Goal: Task Accomplishment & Management: Use online tool/utility

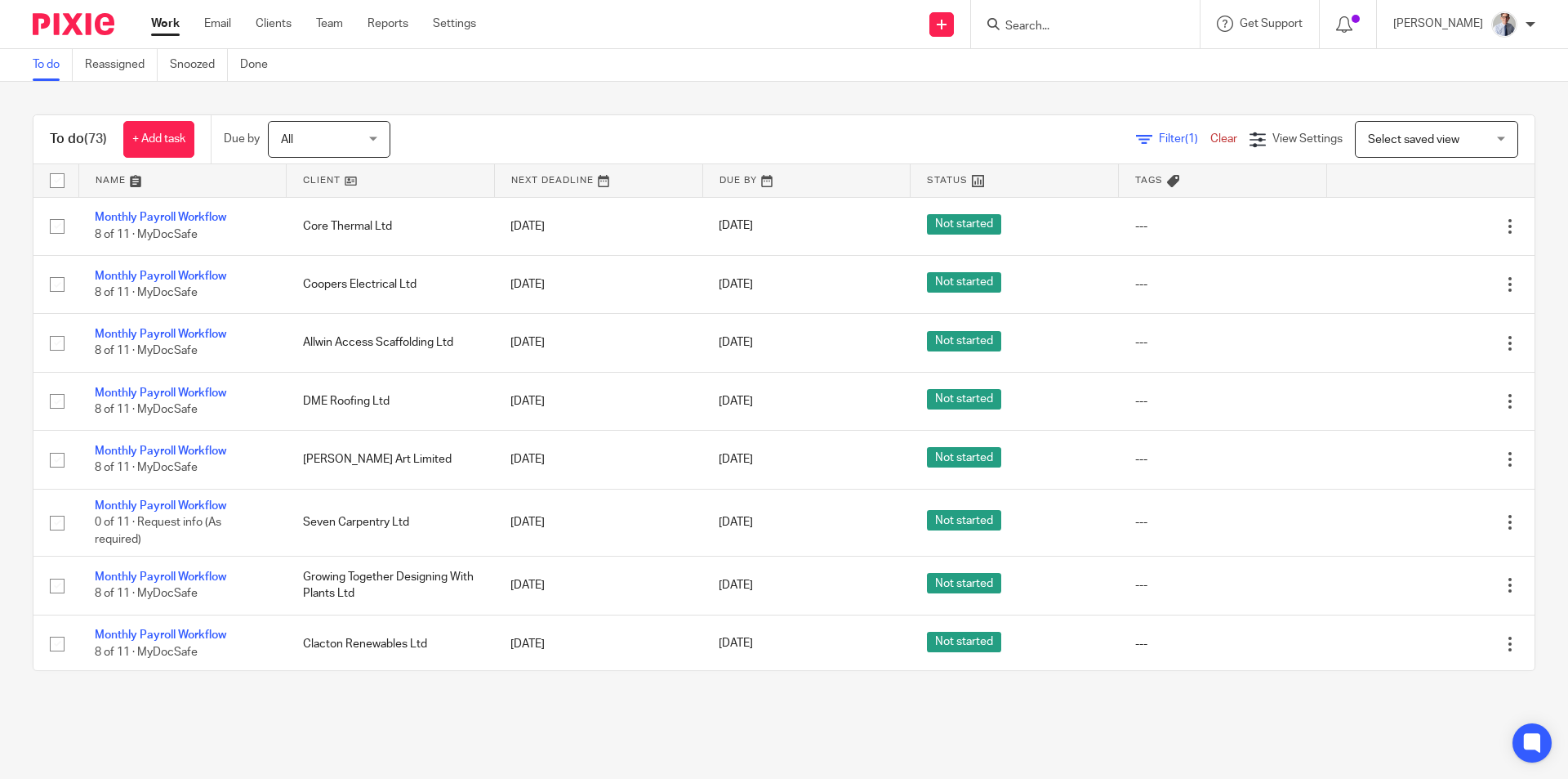
click at [1097, 24] on input "Search" at bounding box center [1077, 26] width 147 height 15
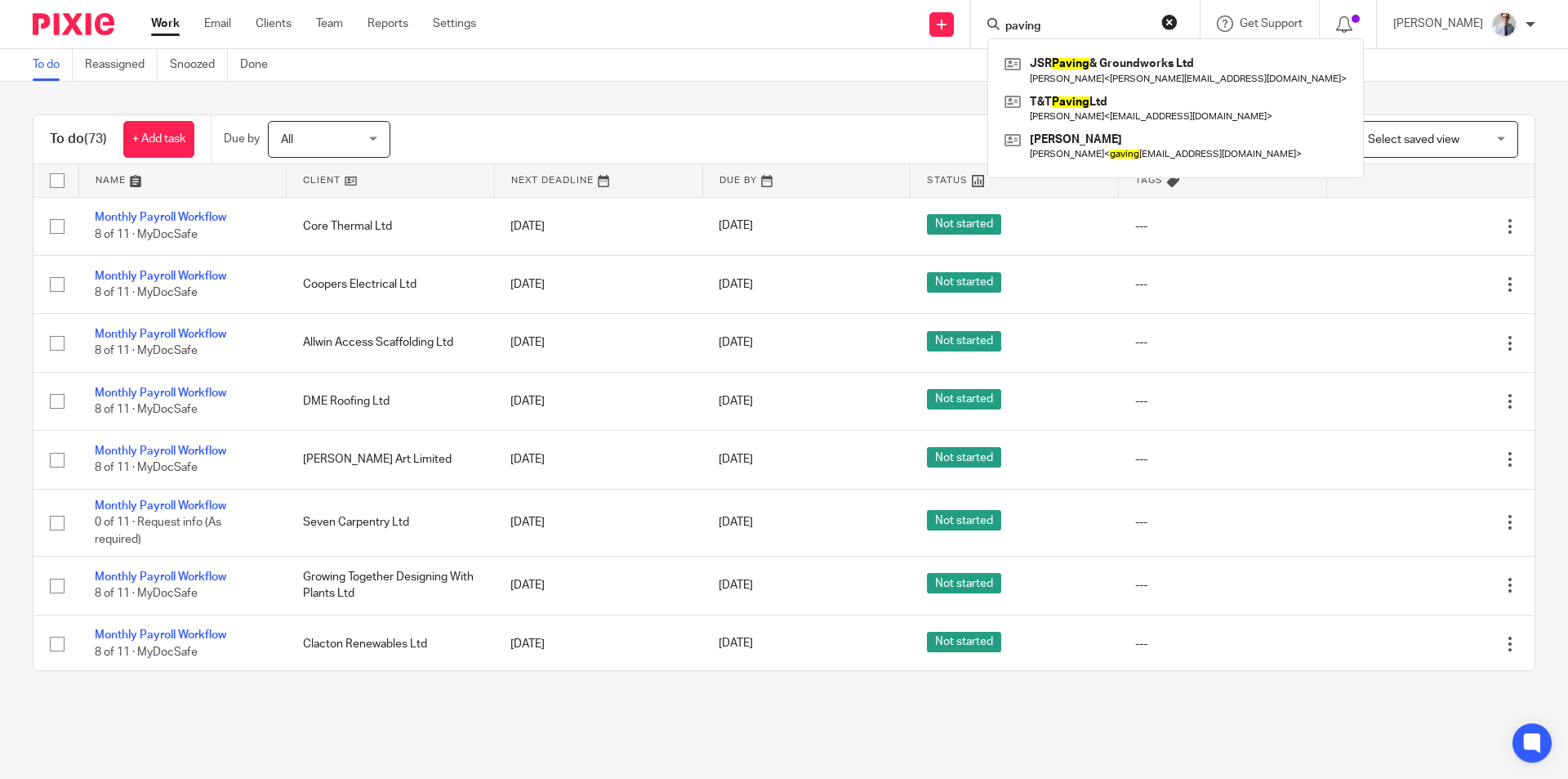
type input "paving"
click button "submit" at bounding box center [0, 0] width 0 height 0
click at [1099, 104] on link at bounding box center [1176, 108] width 351 height 38
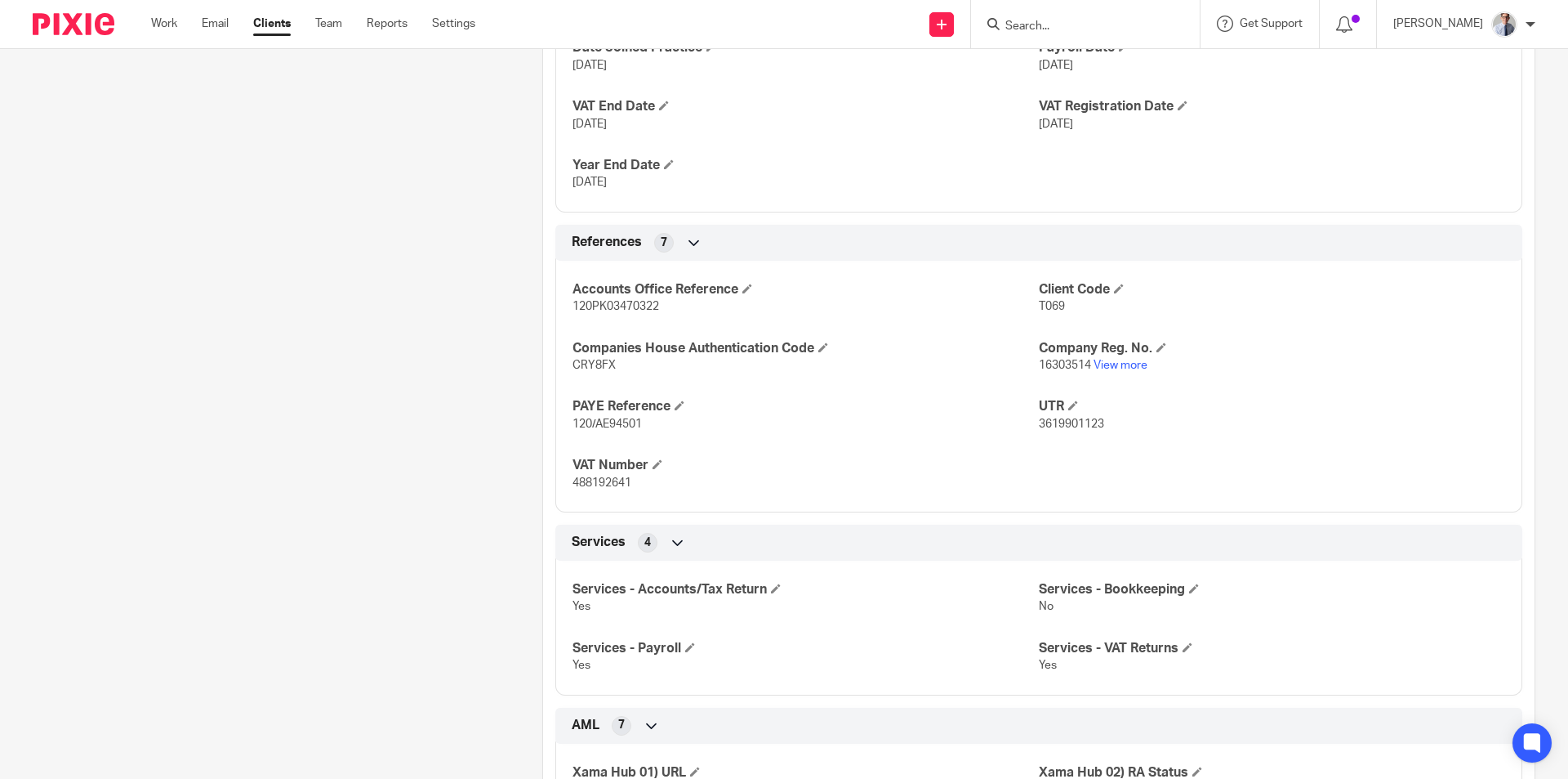
scroll to position [245, 0]
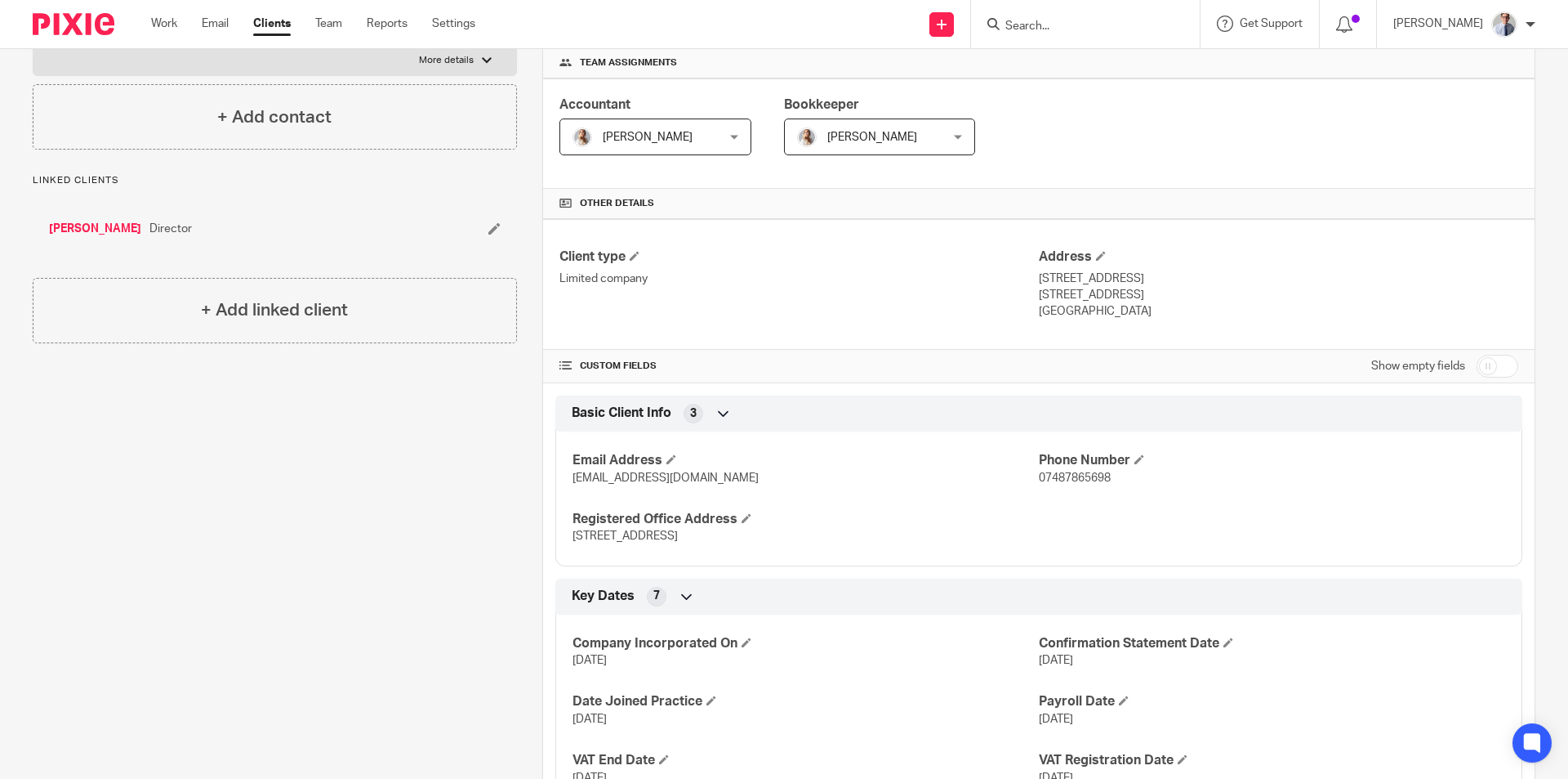
click at [1069, 21] on input "Search" at bounding box center [1077, 26] width 147 height 15
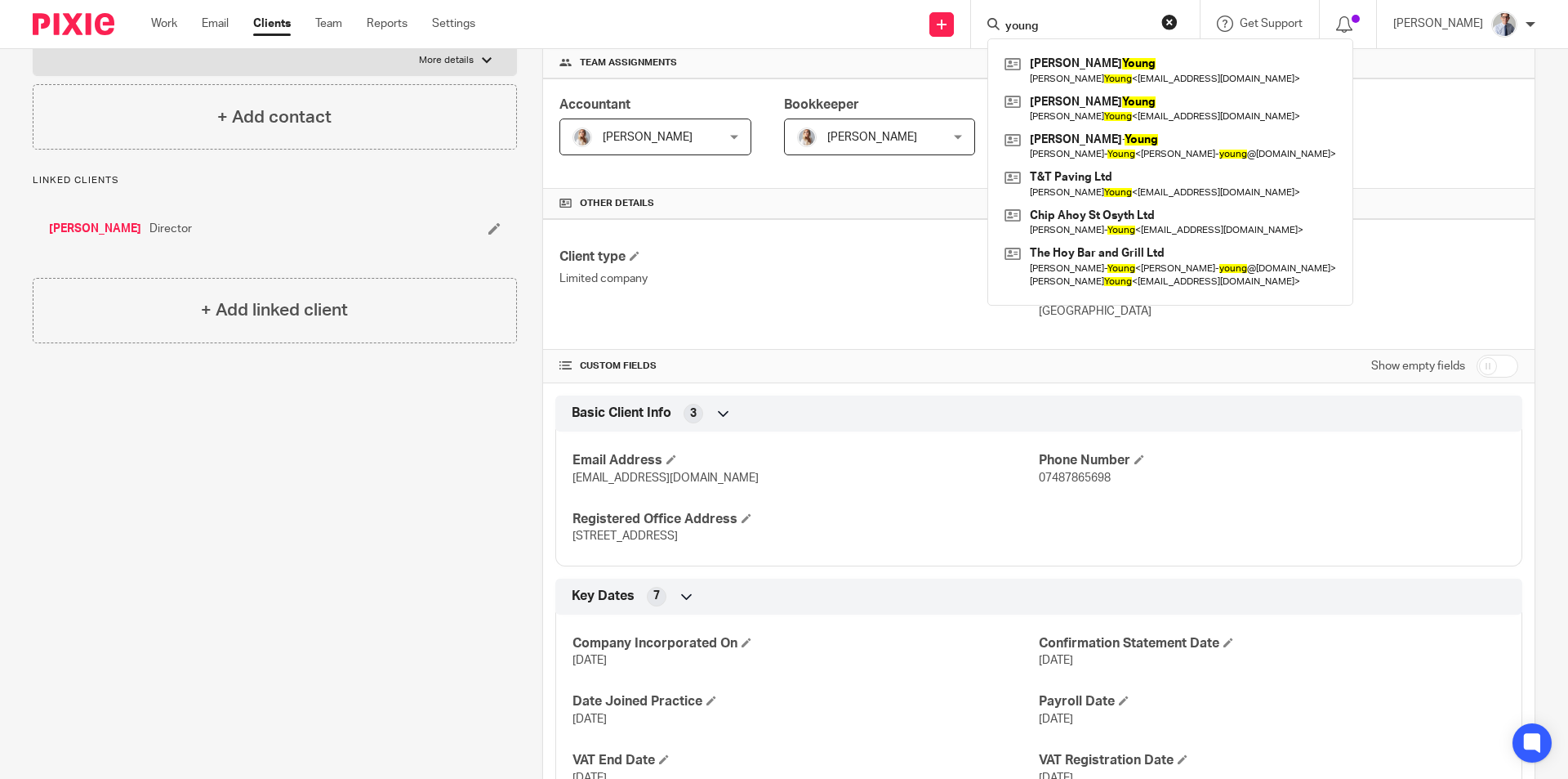
type input "young"
click button "submit" at bounding box center [0, 0] width 0 height 0
click at [1116, 104] on link at bounding box center [1171, 108] width 340 height 38
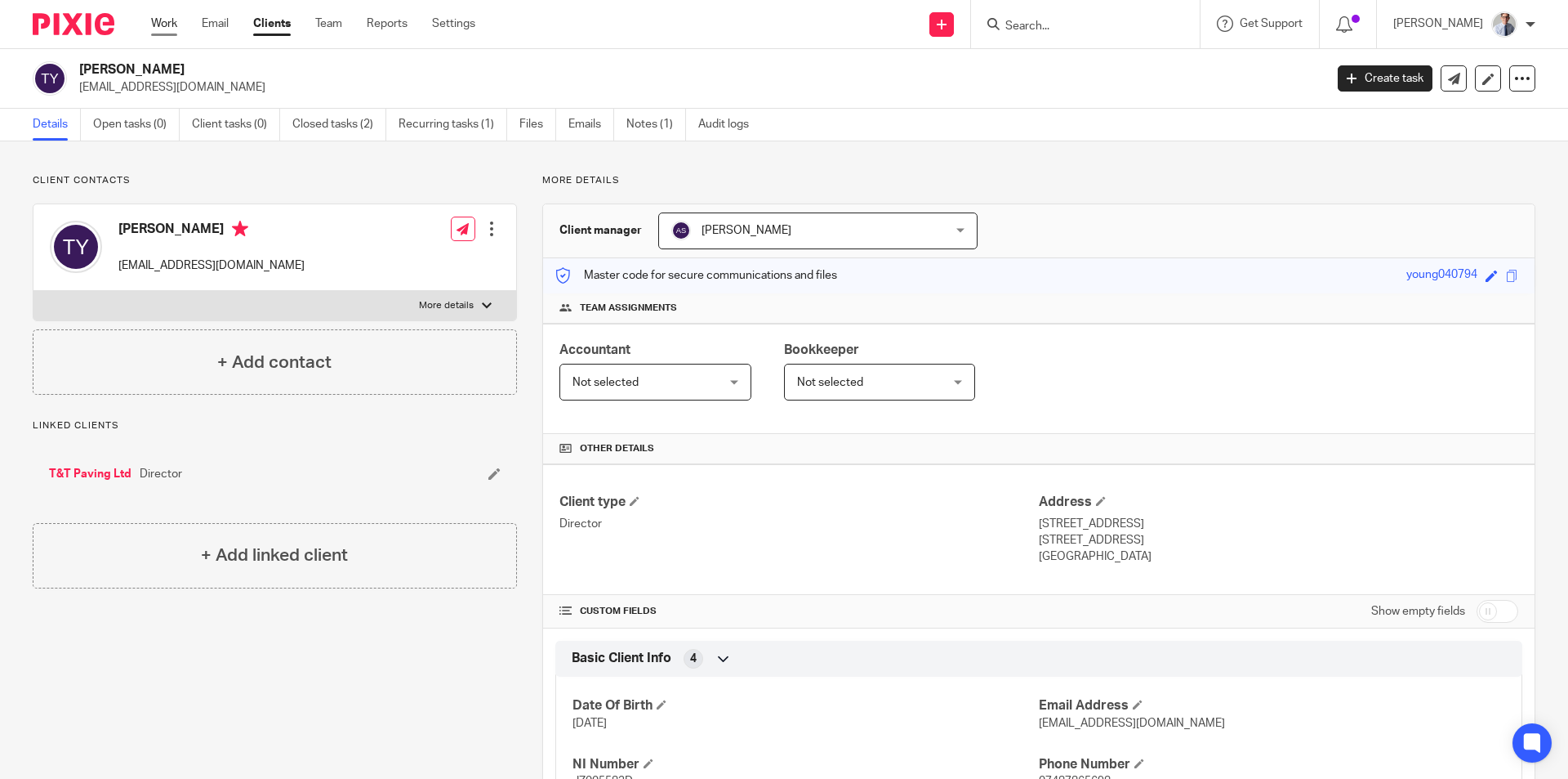
click at [165, 24] on link "Work" at bounding box center [165, 24] width 26 height 17
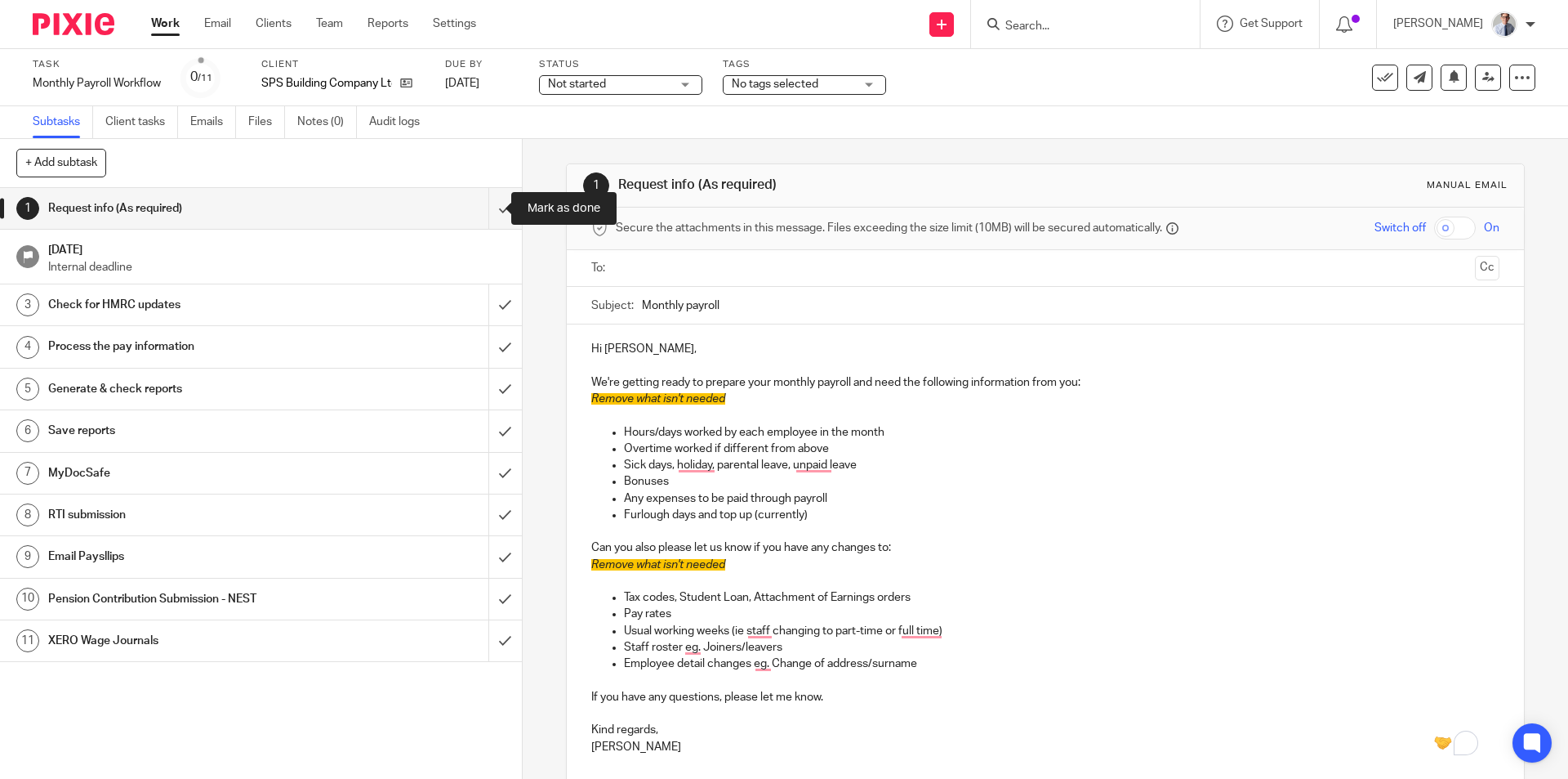
drag, startPoint x: 483, startPoint y: 209, endPoint x: 1208, endPoint y: 46, distance: 743.1
click at [483, 209] on input "submit" at bounding box center [261, 208] width 522 height 41
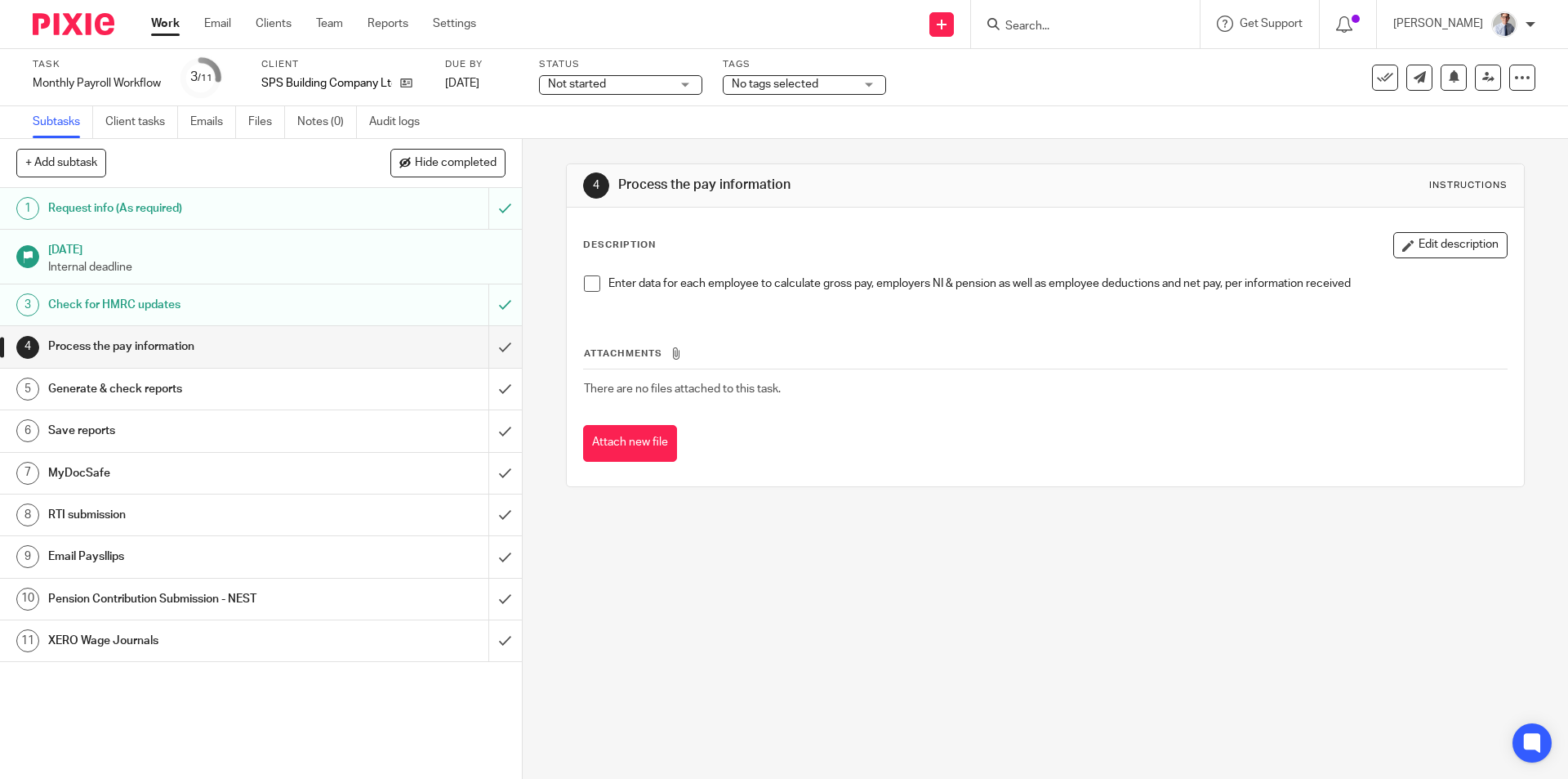
click at [590, 280] on span at bounding box center [592, 284] width 17 height 17
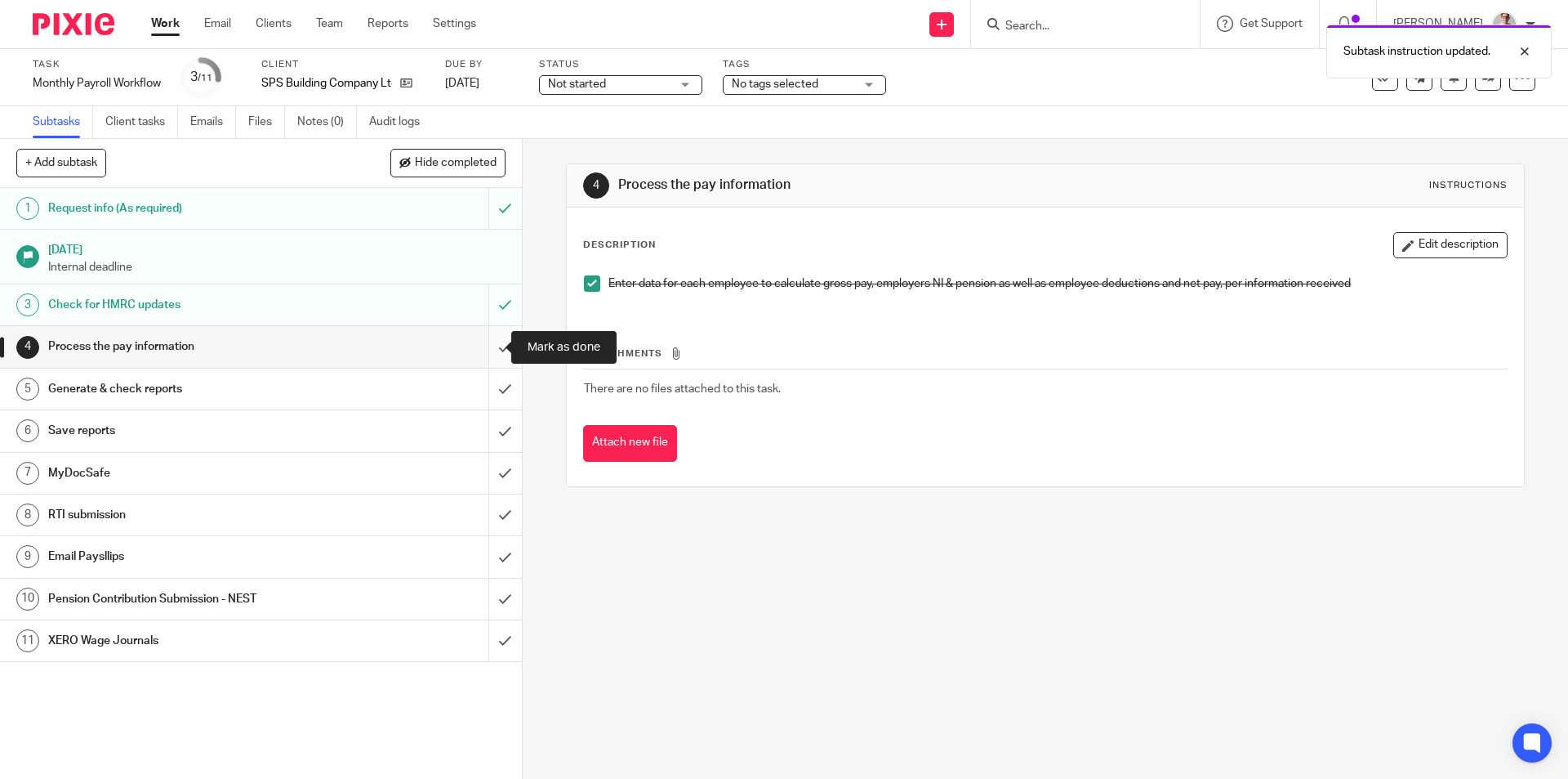
click at [483, 350] on input "submit" at bounding box center [261, 346] width 522 height 41
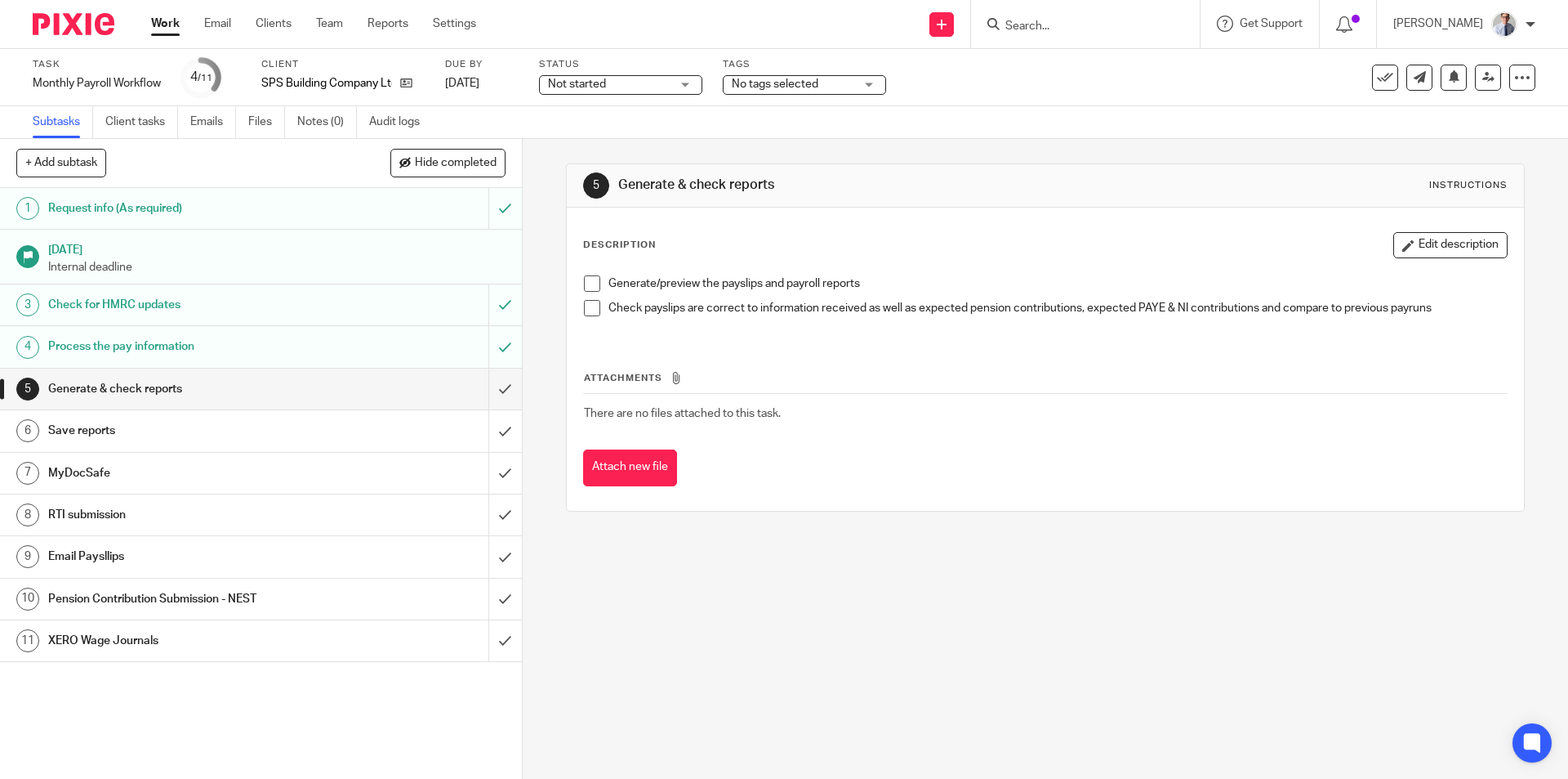
click at [589, 280] on span at bounding box center [592, 284] width 17 height 17
click at [588, 302] on span at bounding box center [592, 308] width 17 height 17
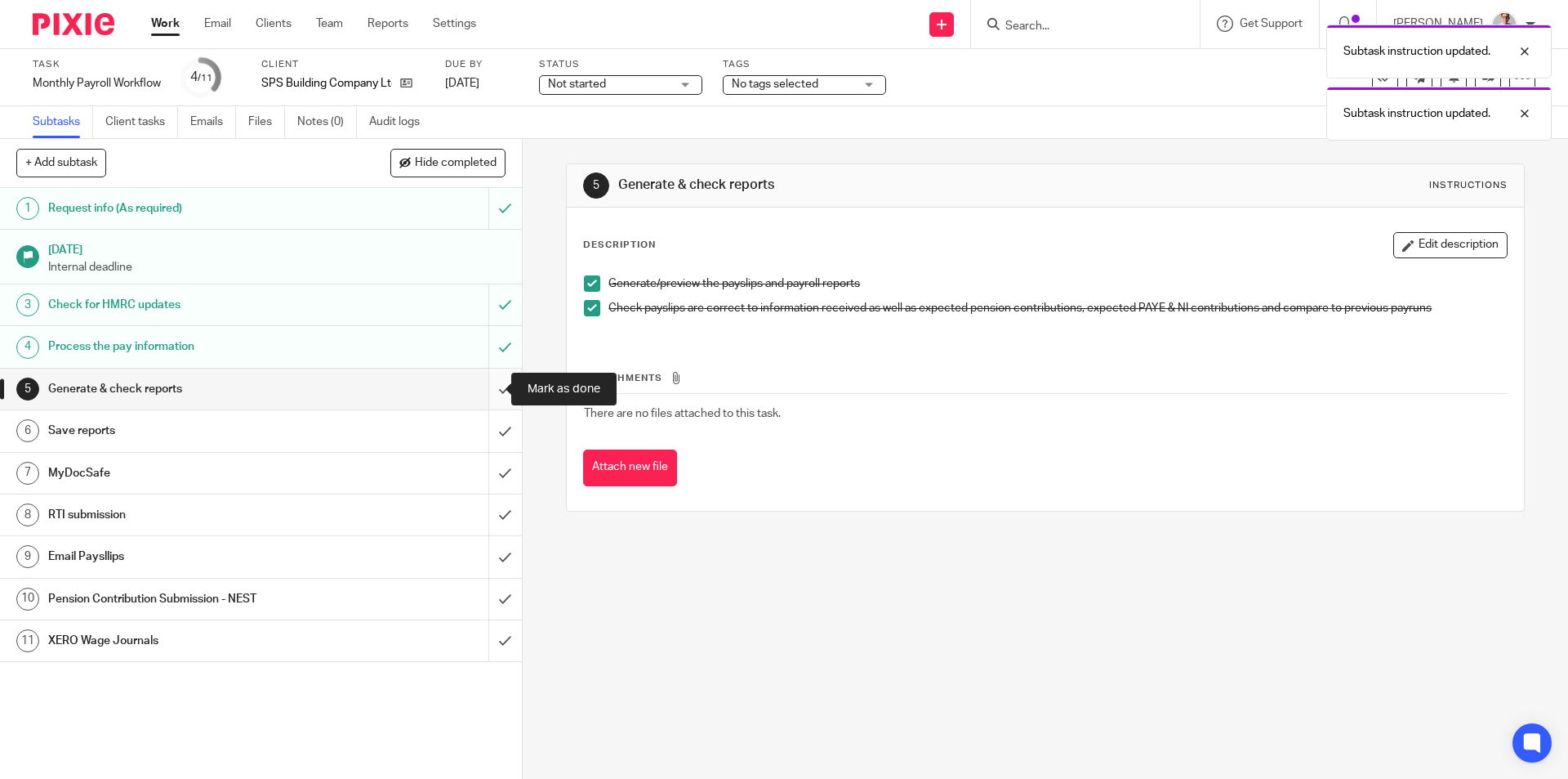
click at [487, 379] on input "submit" at bounding box center [261, 389] width 522 height 41
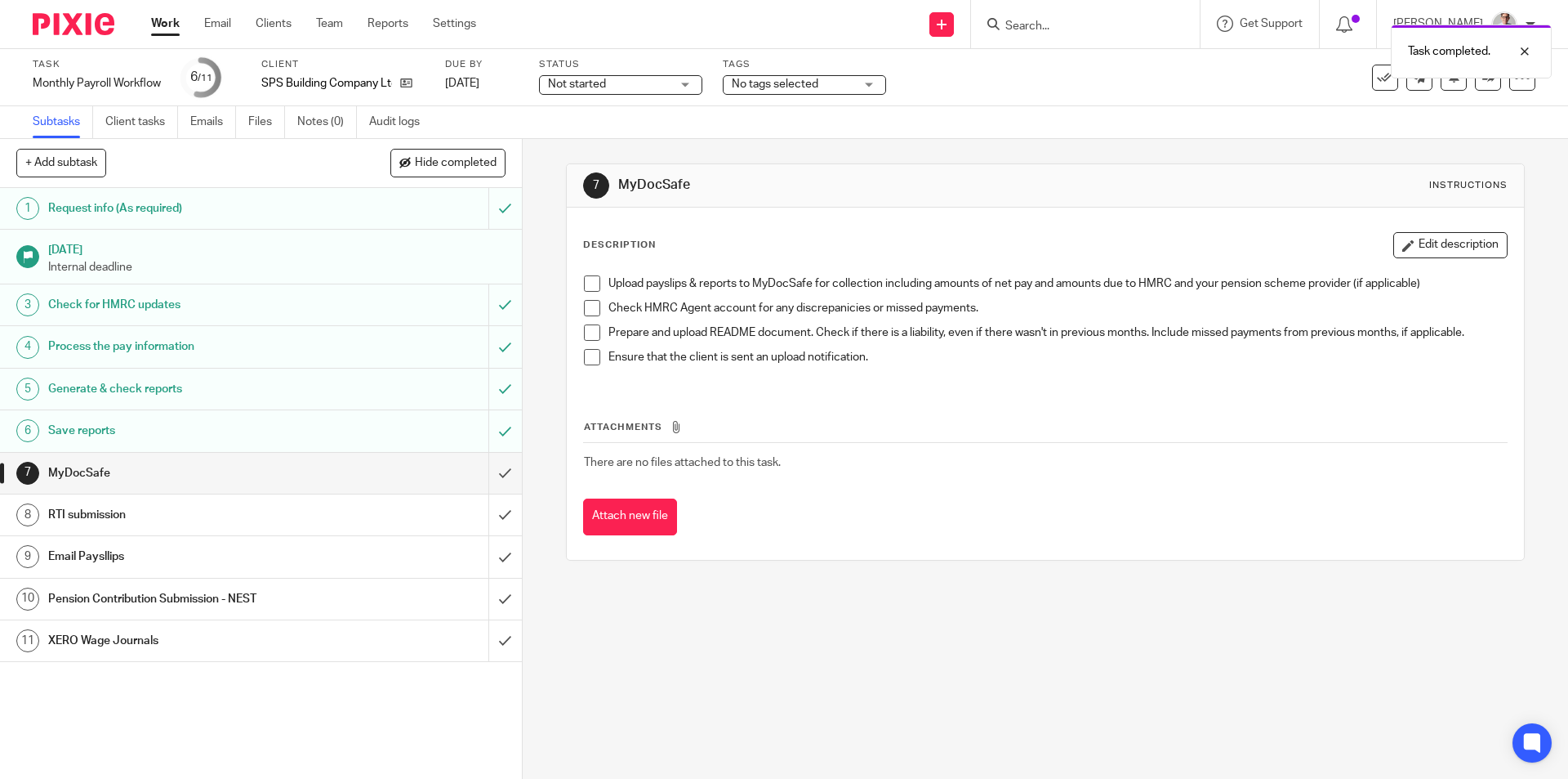
click at [307, 510] on h1 "RTI submission" at bounding box center [189, 515] width 283 height 25
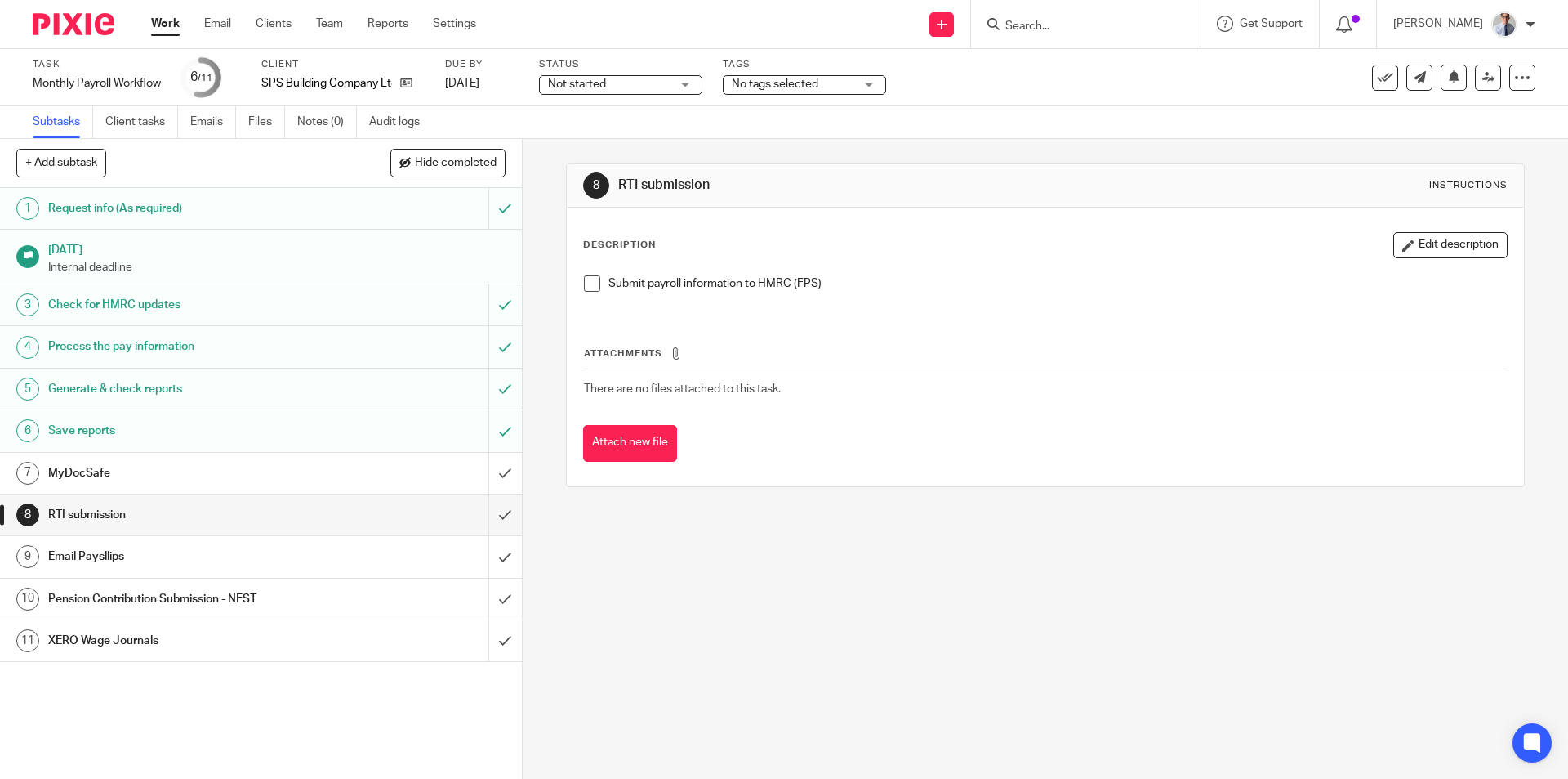
click at [586, 281] on span at bounding box center [592, 284] width 17 height 17
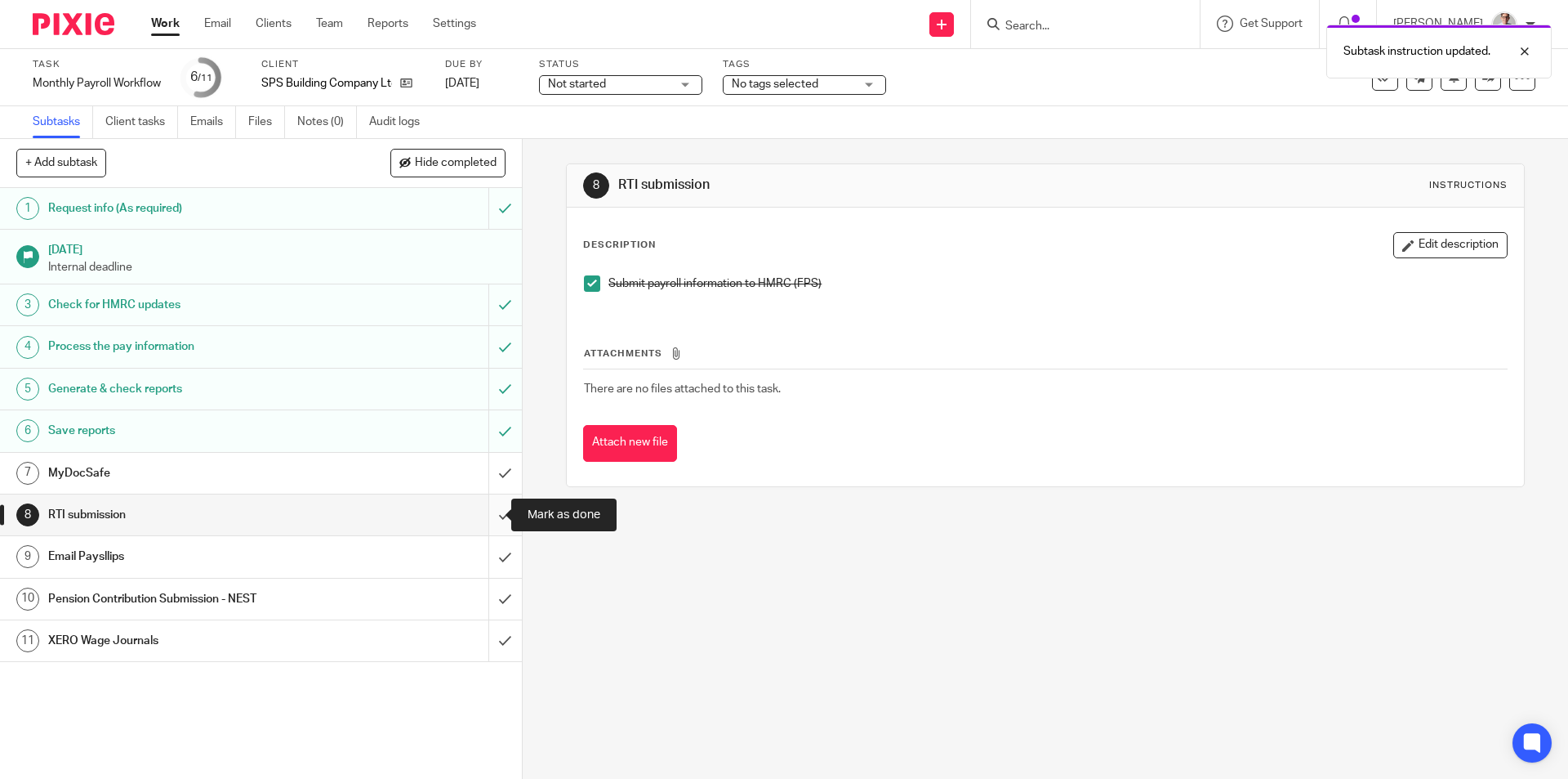
click at [482, 522] on input "submit" at bounding box center [261, 515] width 522 height 41
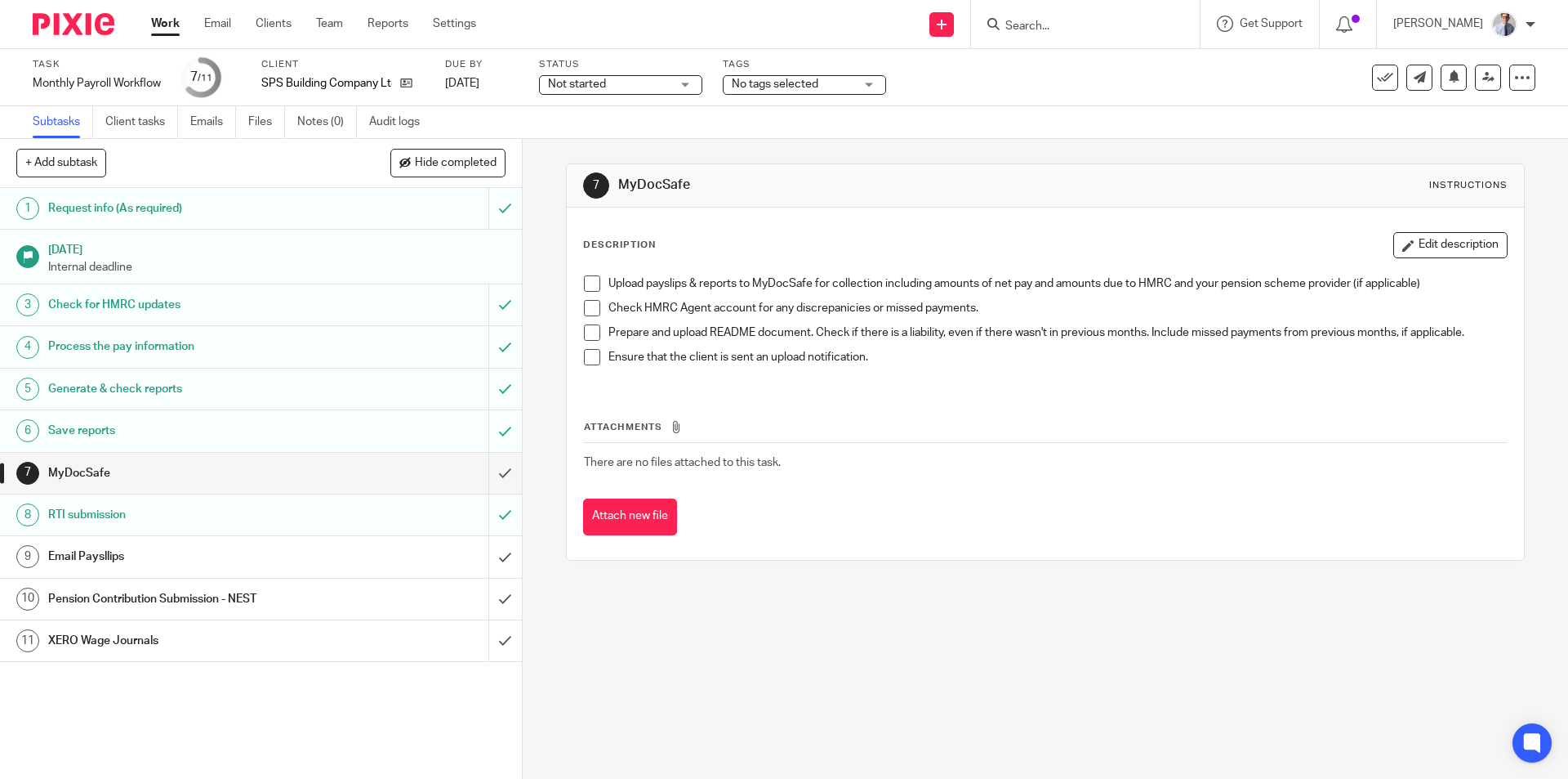
click at [393, 596] on div "Pension Contribution Submission - NEST" at bounding box center [260, 599] width 424 height 25
click at [152, 19] on link "Work" at bounding box center [166, 24] width 28 height 17
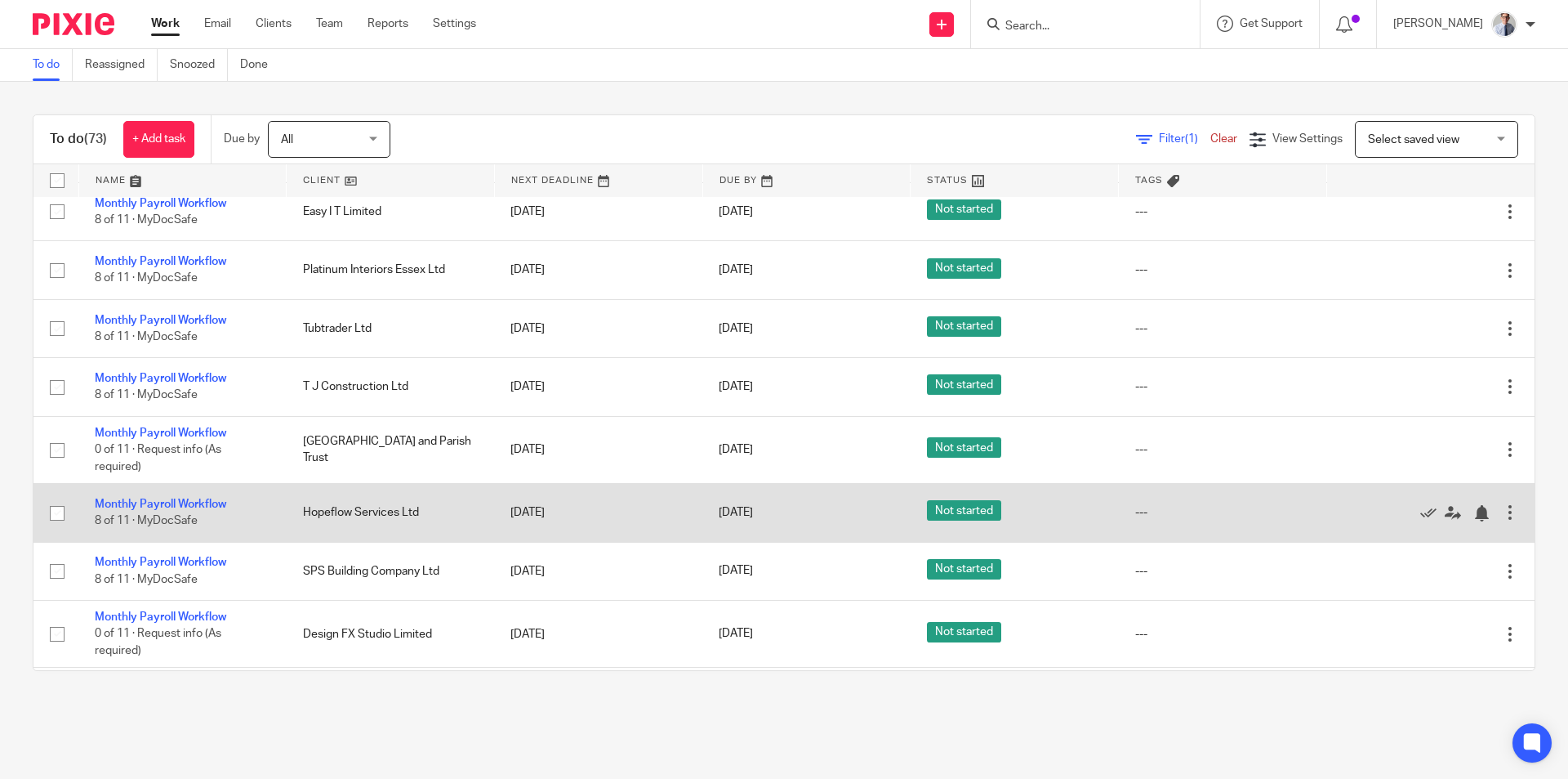
scroll to position [572, 0]
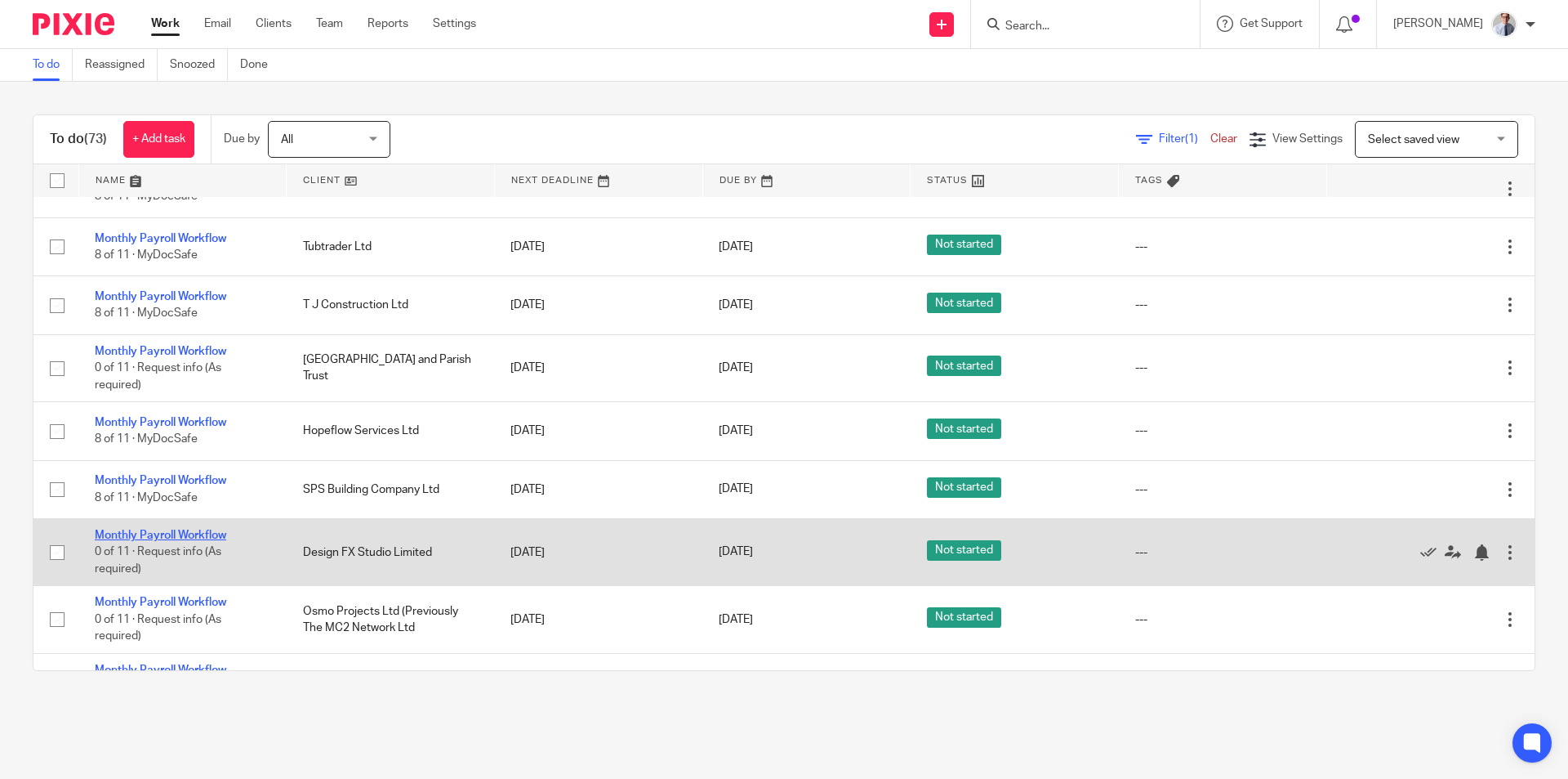
click at [127, 535] on link "Monthly Payroll Workflow" at bounding box center [160, 535] width 131 height 11
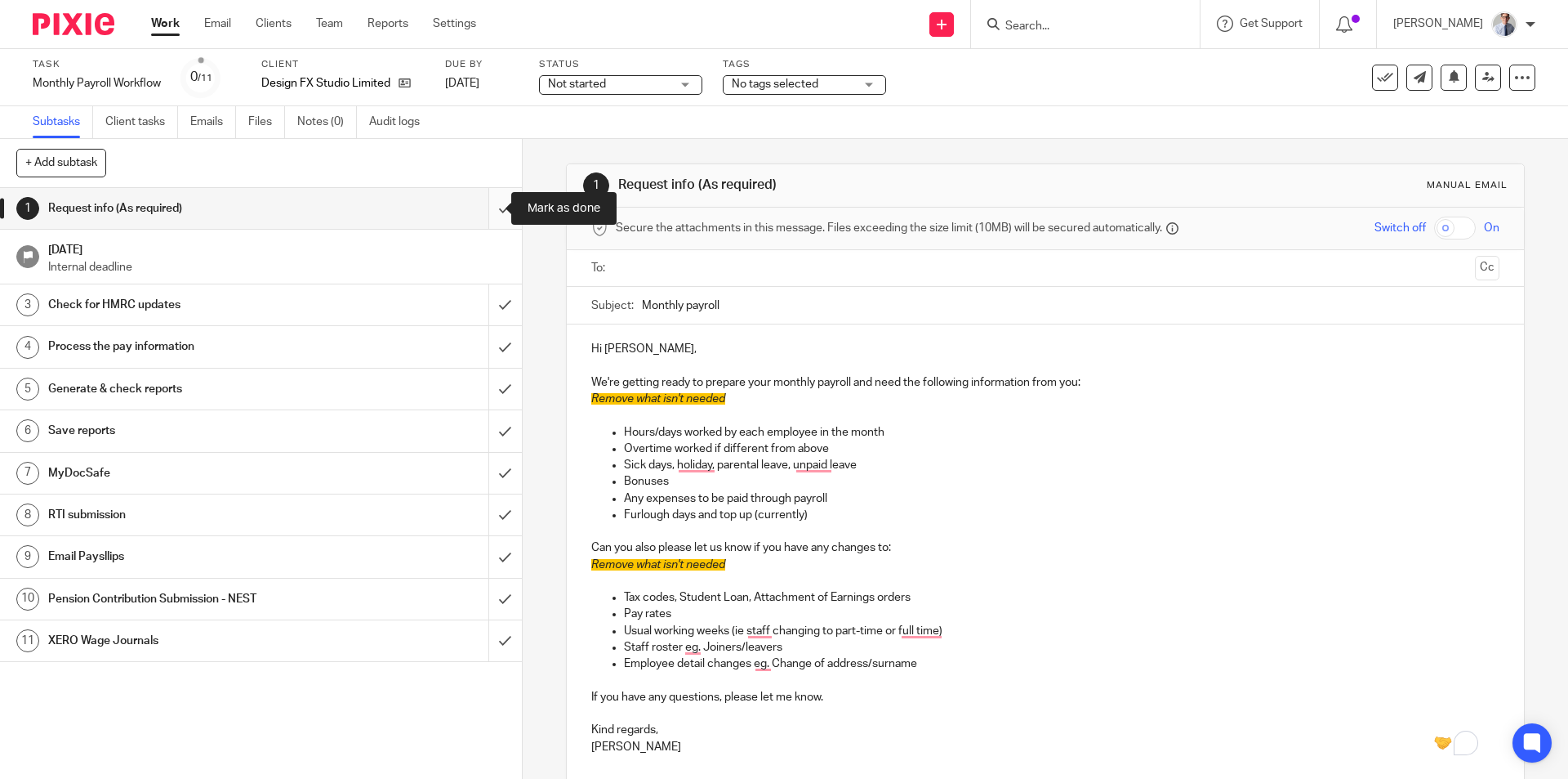
click at [480, 211] on input "submit" at bounding box center [261, 208] width 522 height 41
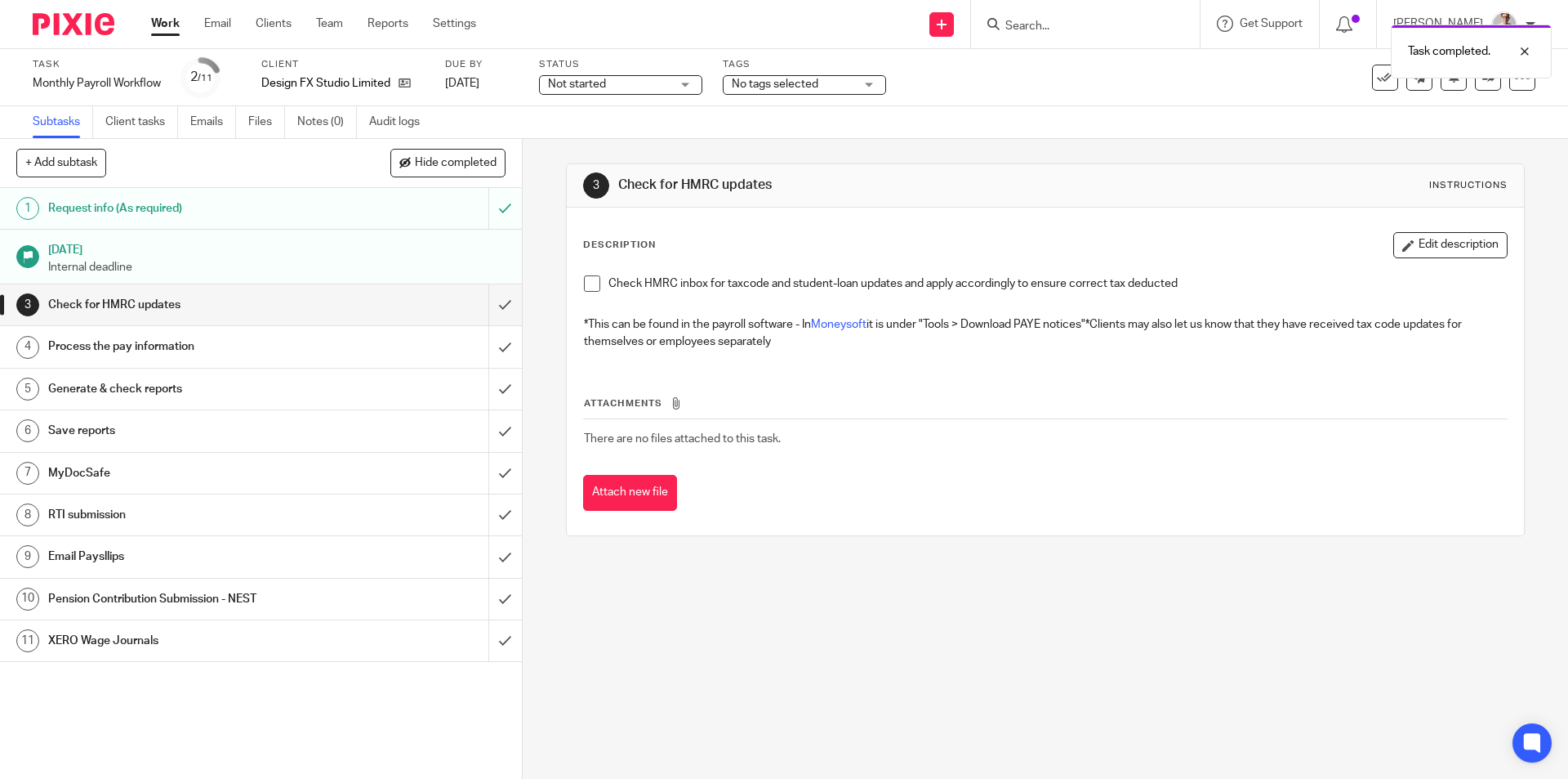
drag, startPoint x: 574, startPoint y: 283, endPoint x: 583, endPoint y: 283, distance: 9.0
click at [576, 283] on div "Check HMRC inbox for taxcode and student-loan updates and apply accordingly to …" at bounding box center [1045, 315] width 938 height 95
click at [584, 283] on span at bounding box center [592, 284] width 17 height 17
click at [479, 300] on input "submit" at bounding box center [261, 305] width 522 height 41
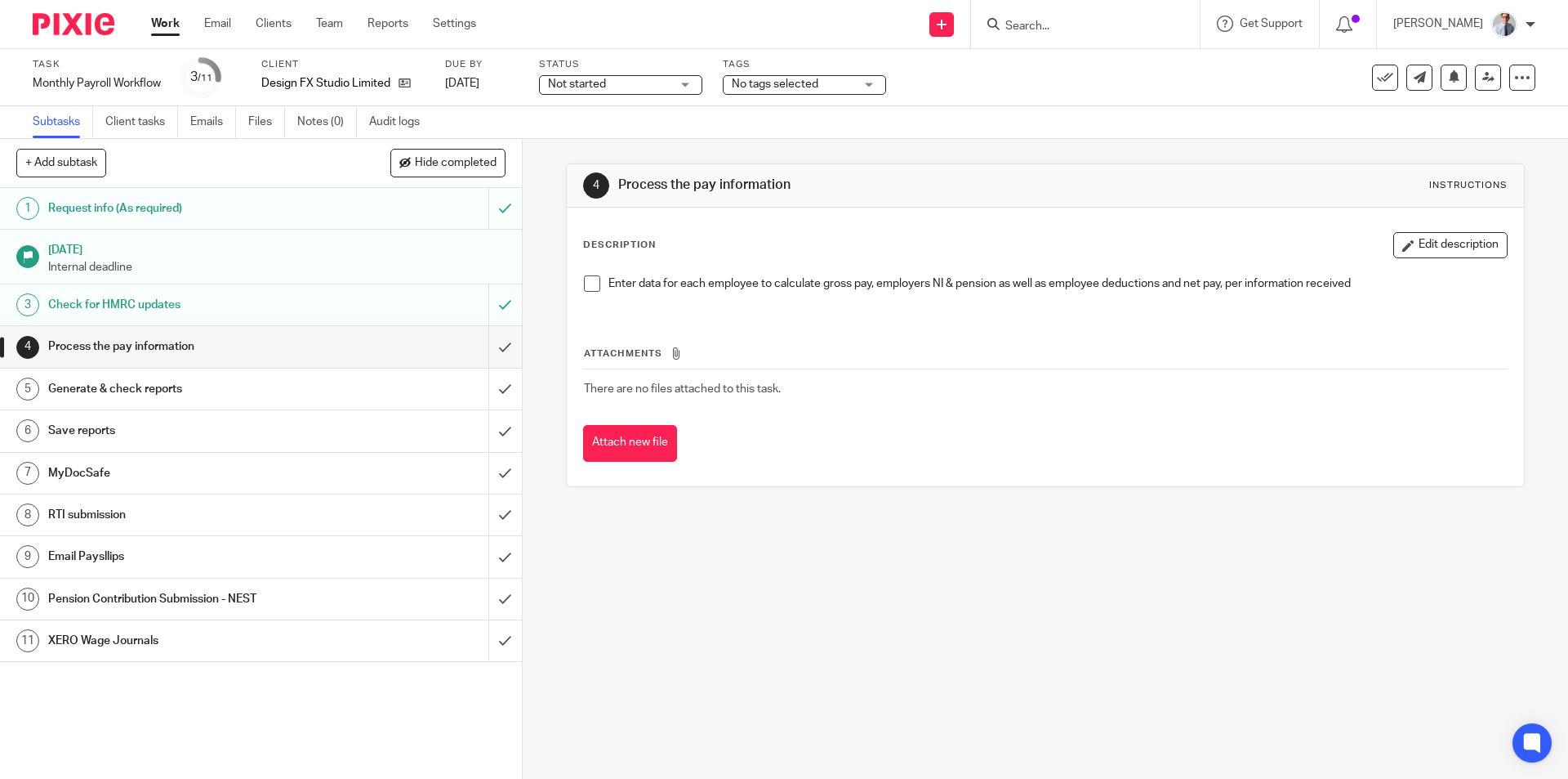
click at [589, 286] on span at bounding box center [592, 284] width 17 height 17
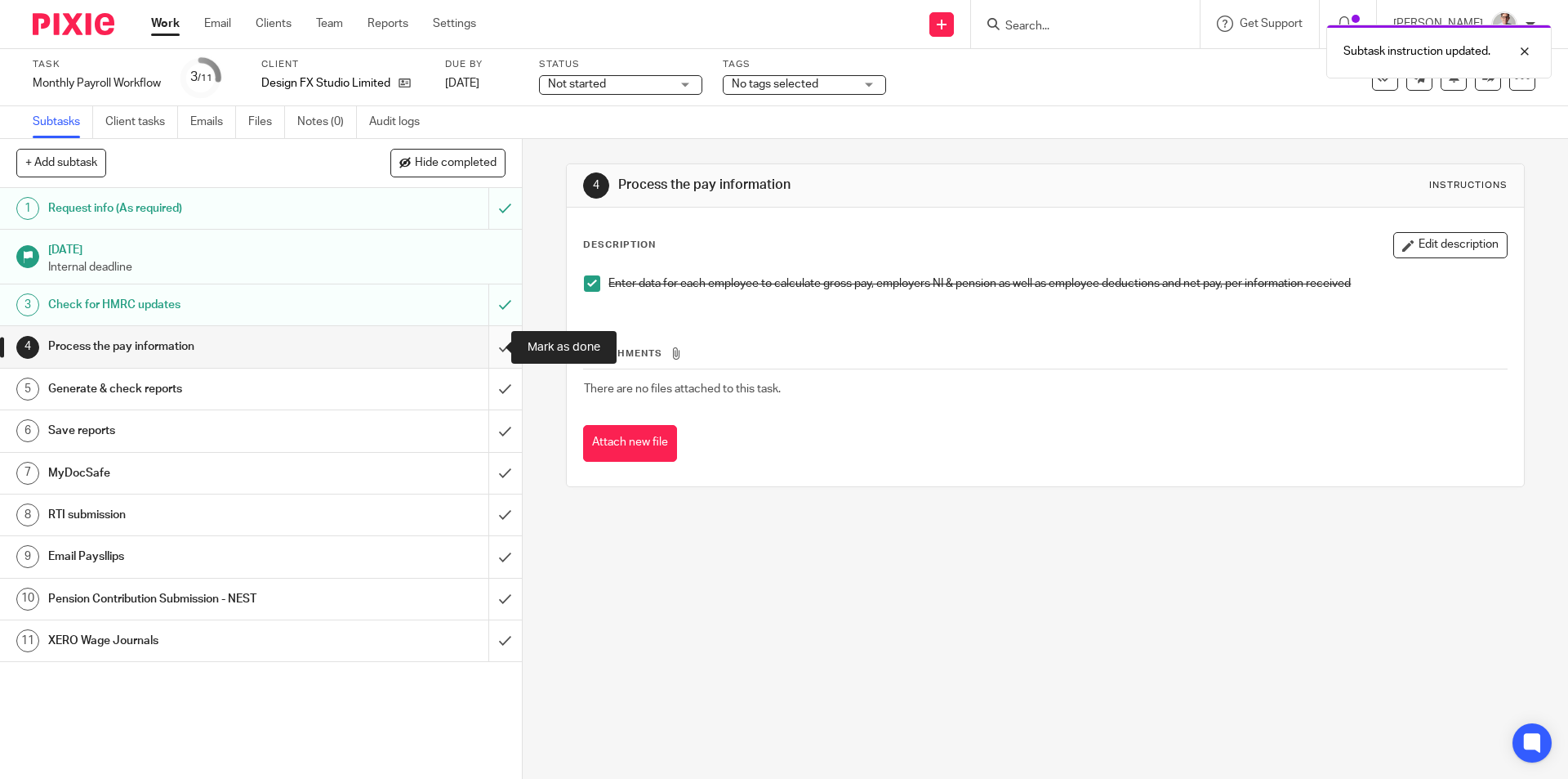
click at [477, 352] on input "submit" at bounding box center [261, 346] width 522 height 41
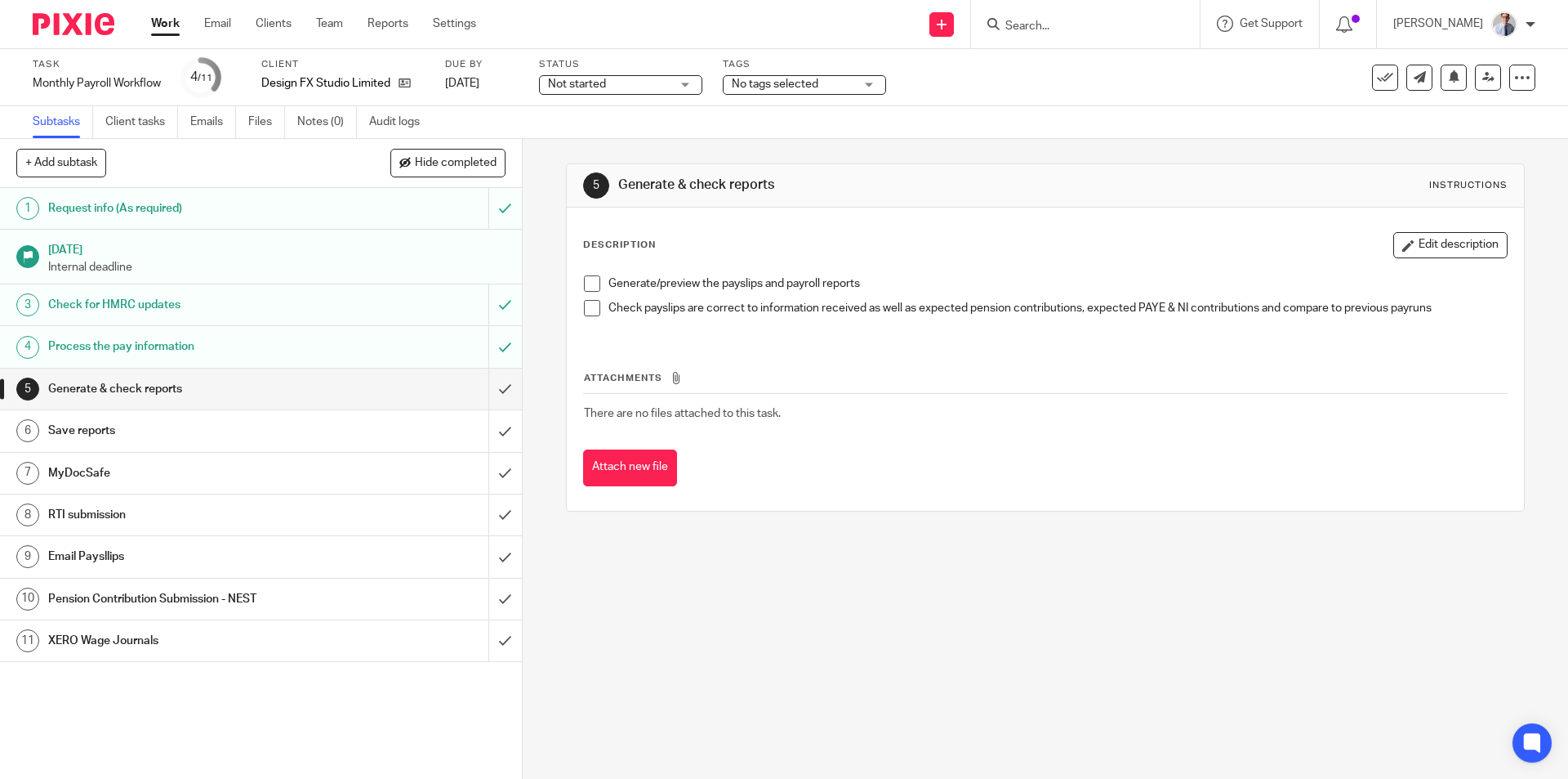
click at [587, 281] on span at bounding box center [592, 284] width 17 height 17
click at [586, 309] on span at bounding box center [592, 308] width 17 height 17
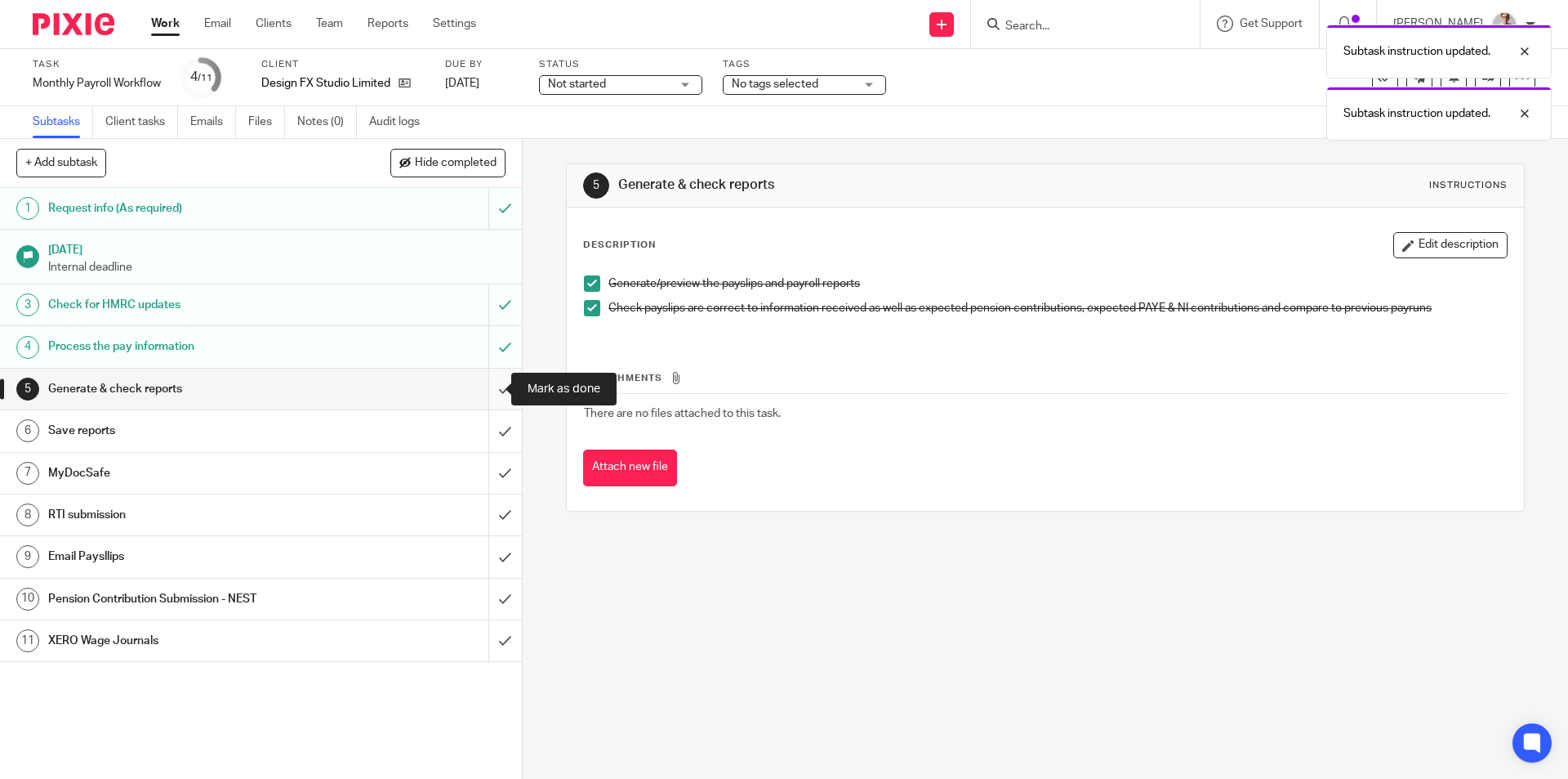
click at [490, 396] on input "submit" at bounding box center [261, 389] width 522 height 41
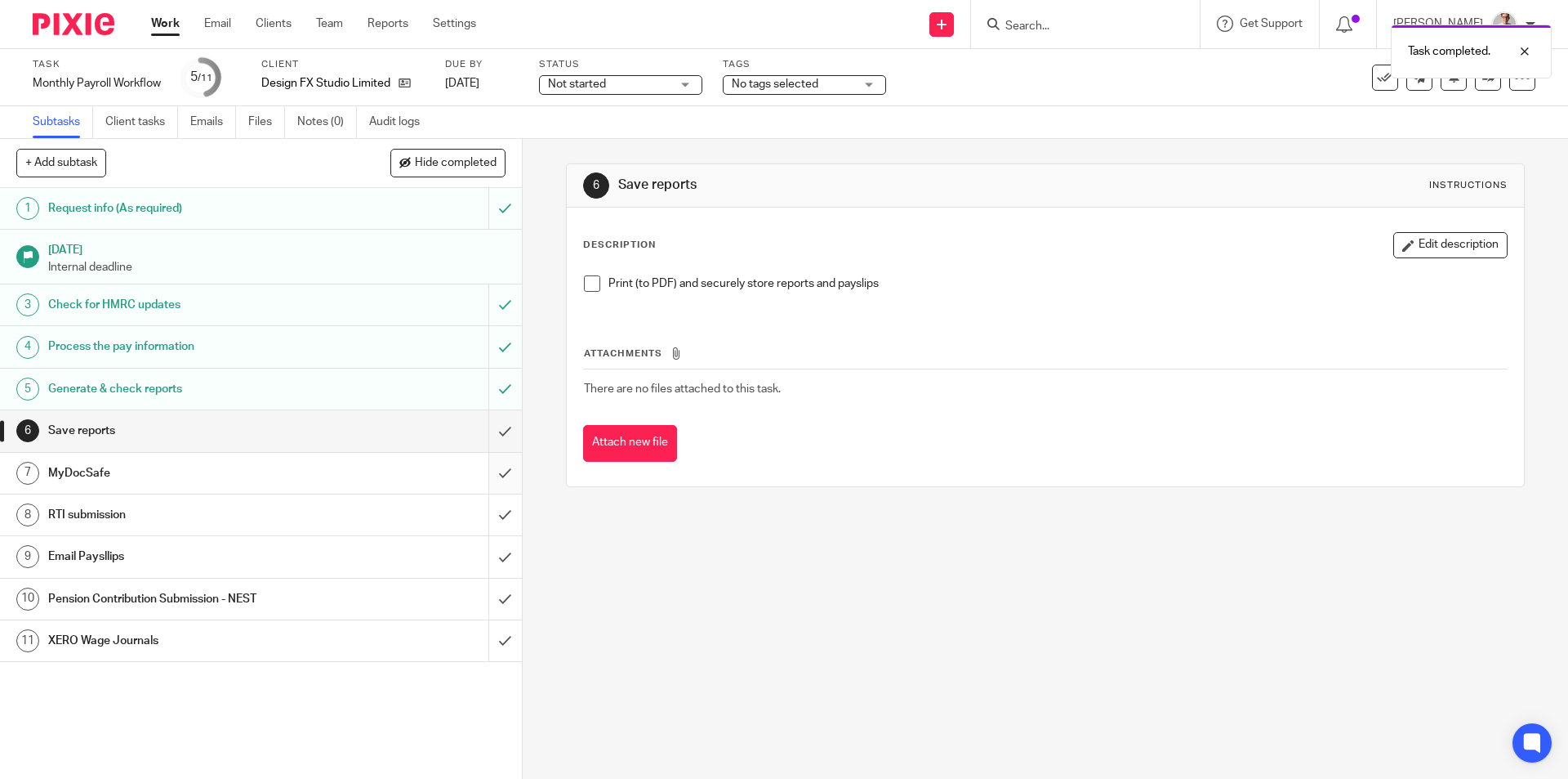
drag, startPoint x: 585, startPoint y: 285, endPoint x: 478, endPoint y: 456, distance: 201.7
click at [585, 284] on span at bounding box center [592, 284] width 17 height 17
click at [480, 424] on input "submit" at bounding box center [261, 431] width 522 height 41
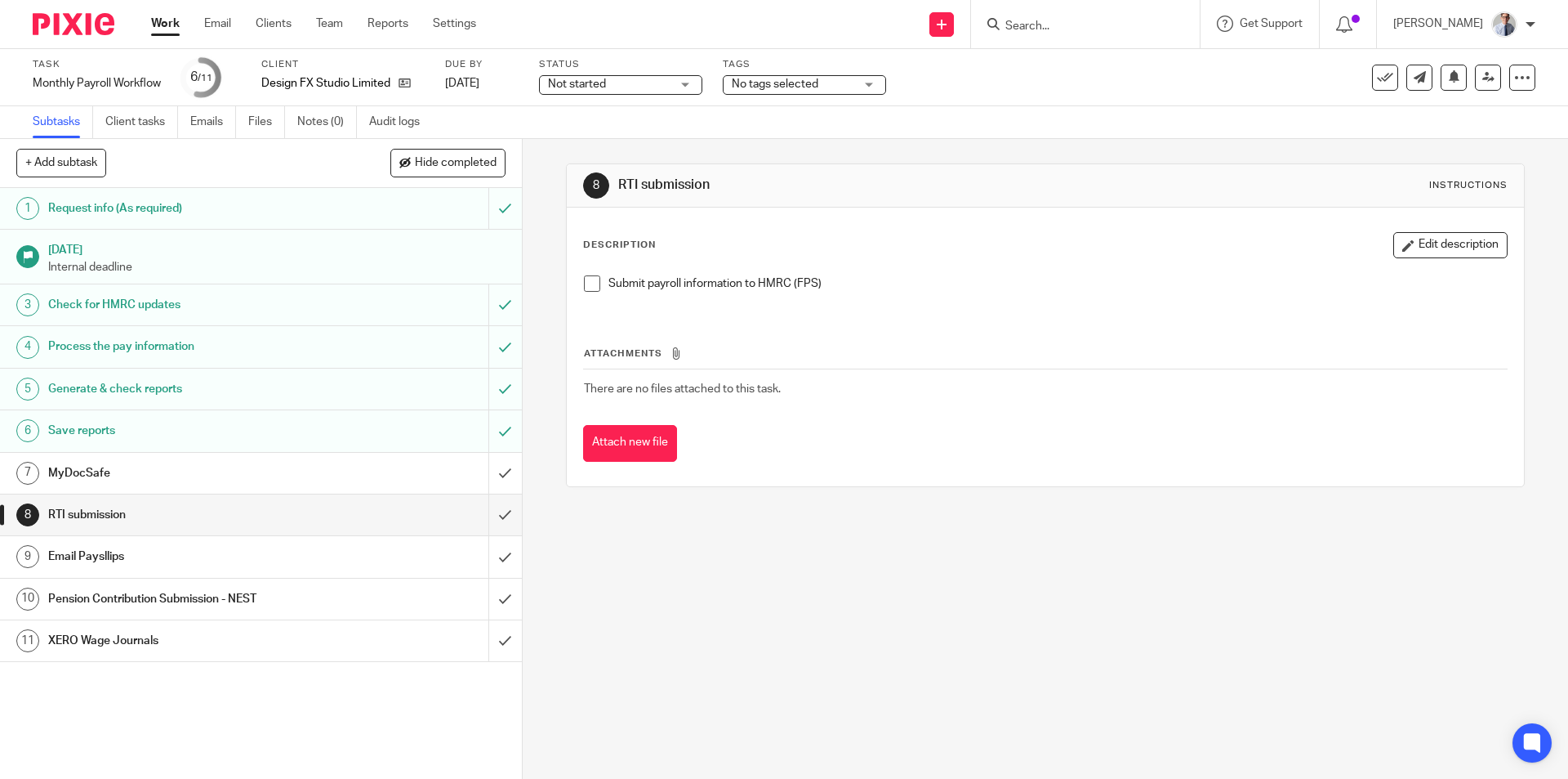
click at [586, 279] on span at bounding box center [592, 284] width 17 height 17
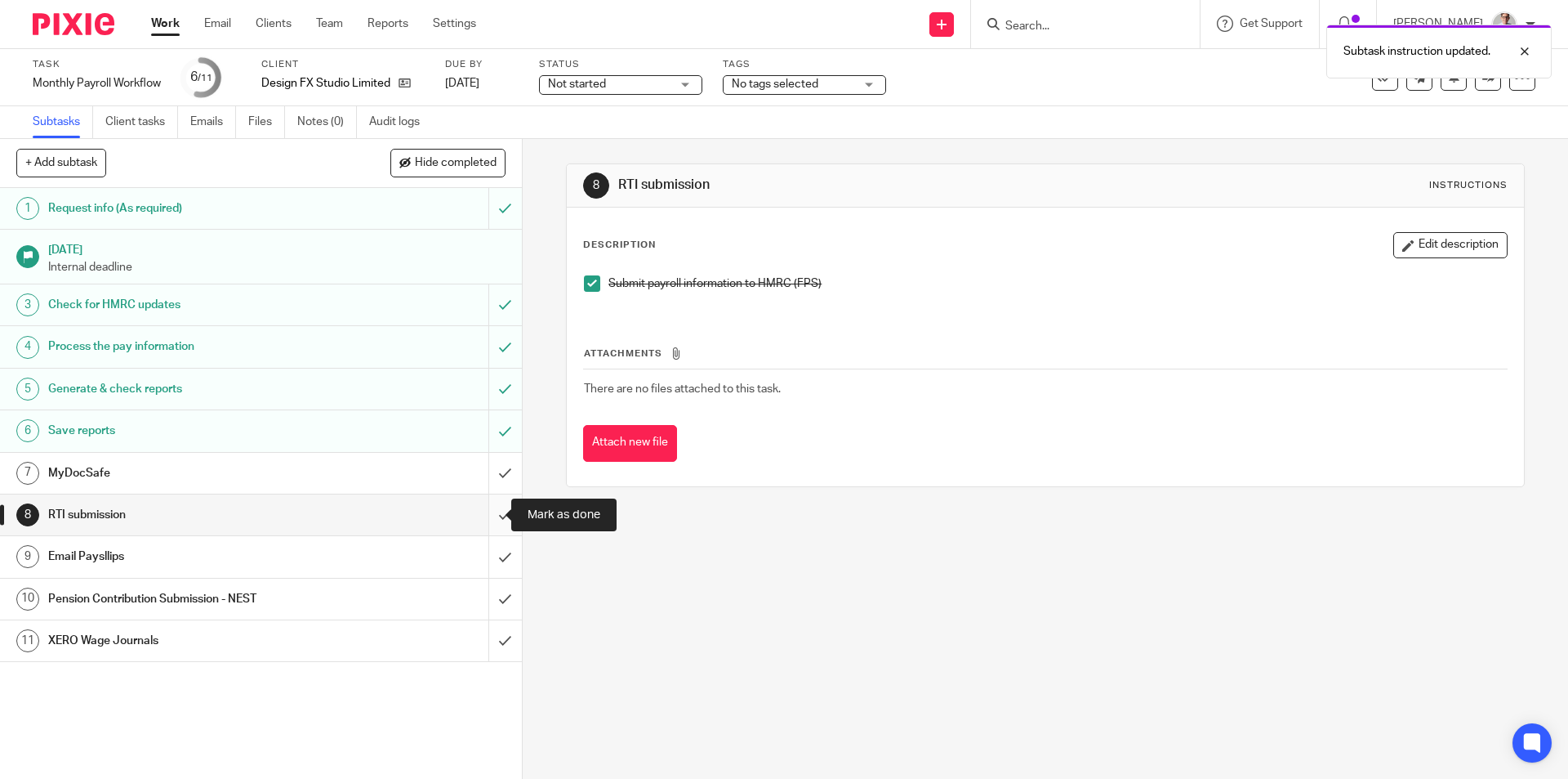
click at [487, 514] on input "submit" at bounding box center [261, 515] width 522 height 41
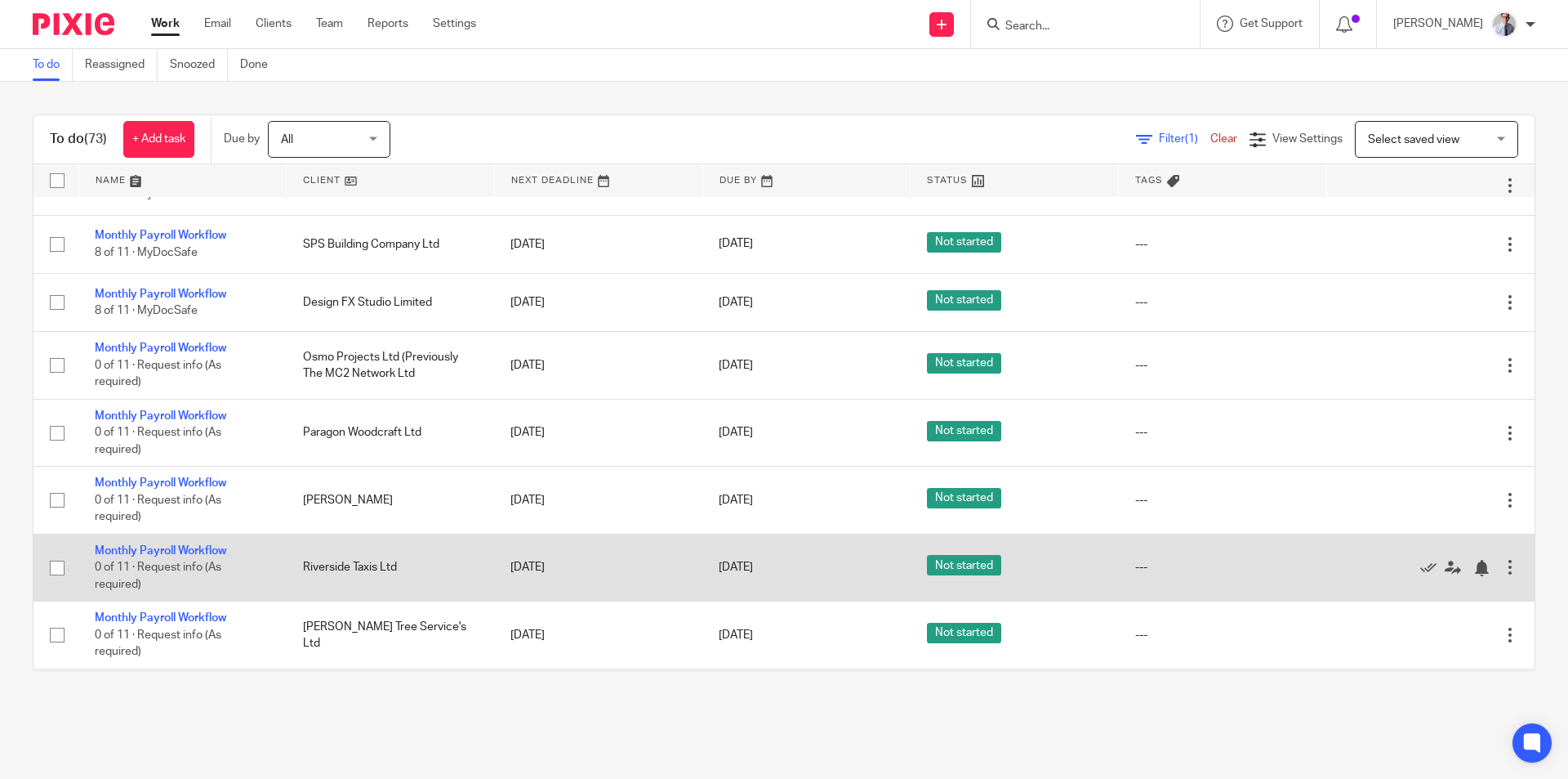
scroll to position [654, 0]
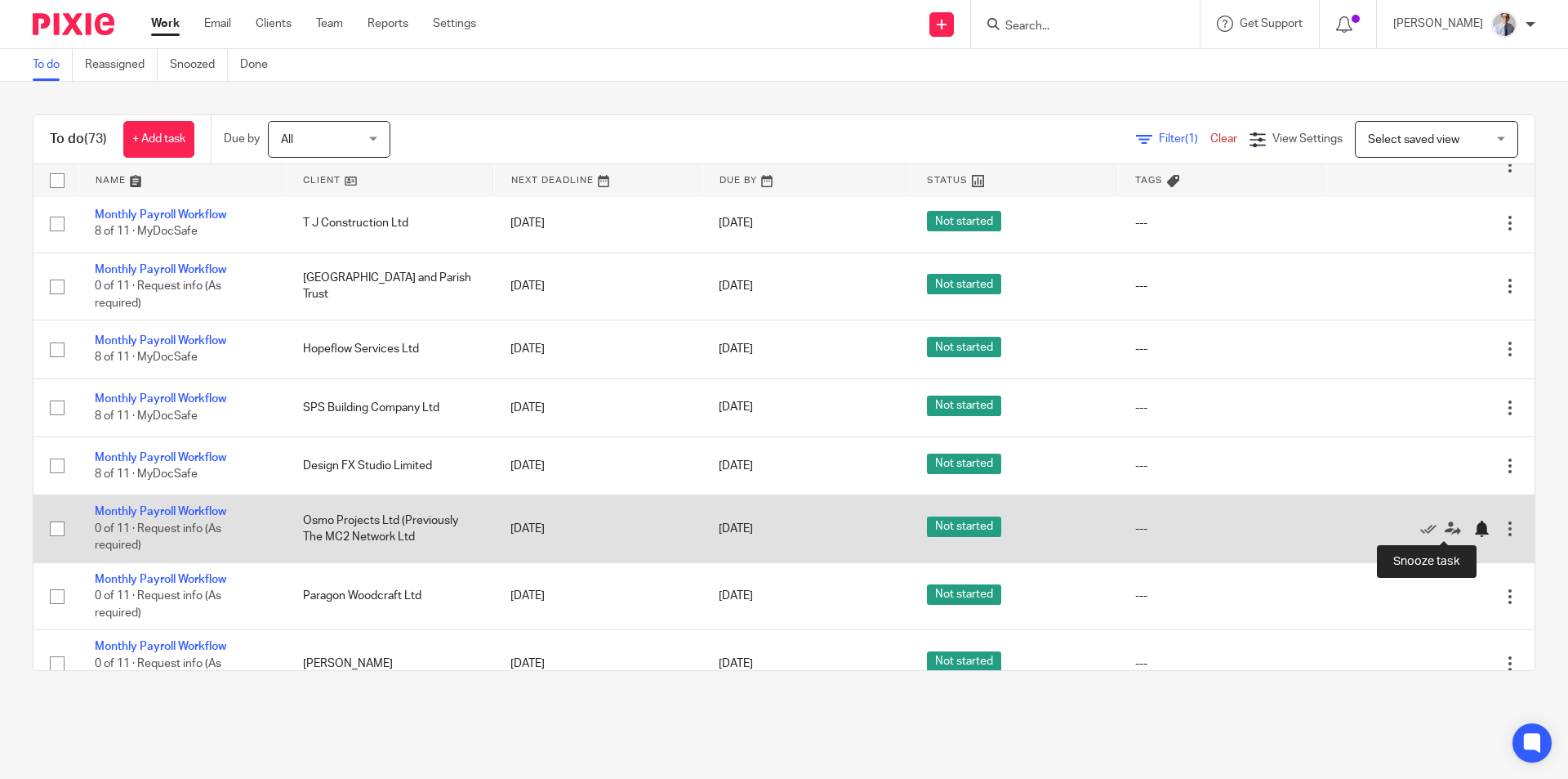
click at [1474, 525] on div at bounding box center [1482, 529] width 17 height 17
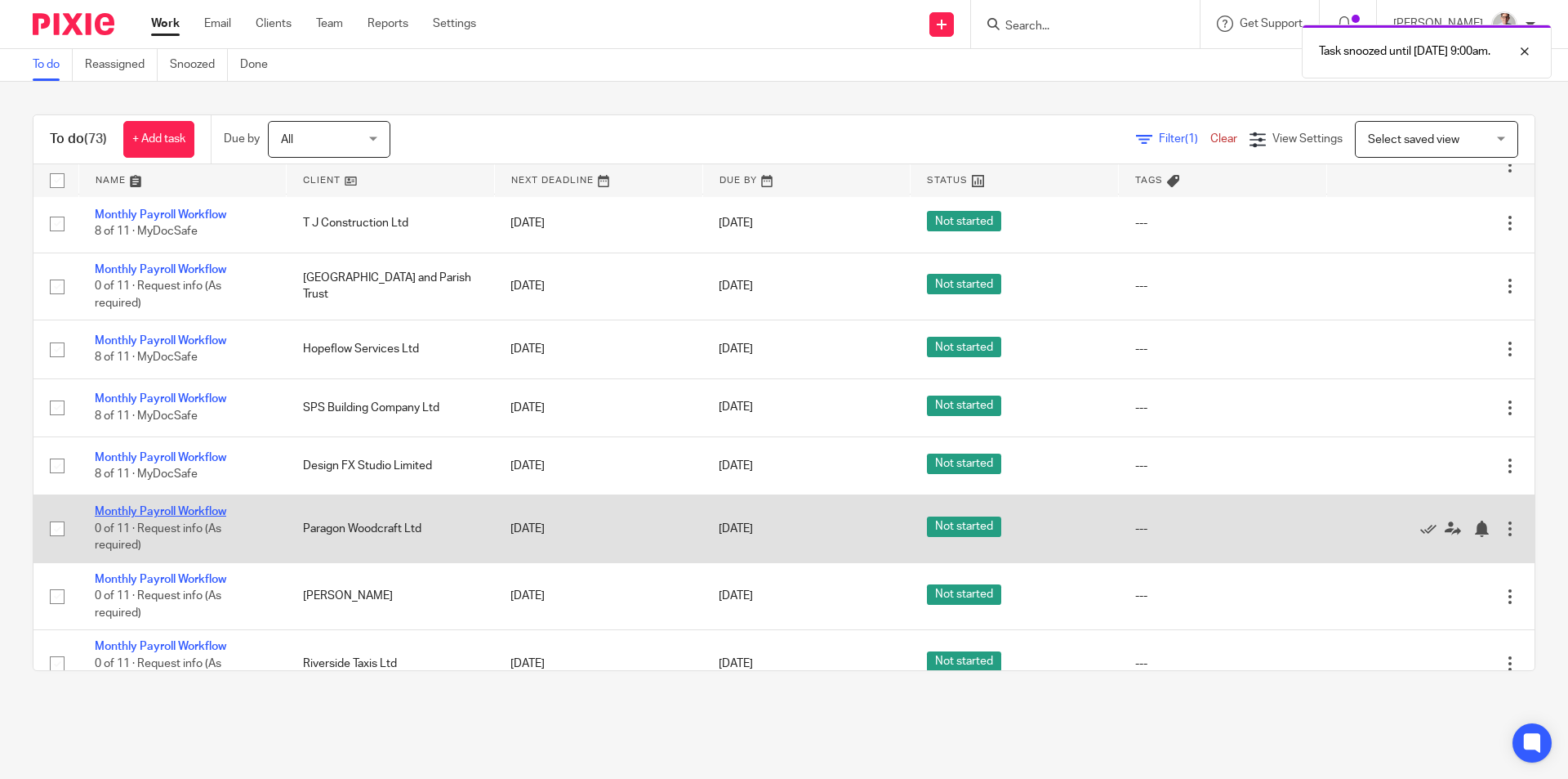
click at [163, 508] on link "Monthly Payroll Workflow" at bounding box center [160, 511] width 131 height 11
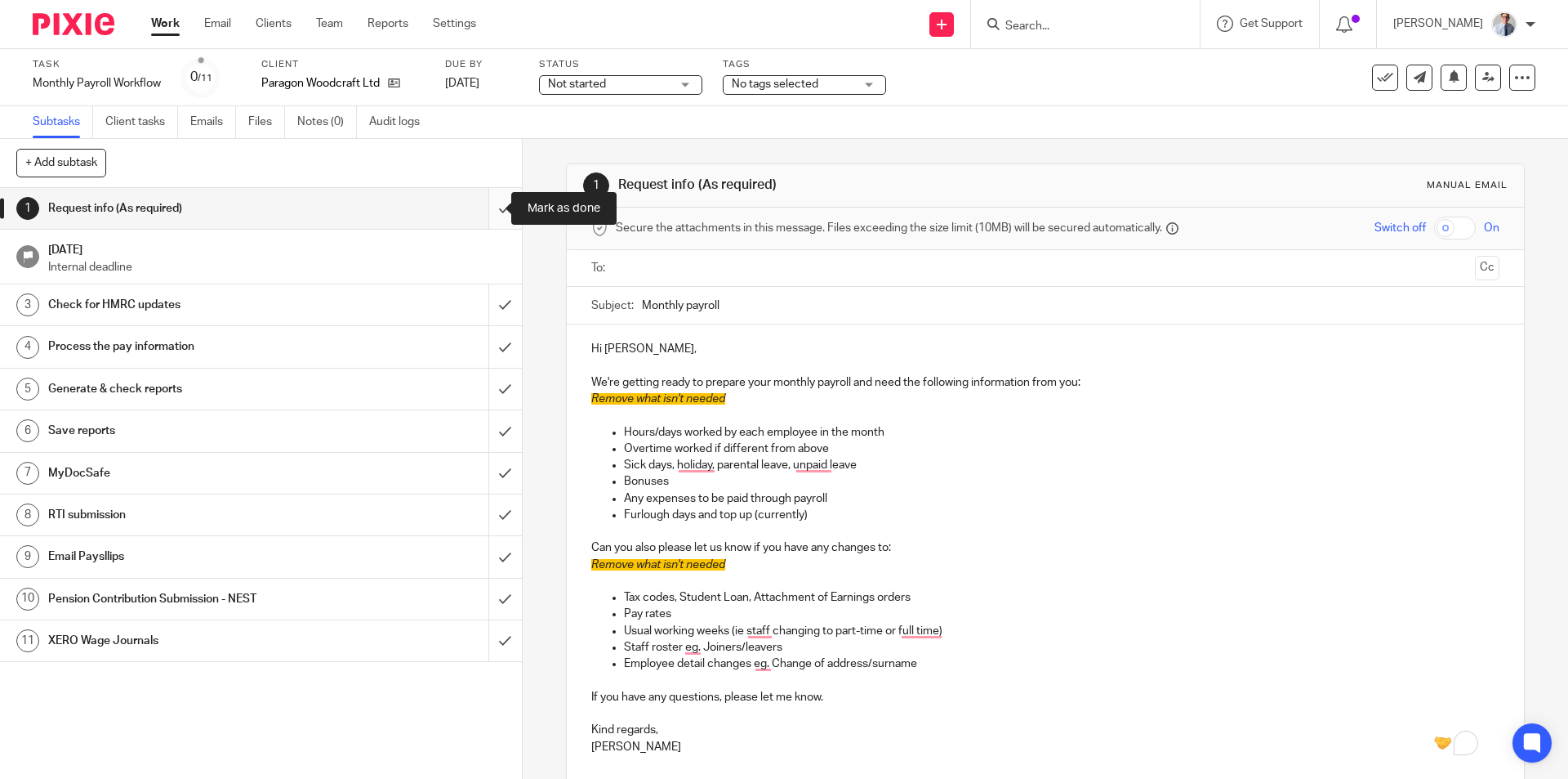
click at [492, 204] on input "submit" at bounding box center [261, 208] width 522 height 41
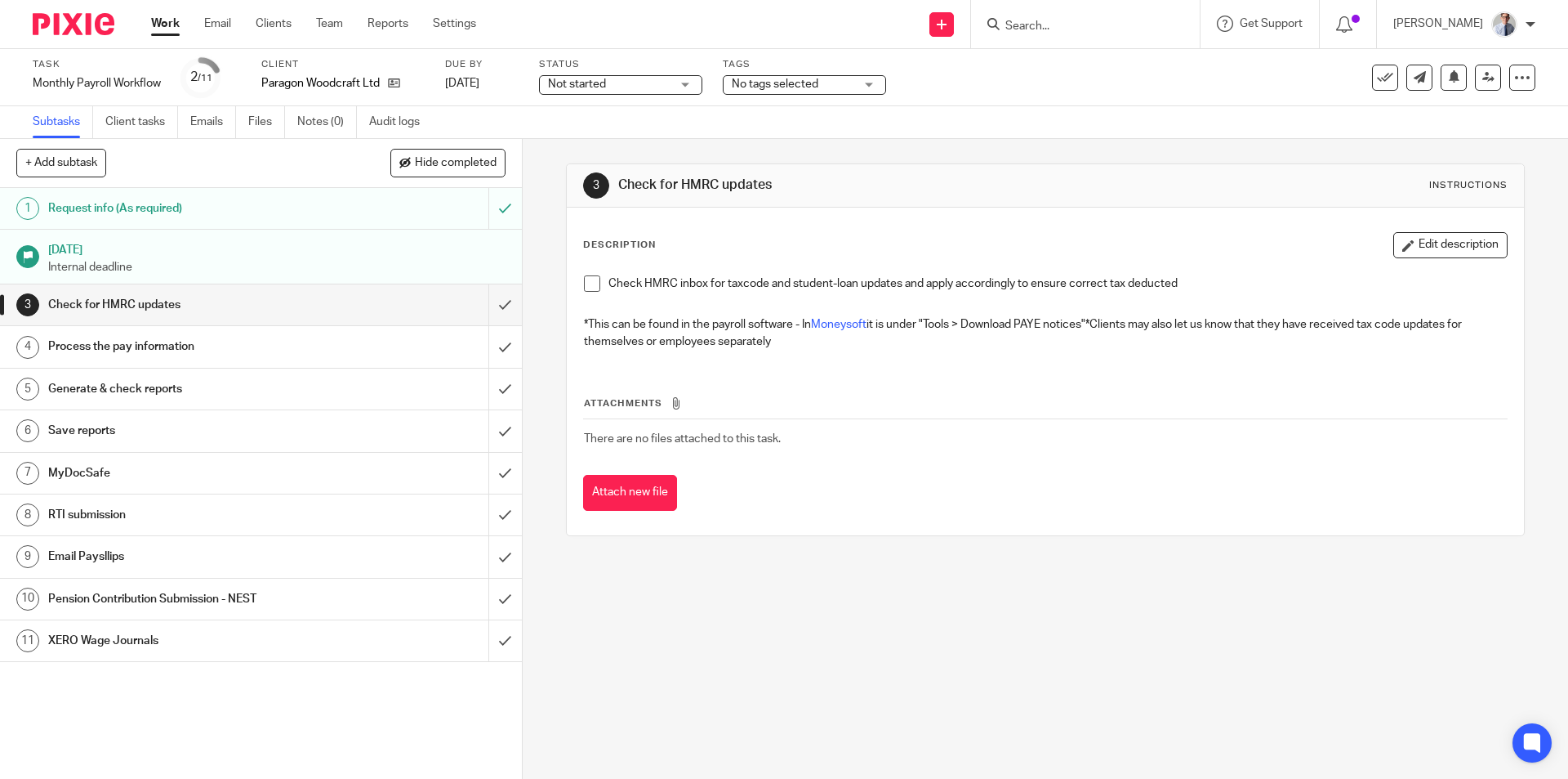
click at [588, 283] on span at bounding box center [592, 284] width 17 height 17
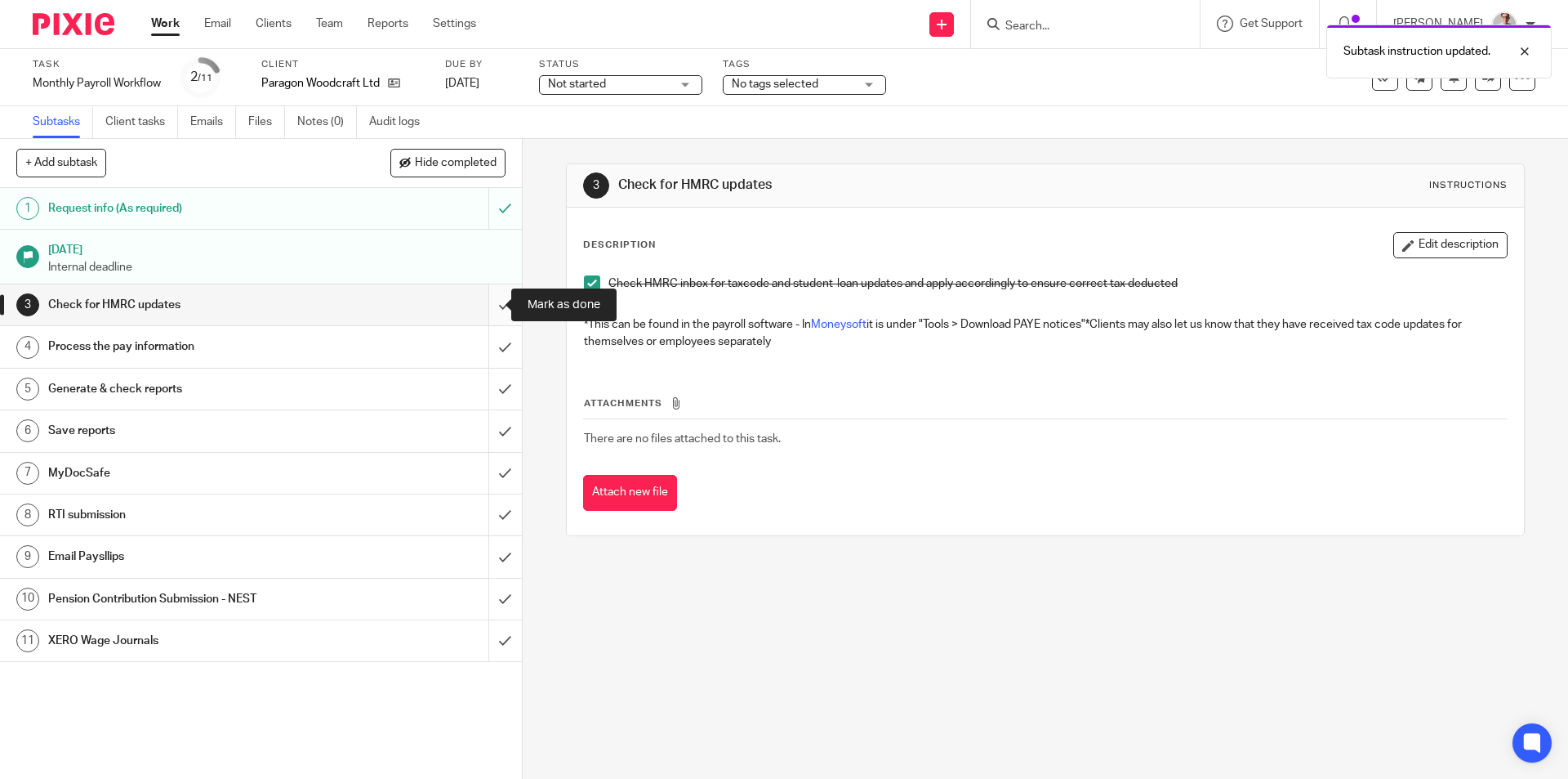
click at [488, 307] on input "submit" at bounding box center [261, 305] width 522 height 41
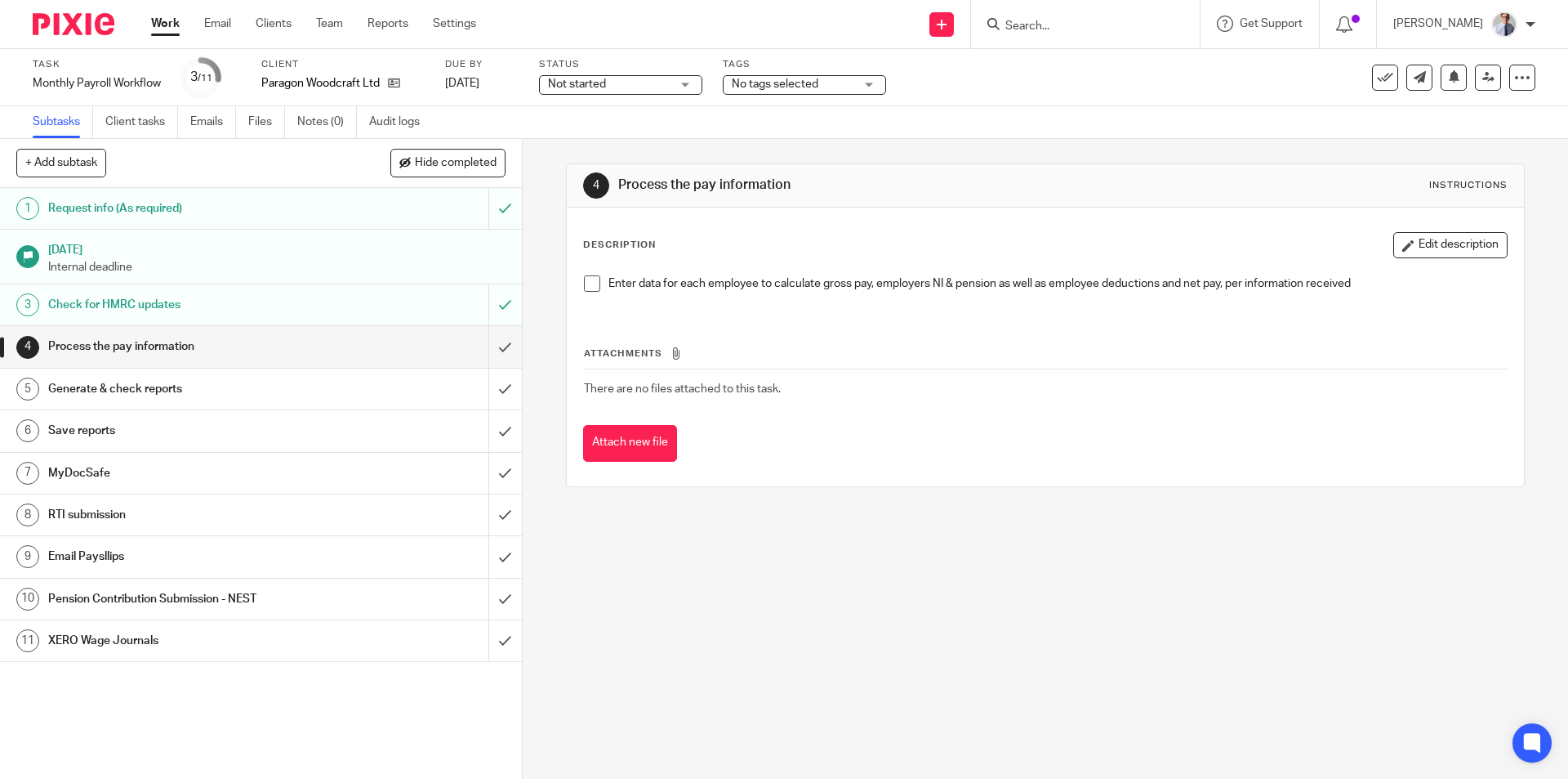
click at [587, 277] on span at bounding box center [592, 284] width 17 height 17
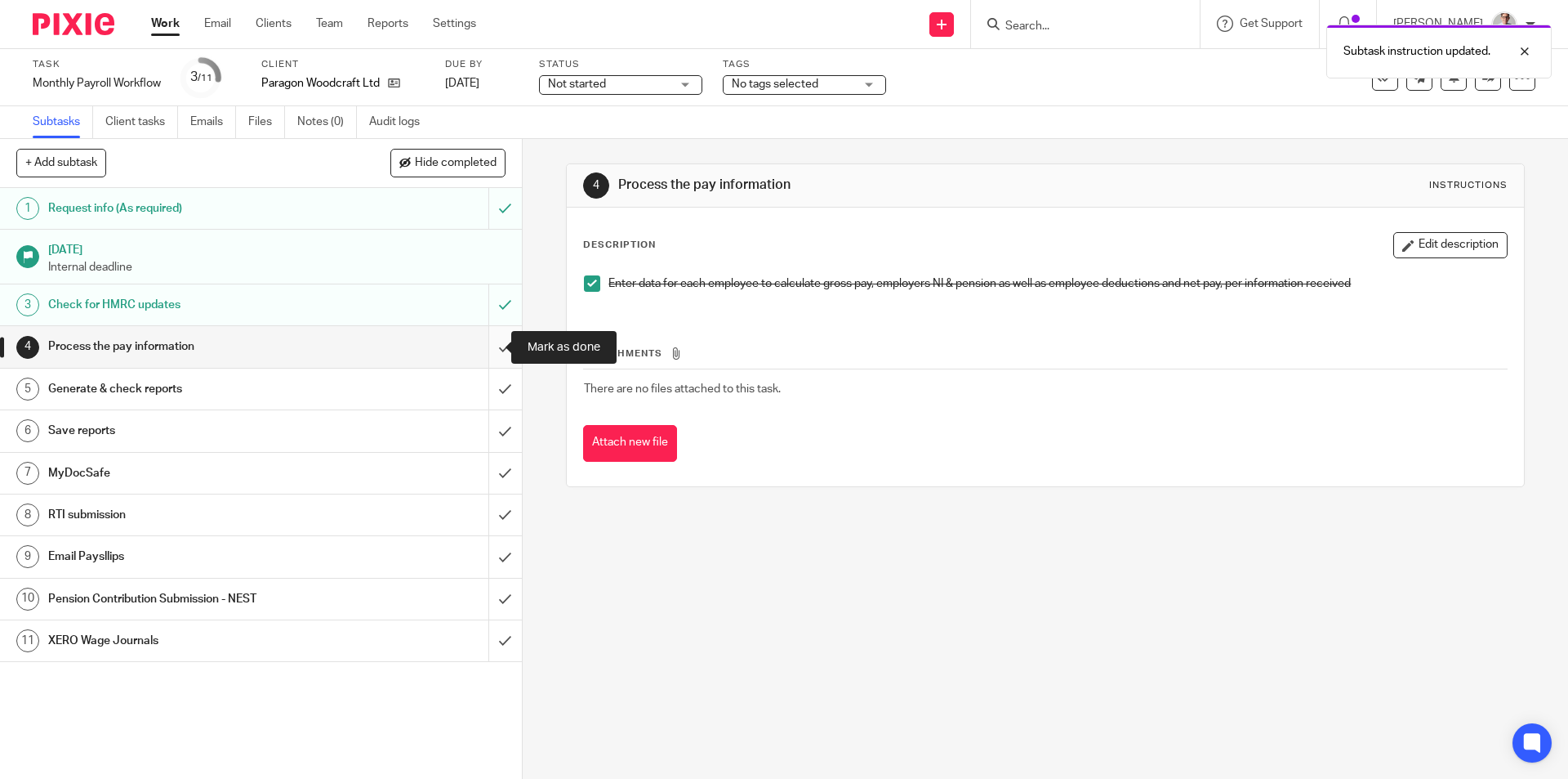
click at [484, 352] on input "submit" at bounding box center [261, 346] width 522 height 41
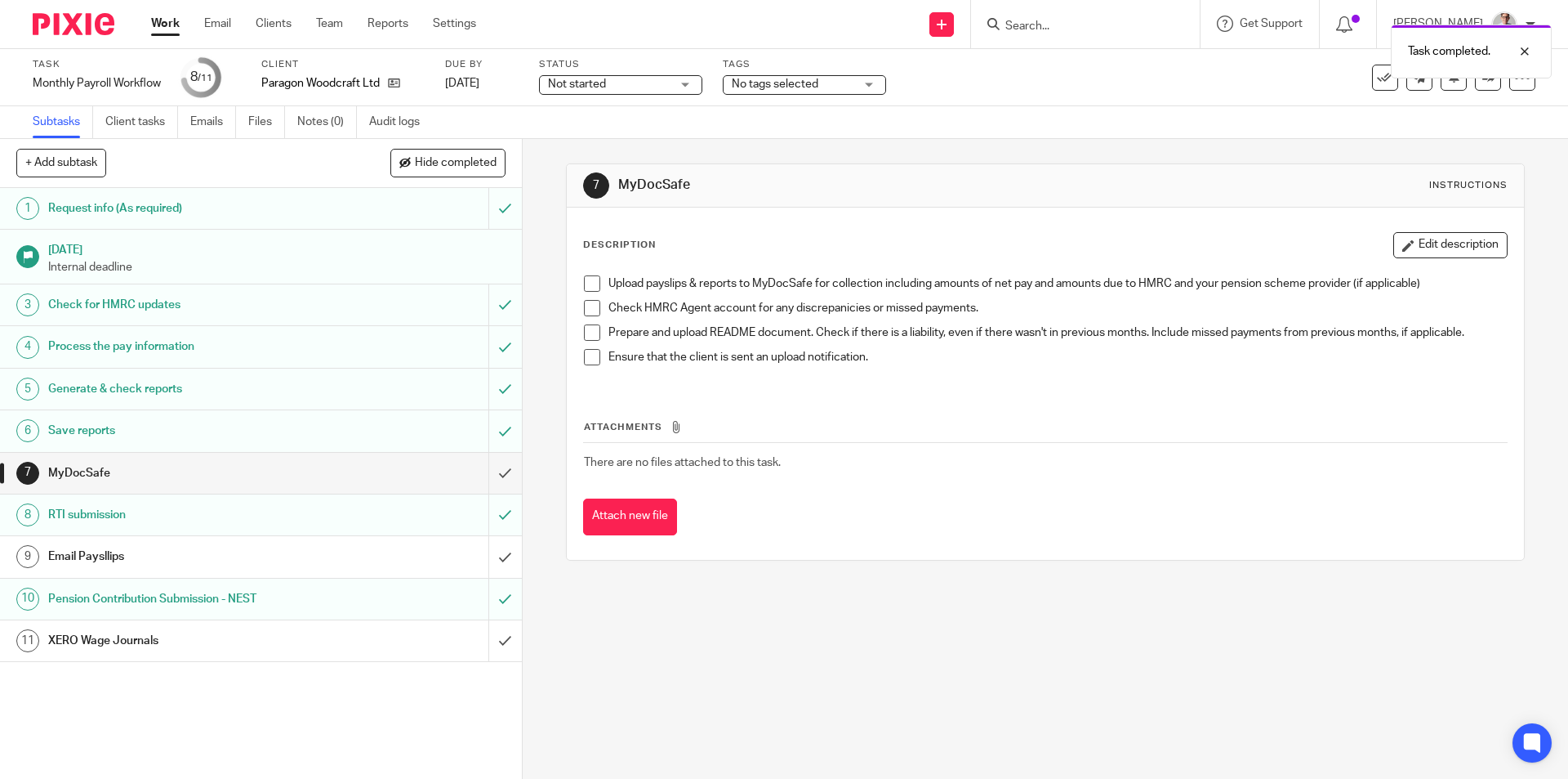
click at [159, 28] on link "Work" at bounding box center [166, 24] width 28 height 17
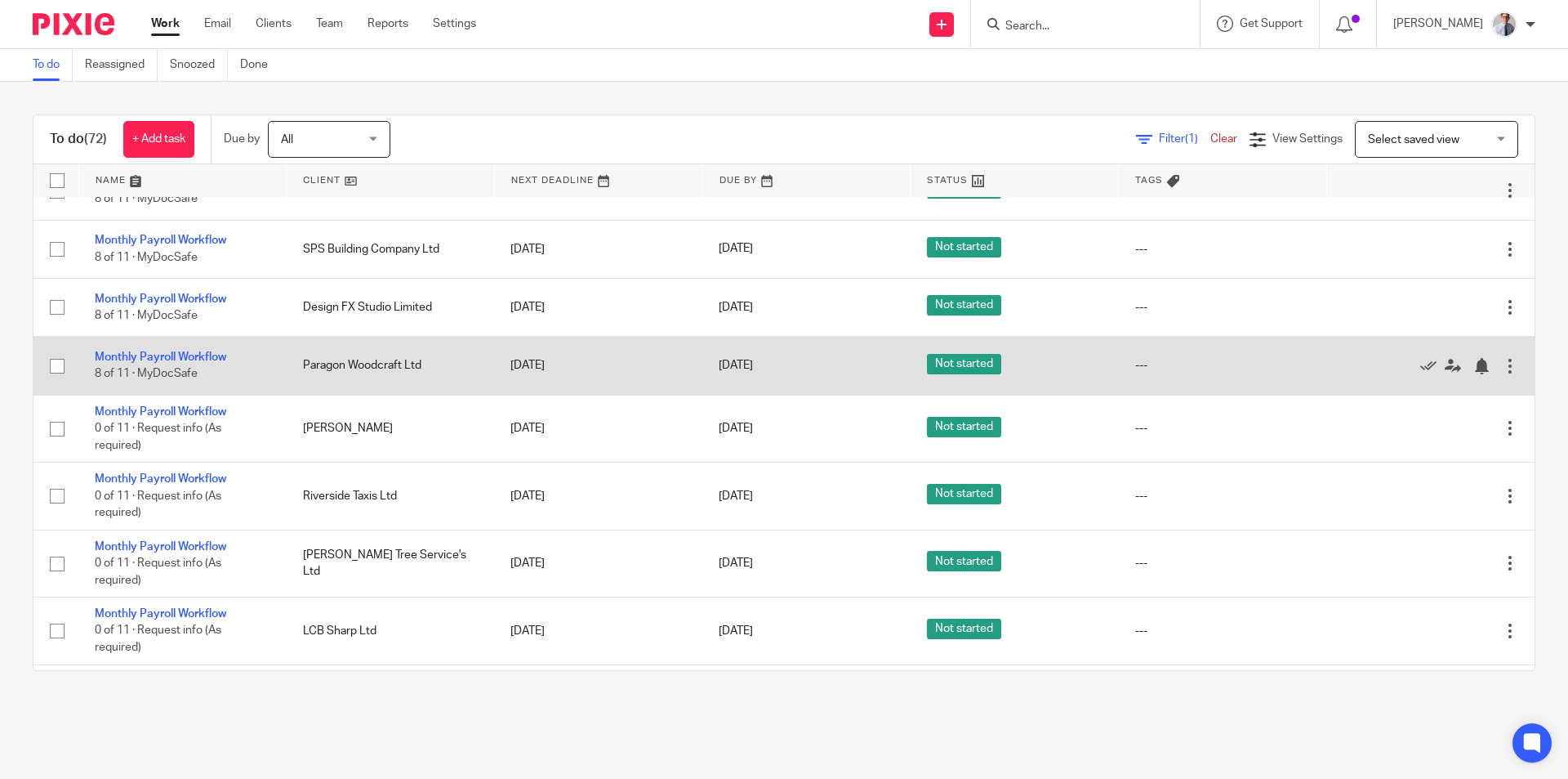
scroll to position [817, 0]
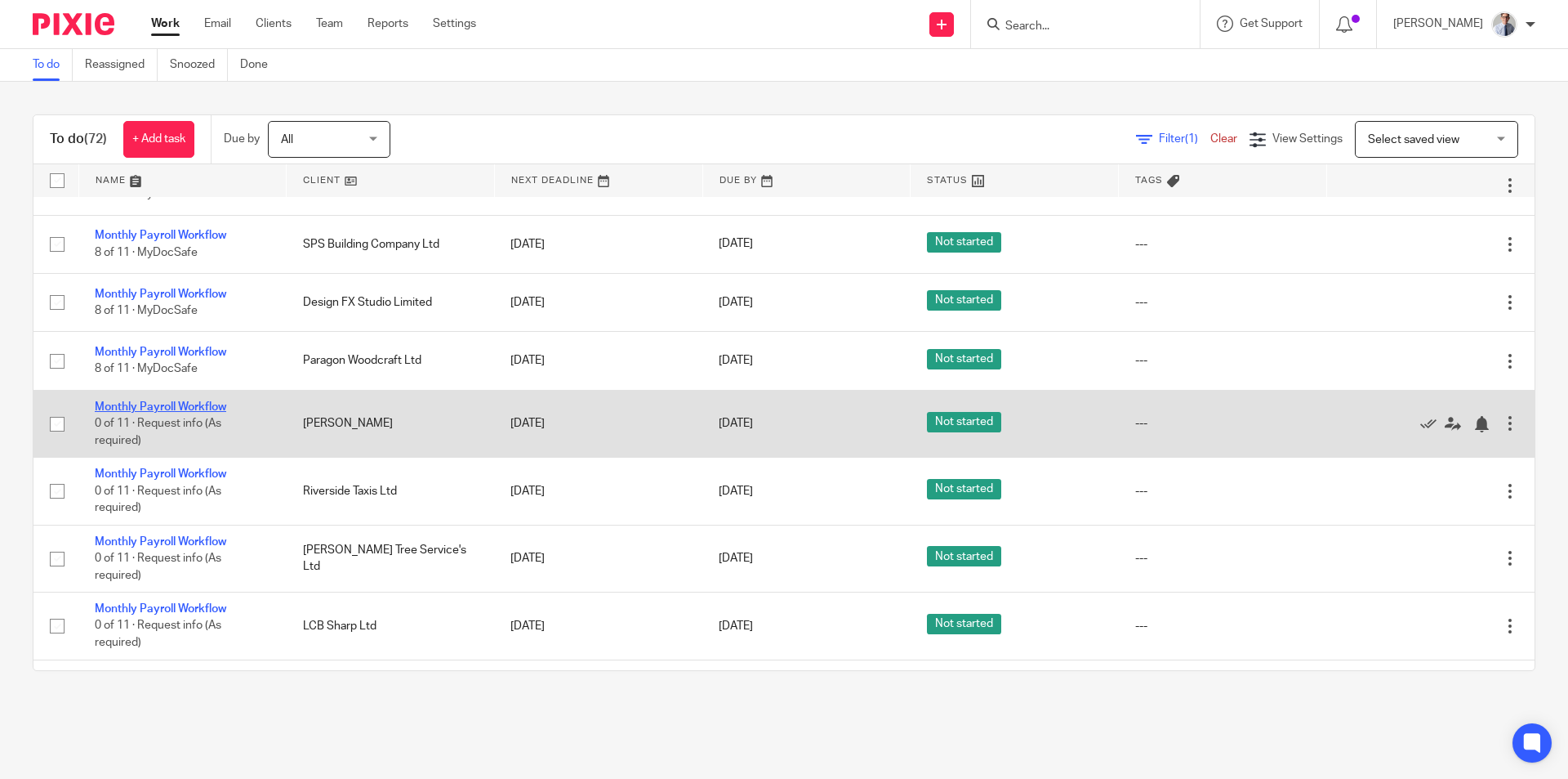
click at [127, 405] on link "Monthly Payroll Workflow" at bounding box center [160, 406] width 131 height 11
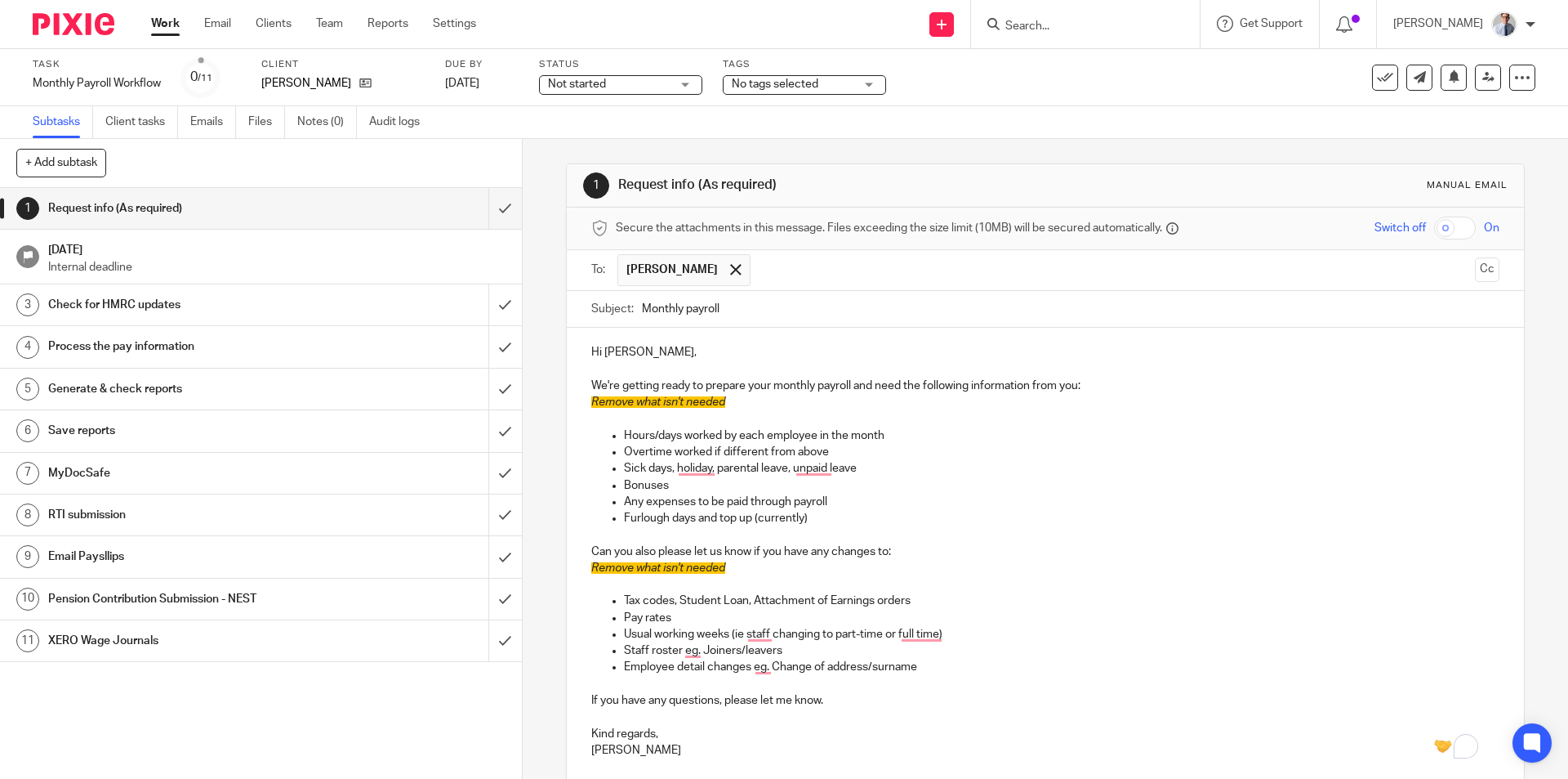
click at [736, 405] on p "Remove what isn't needed" at bounding box center [1045, 402] width 907 height 17
drag, startPoint x: 704, startPoint y: 399, endPoint x: 579, endPoint y: 407, distance: 125.3
click at [583, 404] on div "Hi Pamela, We're getting ready to prepare your monthly payroll and need the fol…" at bounding box center [1046, 549] width 957 height 443
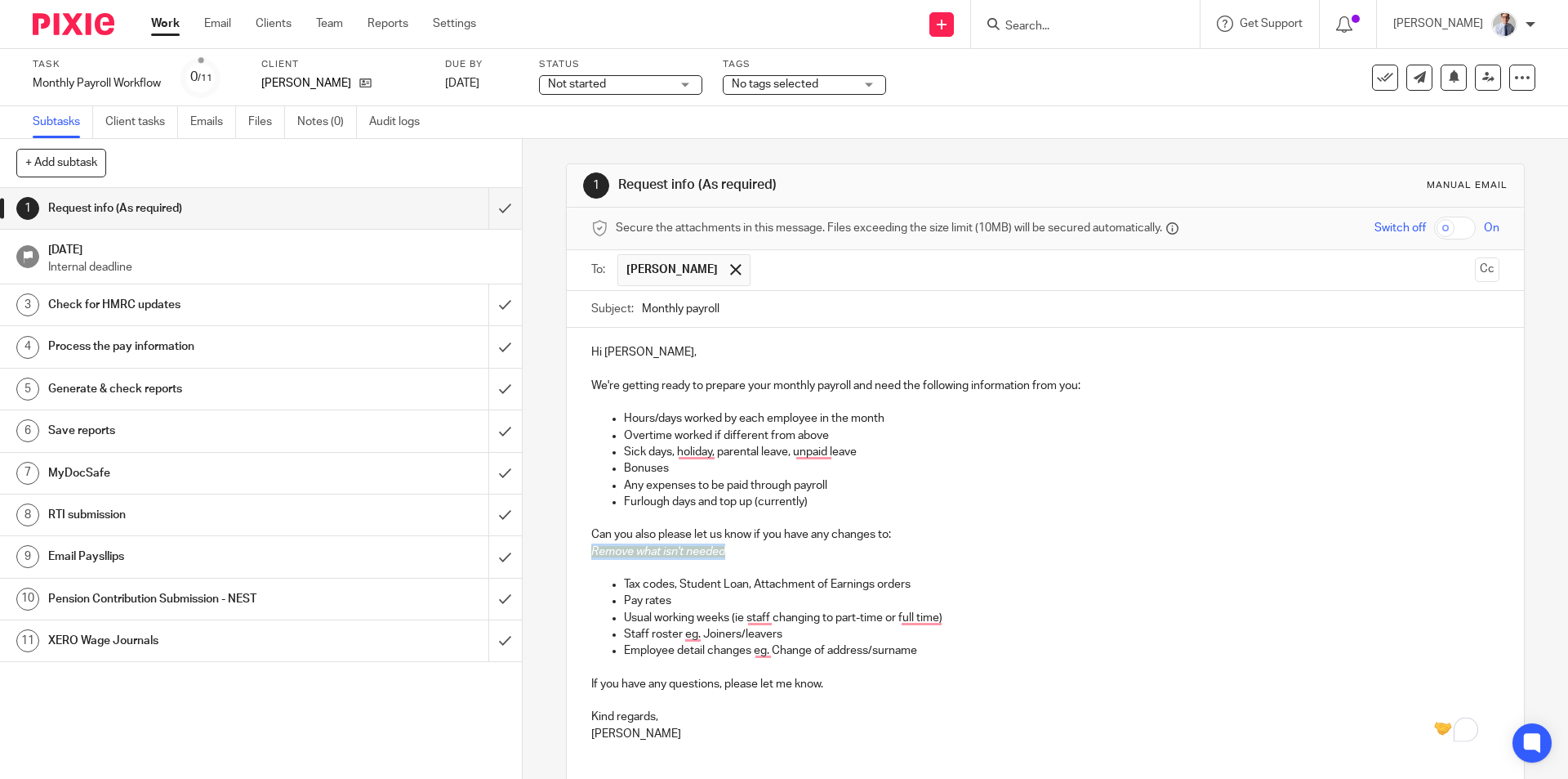
drag, startPoint x: 733, startPoint y: 551, endPoint x: 569, endPoint y: 553, distance: 164.0
click at [570, 553] on div "Hi Pamela, We're getting ready to prepare your monthly payroll and need the fol…" at bounding box center [1046, 540] width 957 height 426
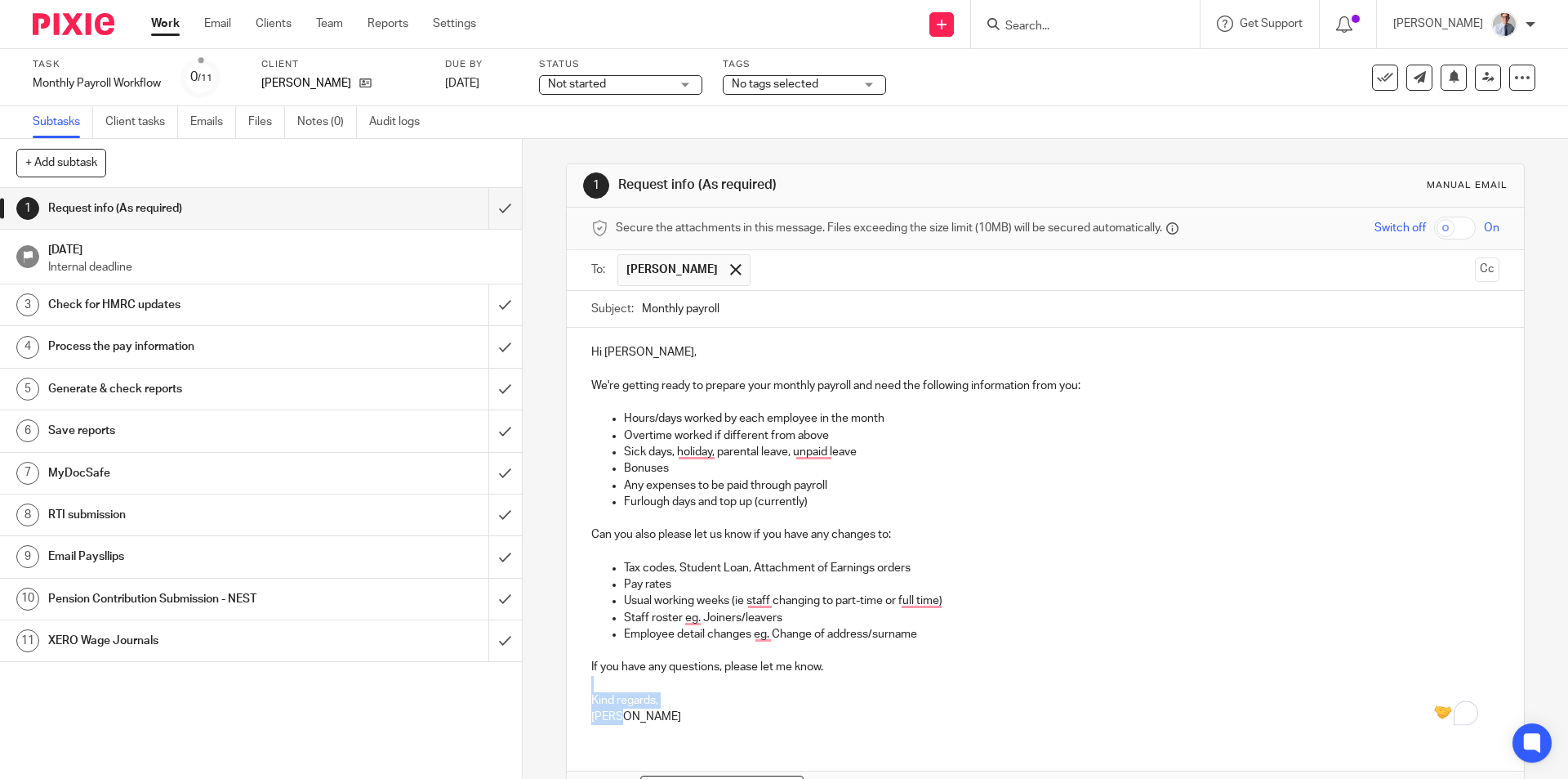
drag, startPoint x: 639, startPoint y: 722, endPoint x: 573, endPoint y: 682, distance: 77.2
click at [579, 684] on div "Hi Pamela, We're getting ready to prepare your monthly payroll and need the fol…" at bounding box center [1046, 532] width 957 height 410
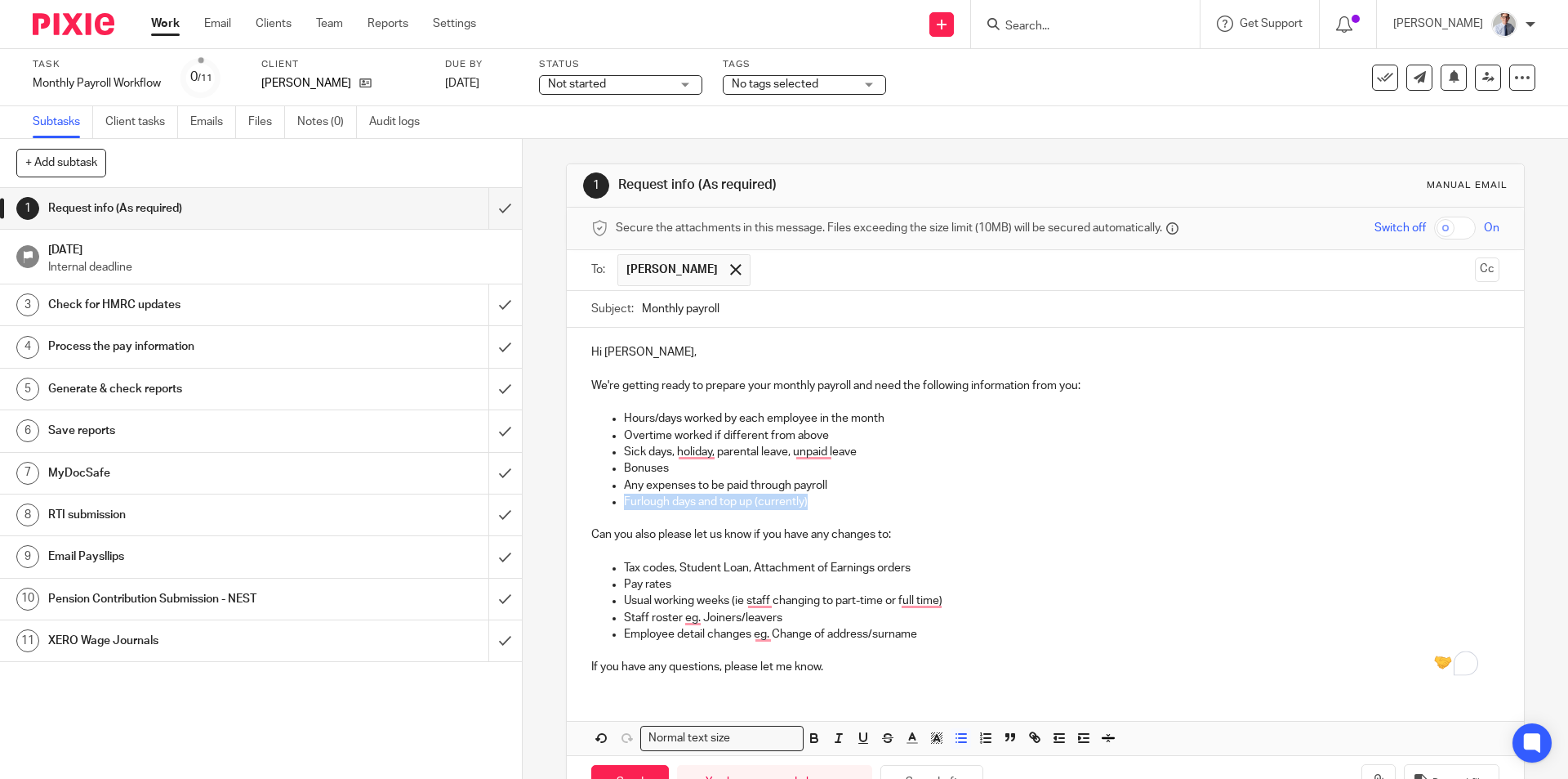
drag, startPoint x: 839, startPoint y: 498, endPoint x: 602, endPoint y: 504, distance: 237.1
click at [602, 504] on ul "Hours/days worked by each employee in the month Overtime worked if different fr…" at bounding box center [1045, 460] width 907 height 100
drag, startPoint x: 737, startPoint y: 414, endPoint x: 896, endPoint y: 419, distance: 159.1
click at [896, 419] on p "Hours/days worked by each employee in the month" at bounding box center [1061, 419] width 875 height 17
click at [904, 451] on p "Sick days, holiday, parental leave, unpaid leave" at bounding box center [1061, 452] width 875 height 17
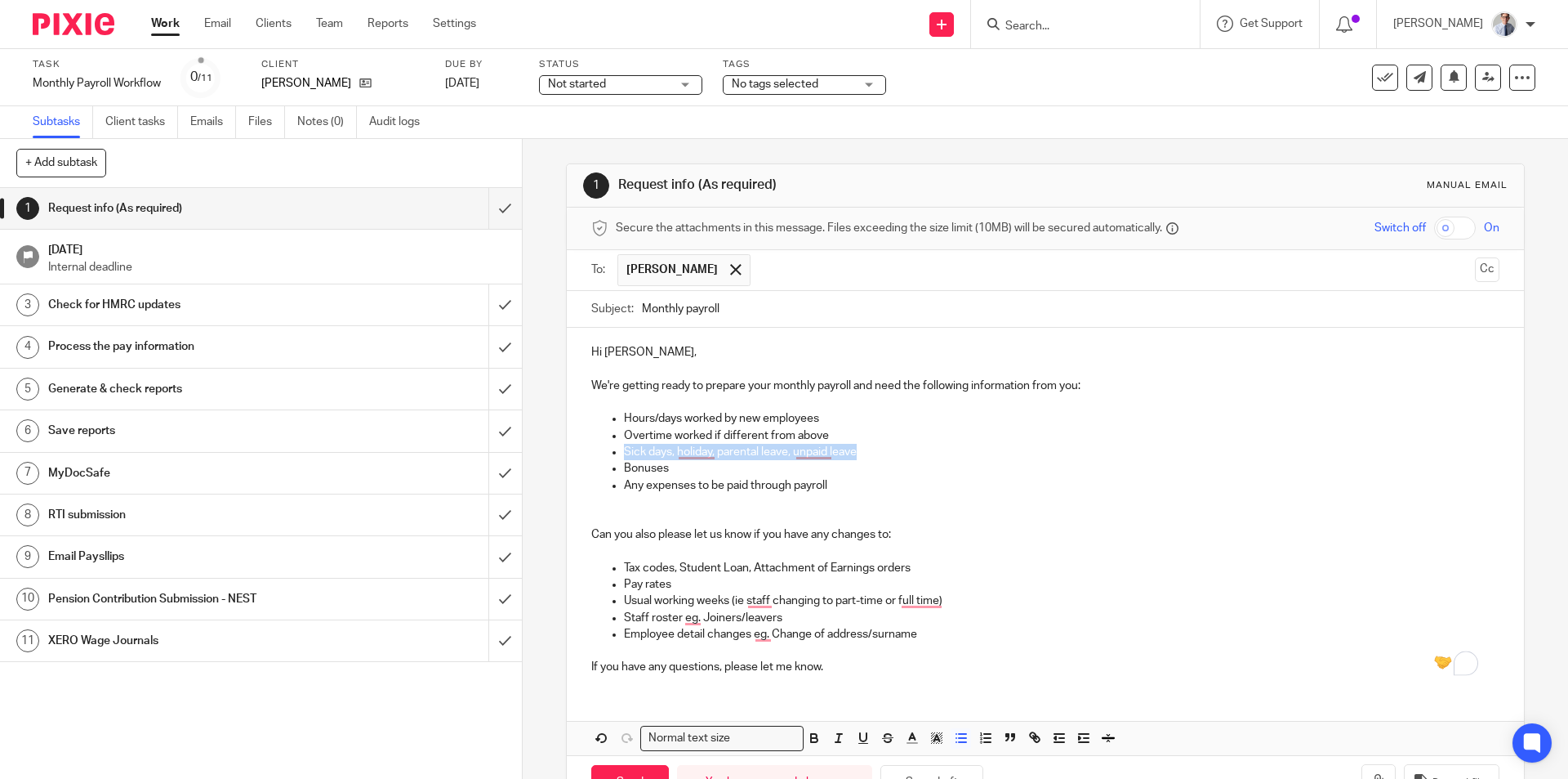
drag, startPoint x: 873, startPoint y: 453, endPoint x: 610, endPoint y: 456, distance: 263.0
click at [624, 454] on li "Sick days, holiday, parental leave, unpaid leave" at bounding box center [1061, 452] width 875 height 17
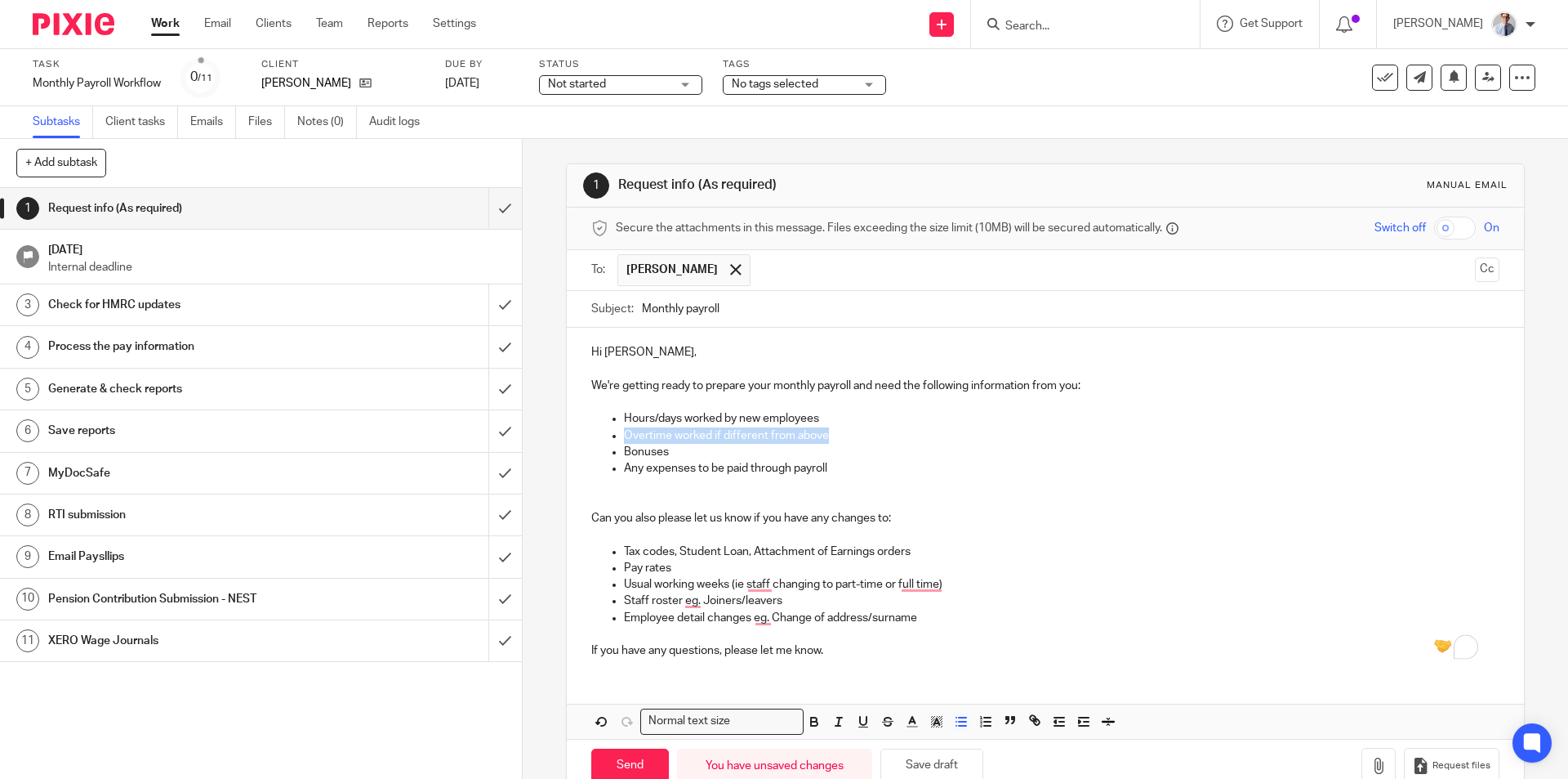
drag, startPoint x: 848, startPoint y: 433, endPoint x: 617, endPoint y: 434, distance: 231.0
click at [617, 434] on ul "Hours/days worked by new employees Overtime worked if different from above Bonu…" at bounding box center [1045, 452] width 907 height 83
drag, startPoint x: 677, startPoint y: 444, endPoint x: 596, endPoint y: 443, distance: 81.0
click at [602, 443] on ul "Hours/days worked by new employees Bonuses Any expenses to be paid through payr…" at bounding box center [1045, 452] width 907 height 83
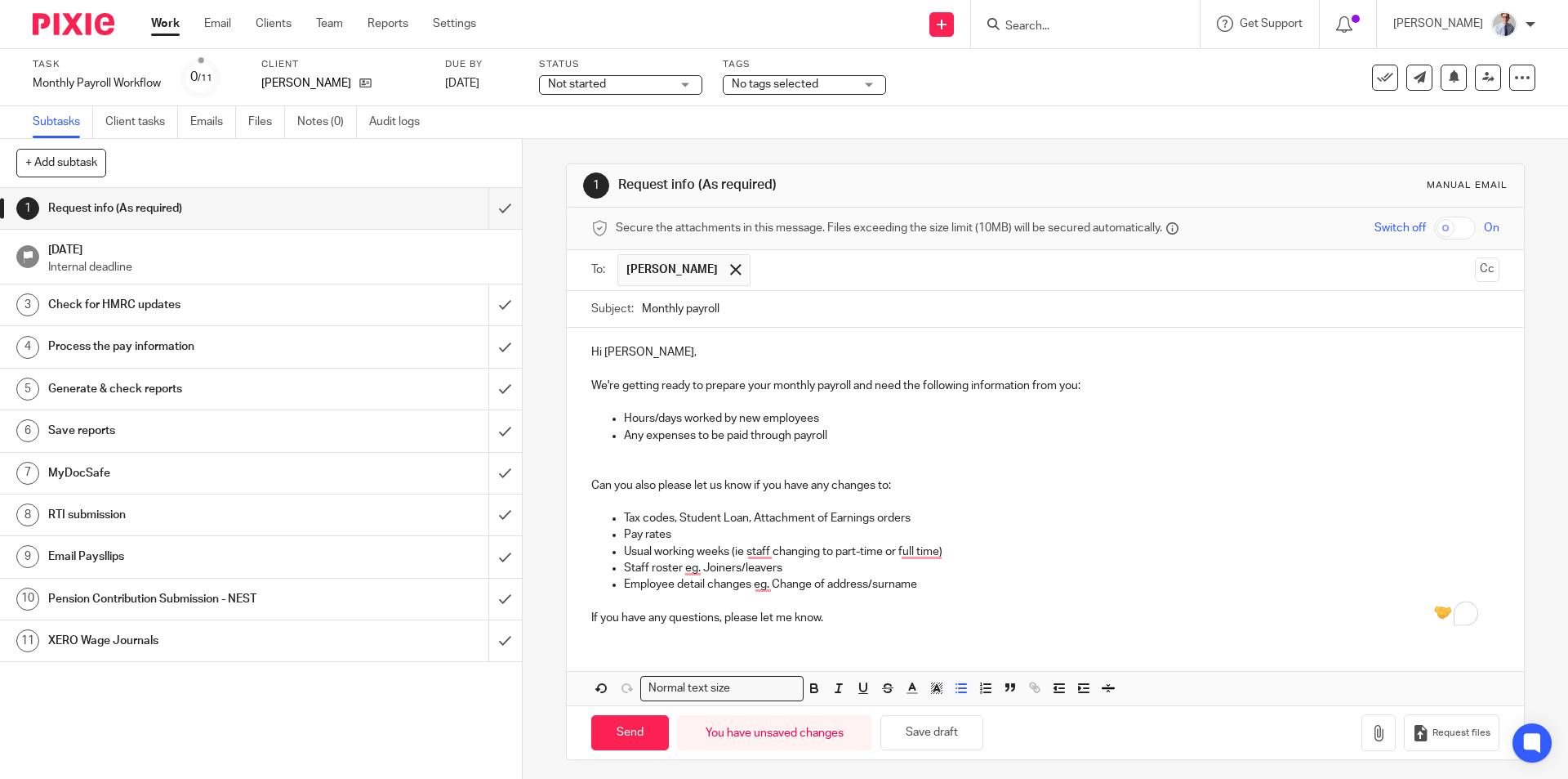
click at [625, 457] on p "To enrich screen reader interactions, please activate Accessibility in Grammarl…" at bounding box center [1061, 452] width 875 height 17
click at [600, 468] on p "To enrich screen reader interactions, please activate Accessibility in Grammarl…" at bounding box center [1045, 468] width 907 height 17
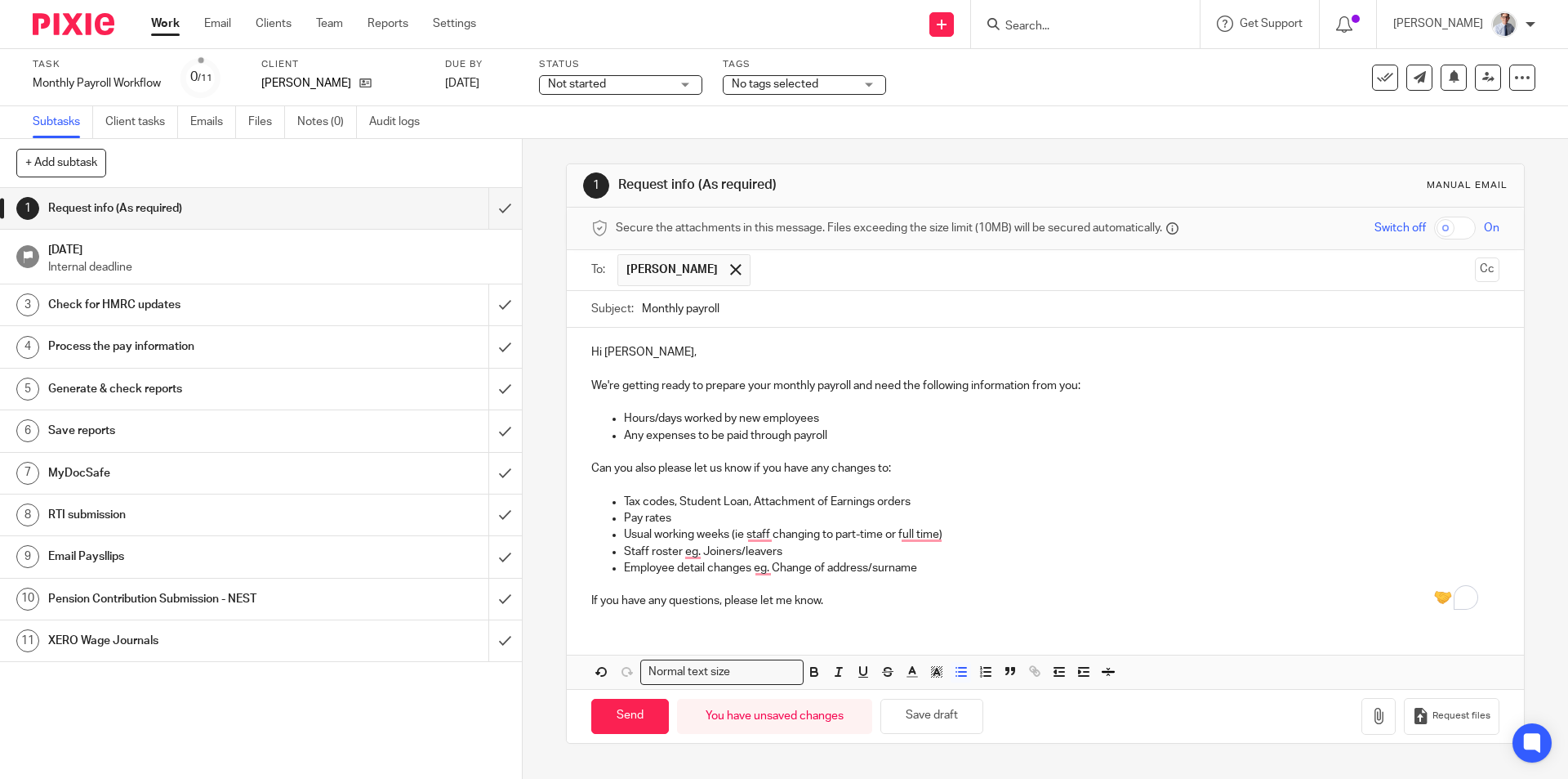
click at [850, 597] on p "If you have any questions, please let me know." at bounding box center [1045, 600] width 907 height 17
click at [594, 724] on input "Send" at bounding box center [630, 716] width 78 height 35
type input "Sent"
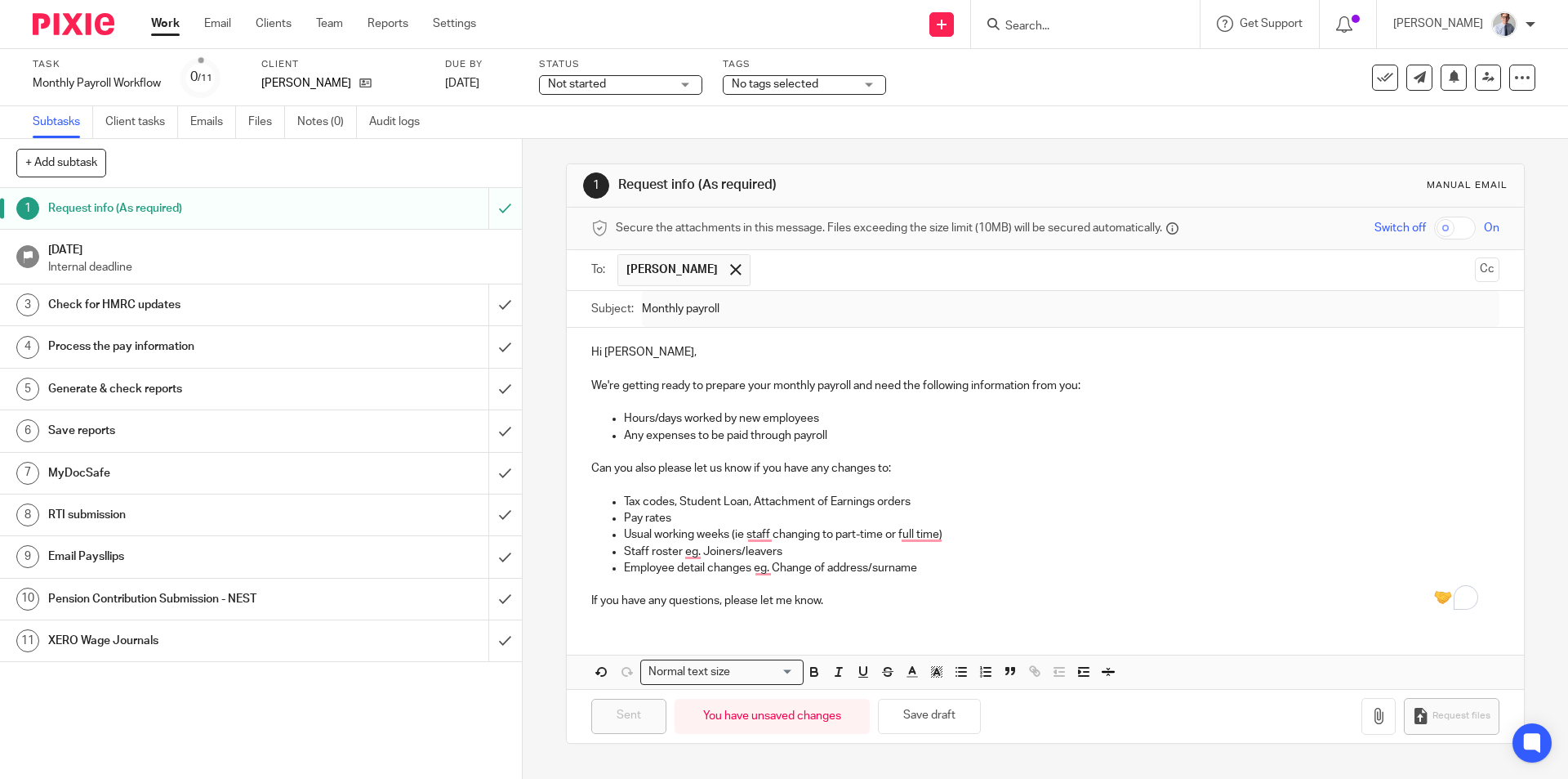
click at [317, 300] on h1 "Check for HMRC updates" at bounding box center [189, 305] width 283 height 25
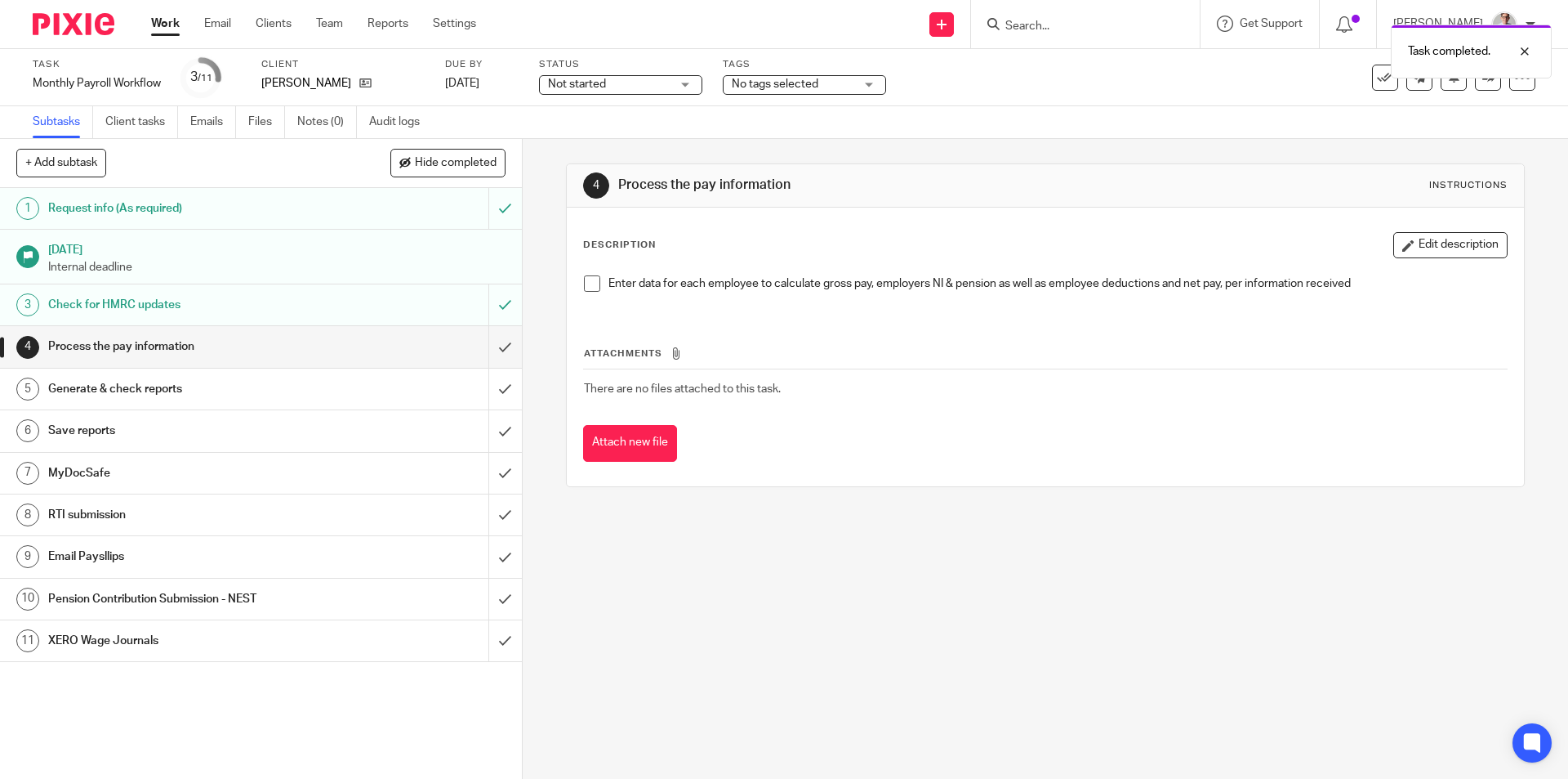
click at [174, 18] on link "Work" at bounding box center [166, 24] width 28 height 17
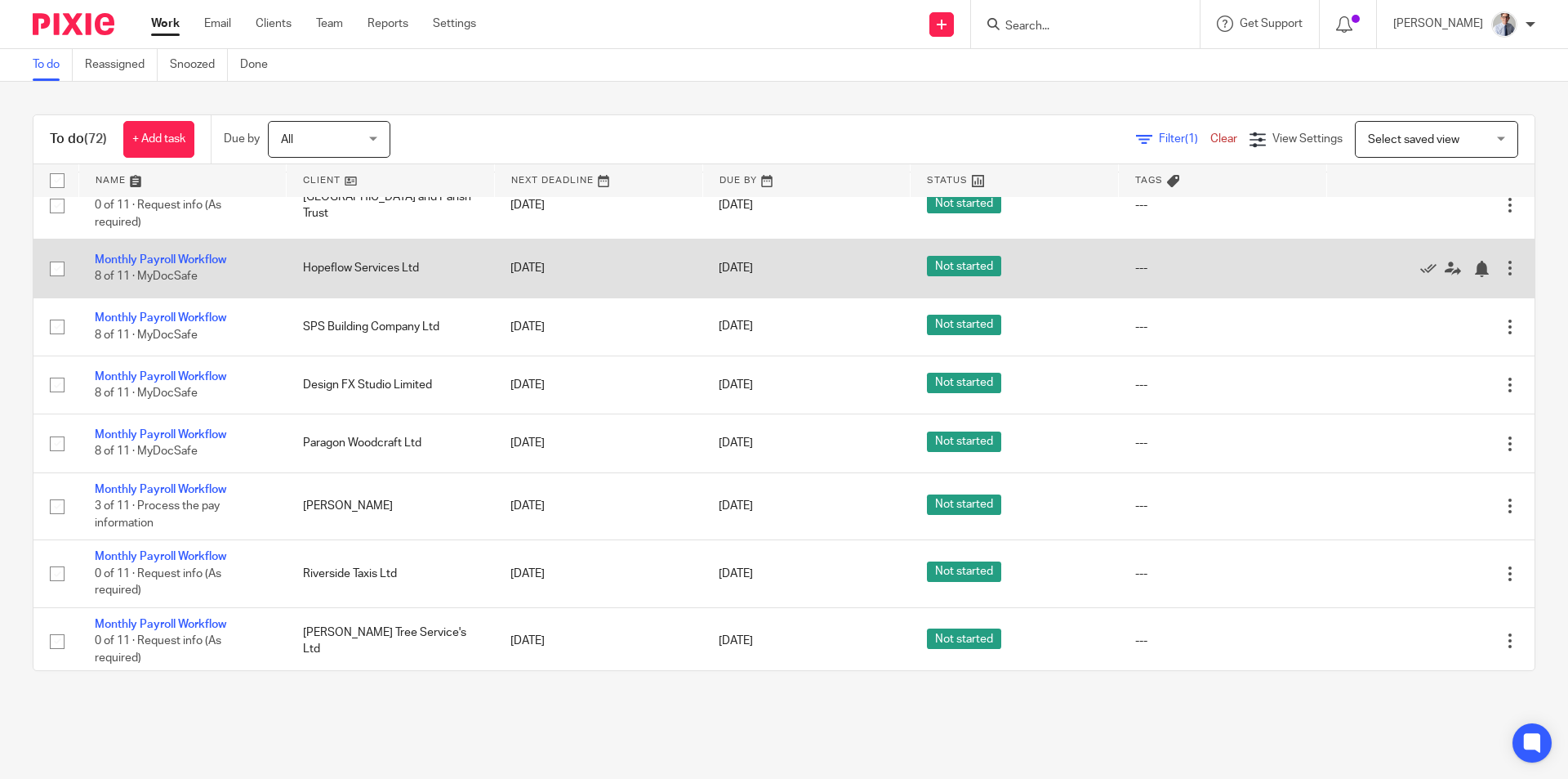
scroll to position [736, 0]
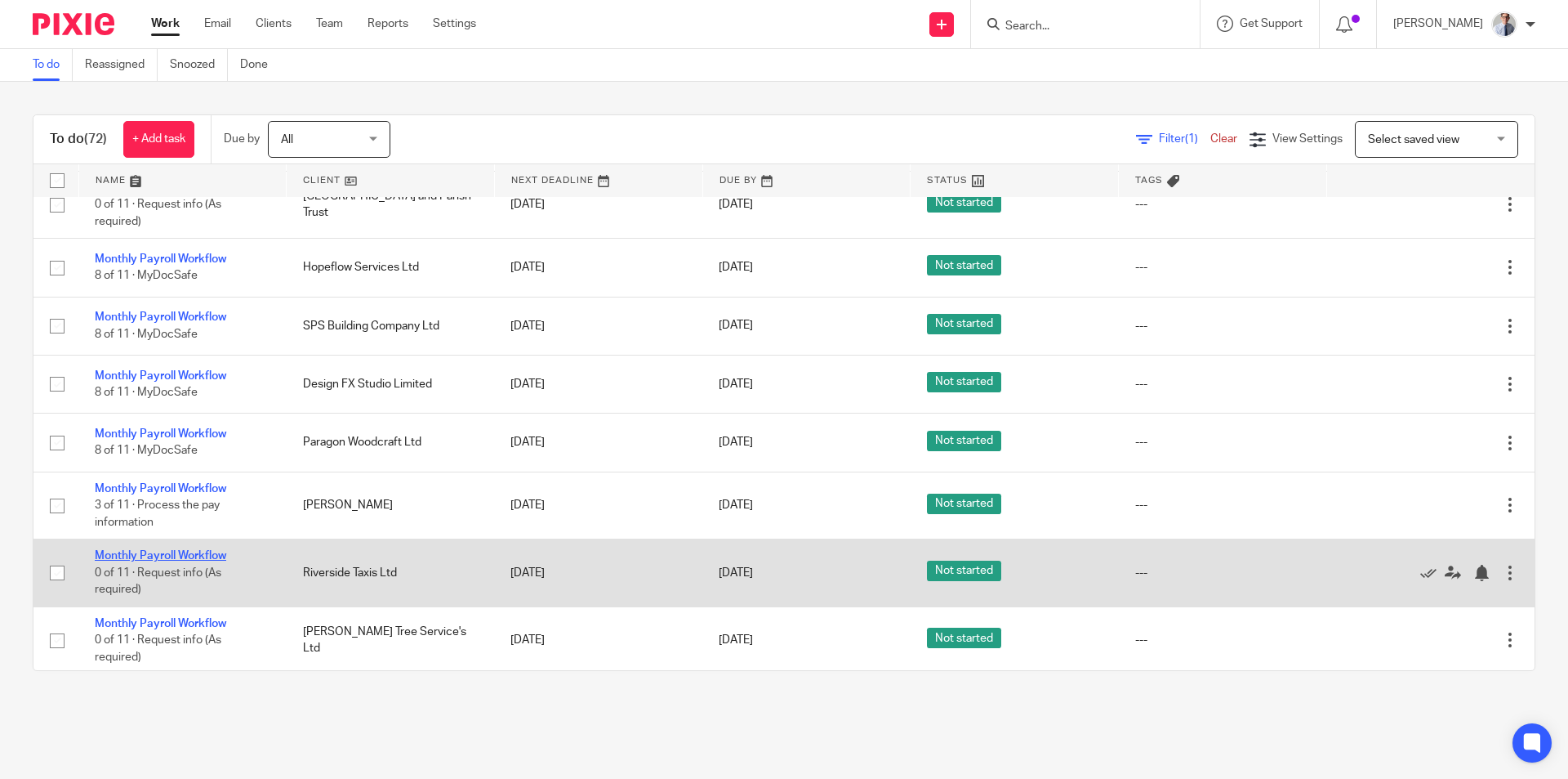
click at [163, 553] on link "Monthly Payroll Workflow" at bounding box center [160, 555] width 131 height 11
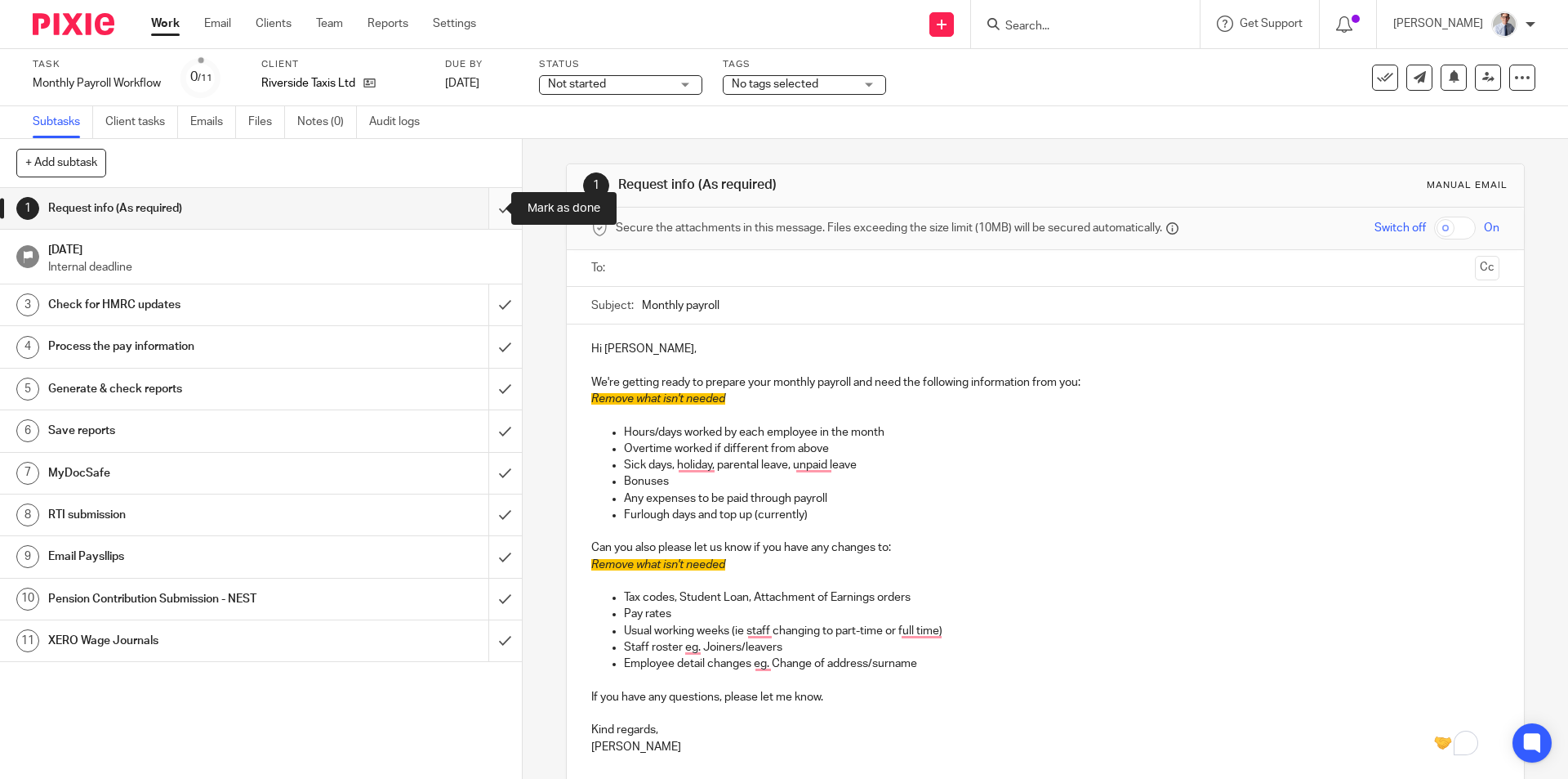
click at [487, 209] on input "submit" at bounding box center [261, 208] width 522 height 41
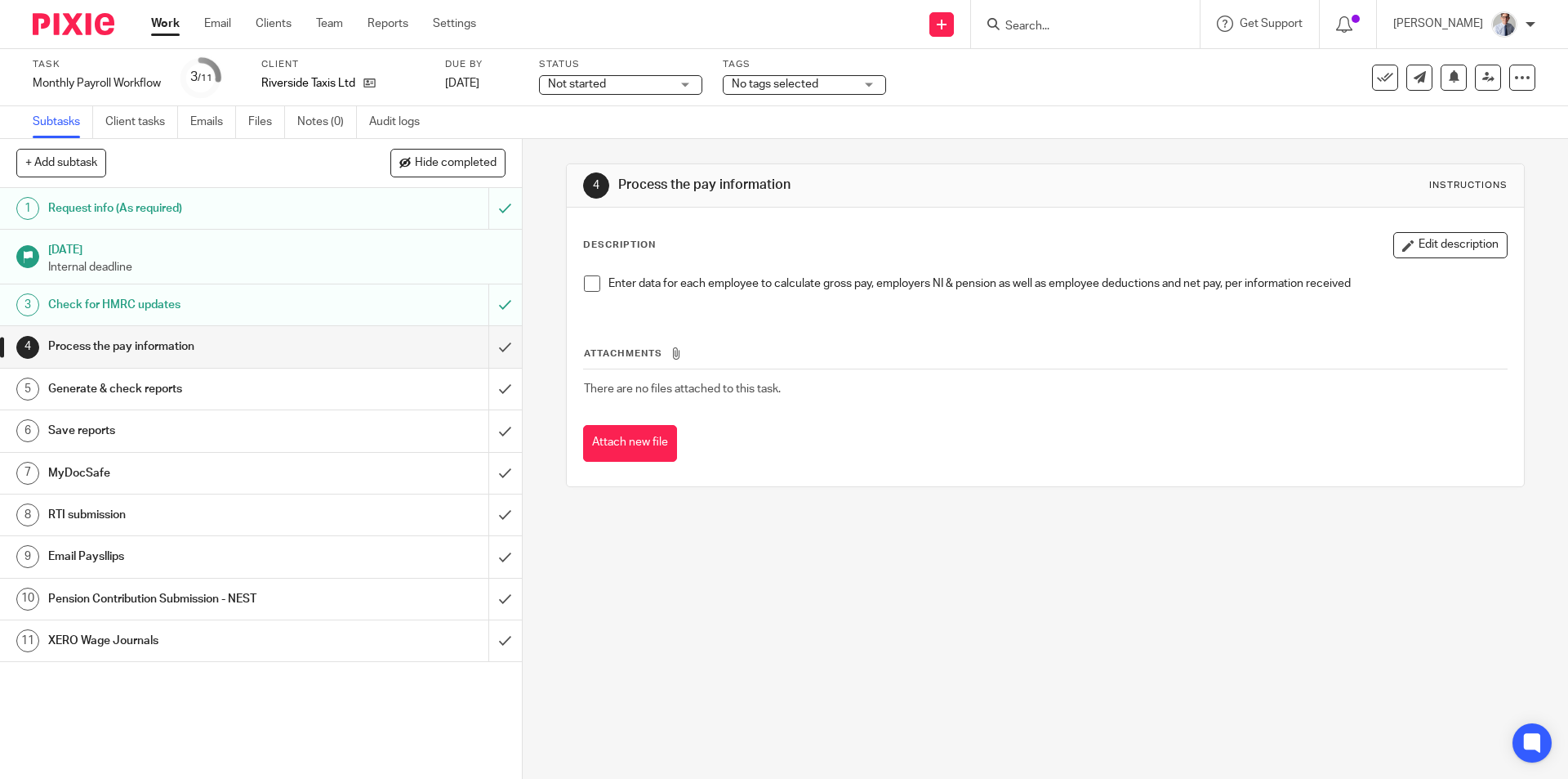
click at [584, 281] on span at bounding box center [592, 284] width 17 height 17
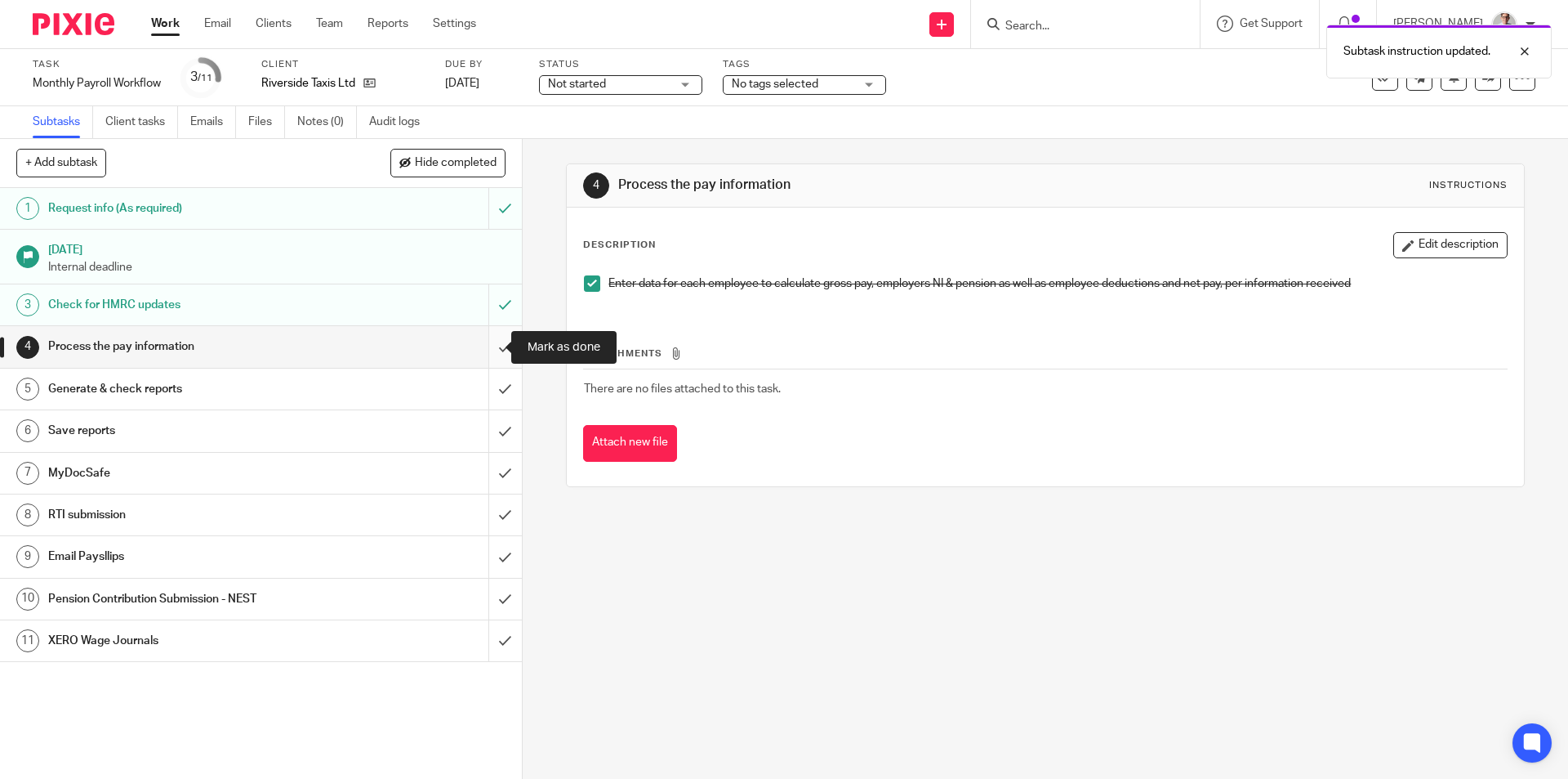
click at [480, 345] on input "submit" at bounding box center [261, 346] width 522 height 41
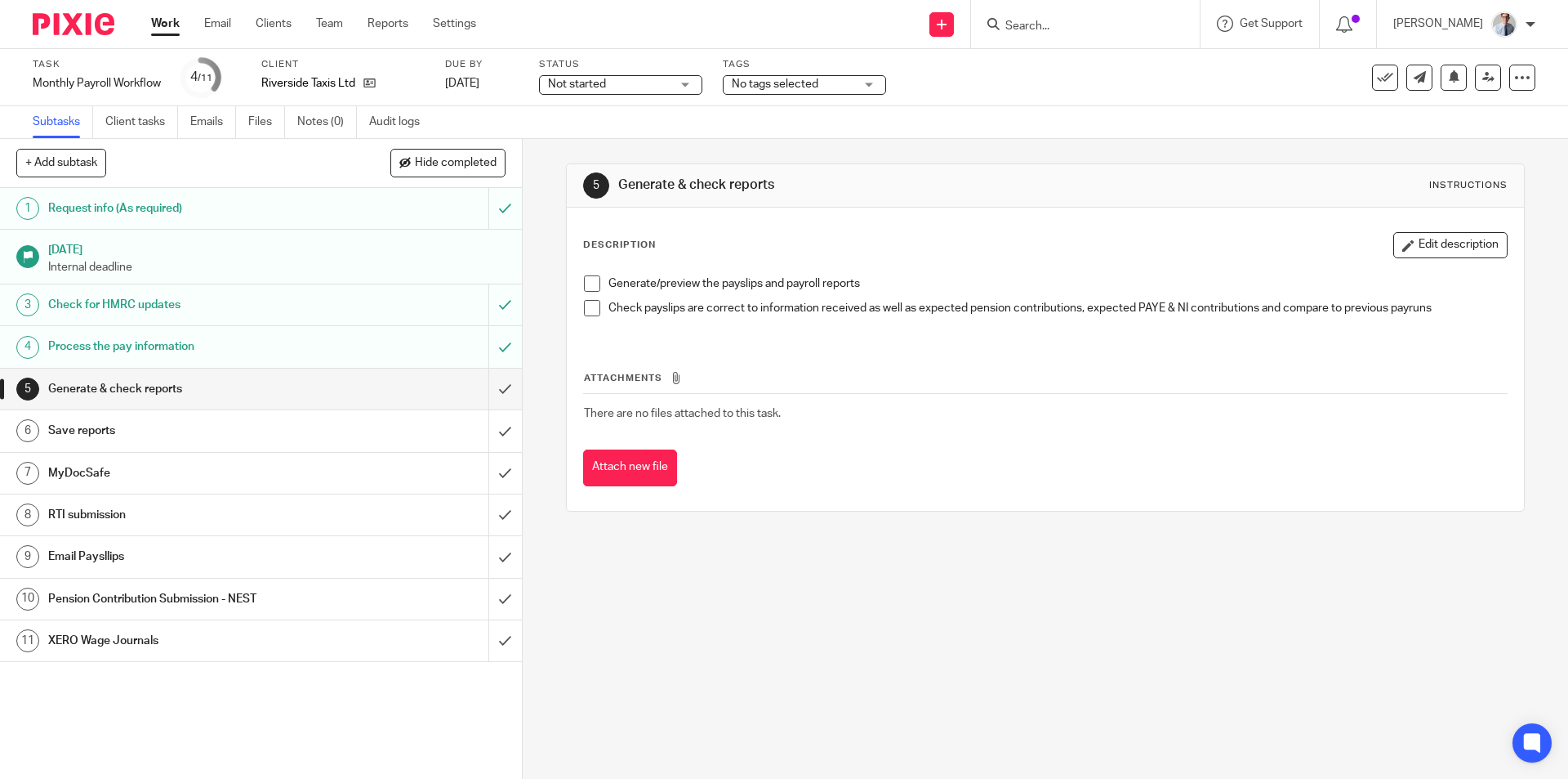
click at [584, 278] on span at bounding box center [592, 284] width 17 height 17
click at [591, 304] on span at bounding box center [592, 308] width 17 height 17
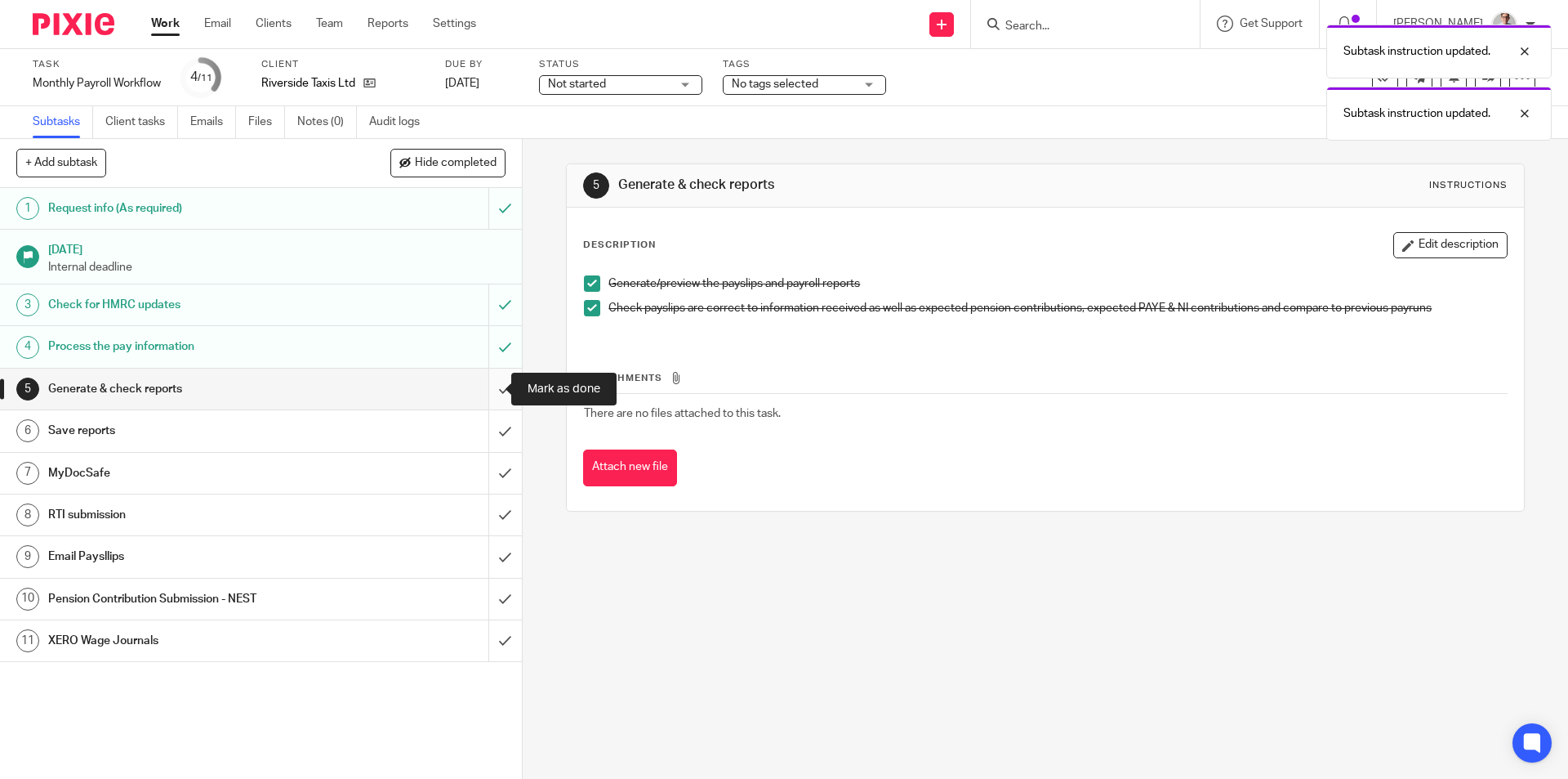
click at [487, 387] on input "submit" at bounding box center [261, 389] width 522 height 41
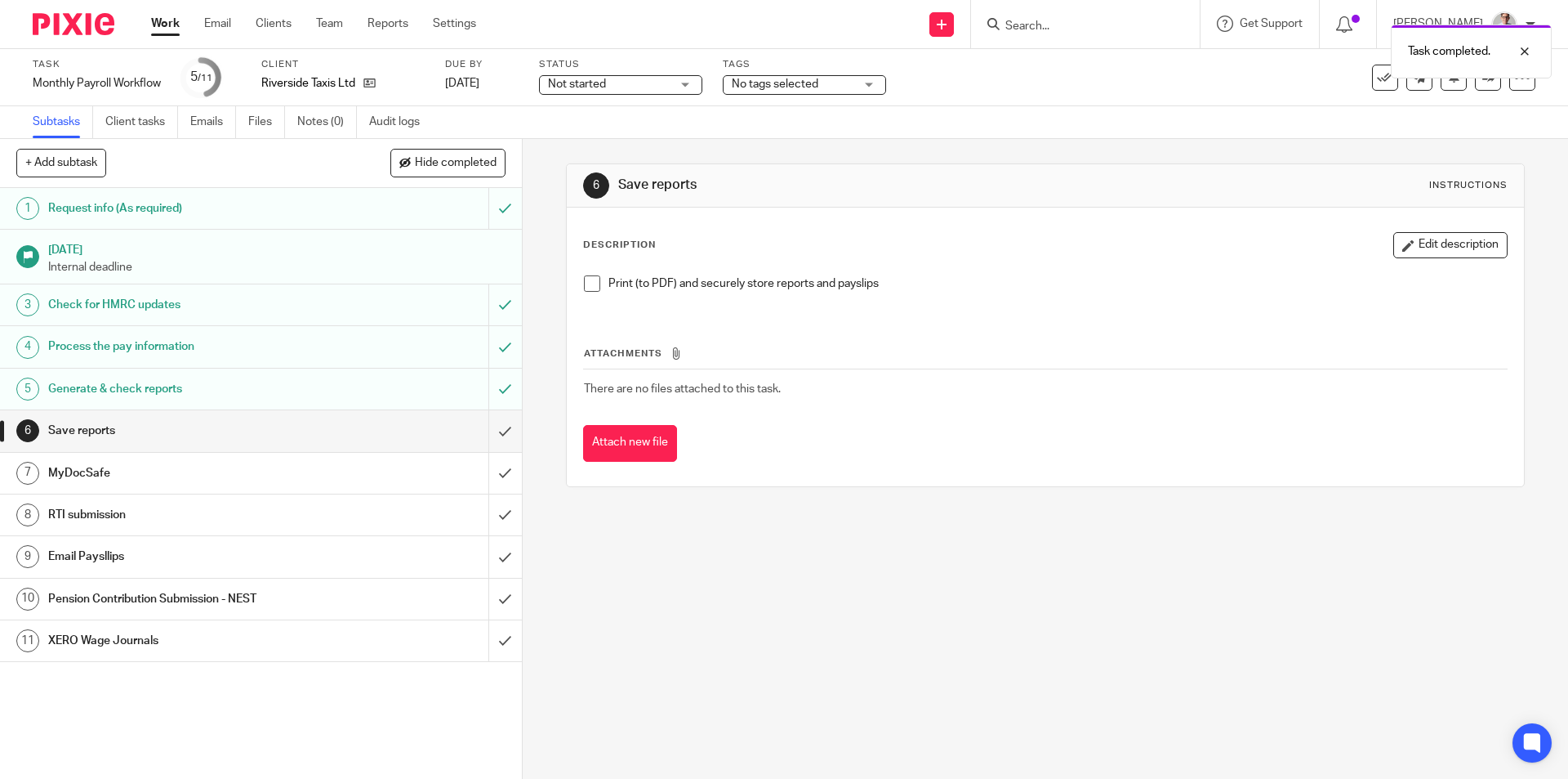
drag, startPoint x: 581, startPoint y: 285, endPoint x: 573, endPoint y: 299, distance: 16.1
click at [584, 284] on span at bounding box center [592, 284] width 17 height 17
click at [493, 433] on input "submit" at bounding box center [261, 431] width 522 height 41
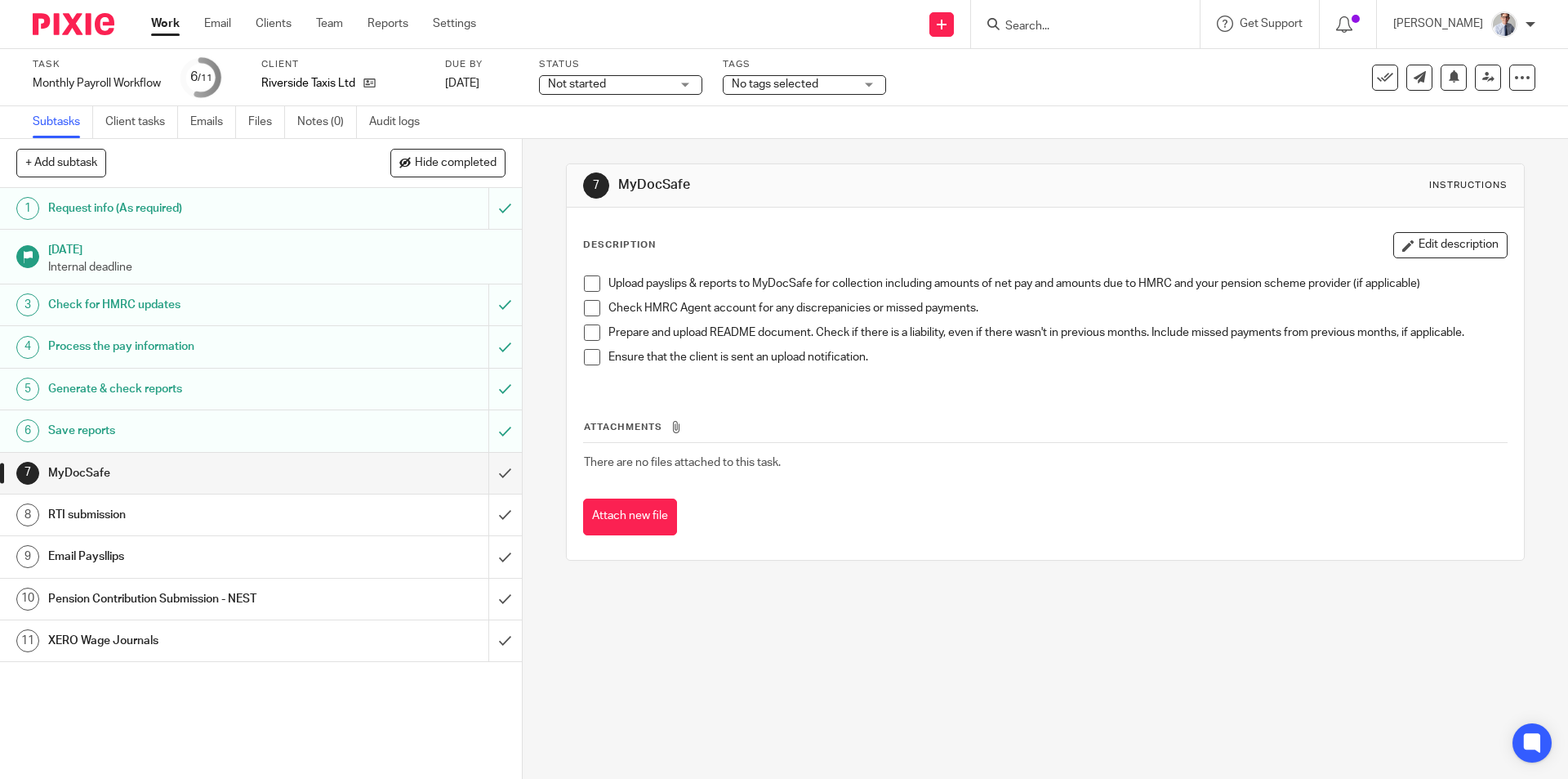
click at [316, 504] on h1 "RTI submission" at bounding box center [189, 515] width 283 height 25
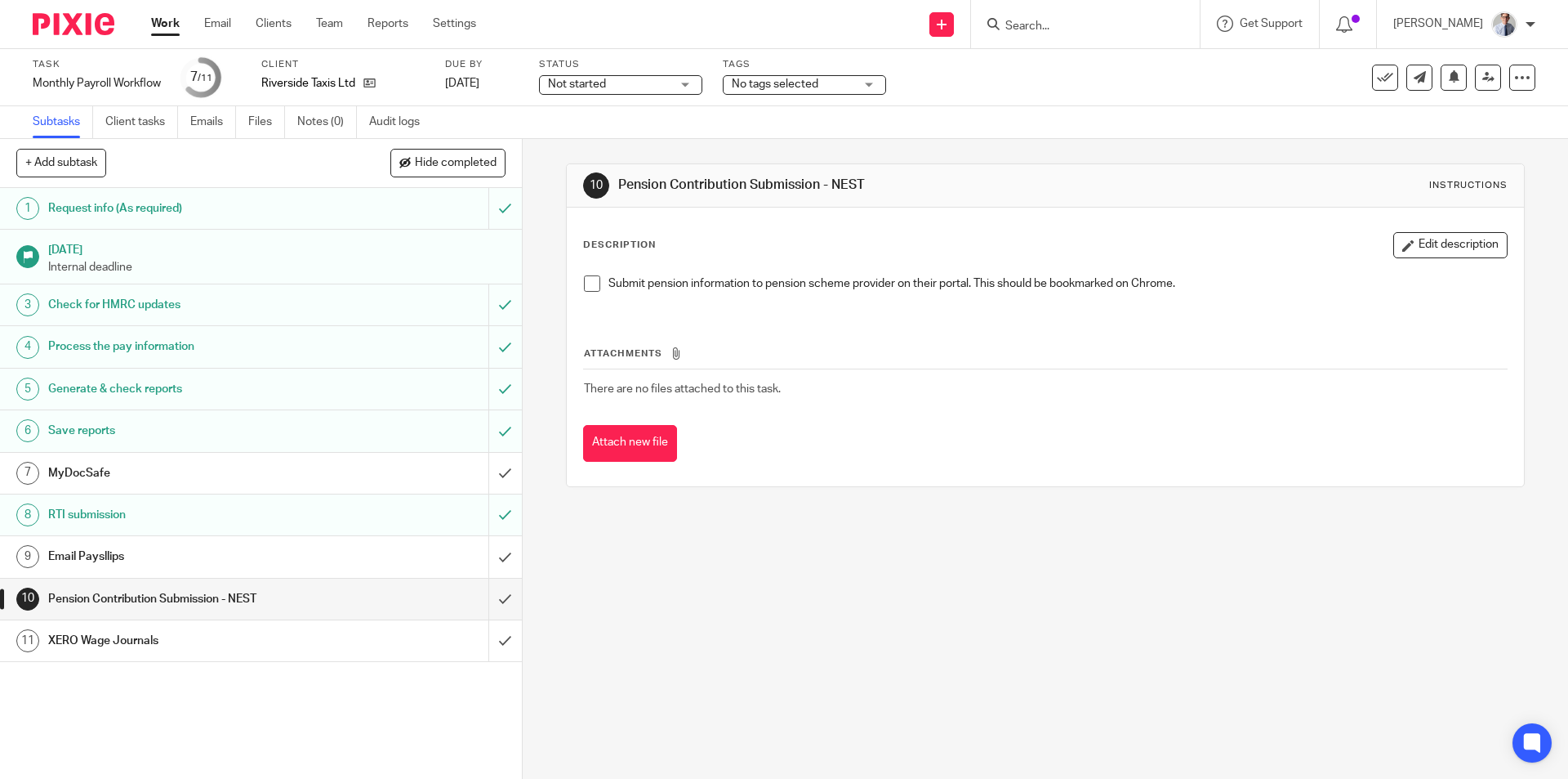
click at [155, 21] on link "Work" at bounding box center [166, 24] width 28 height 17
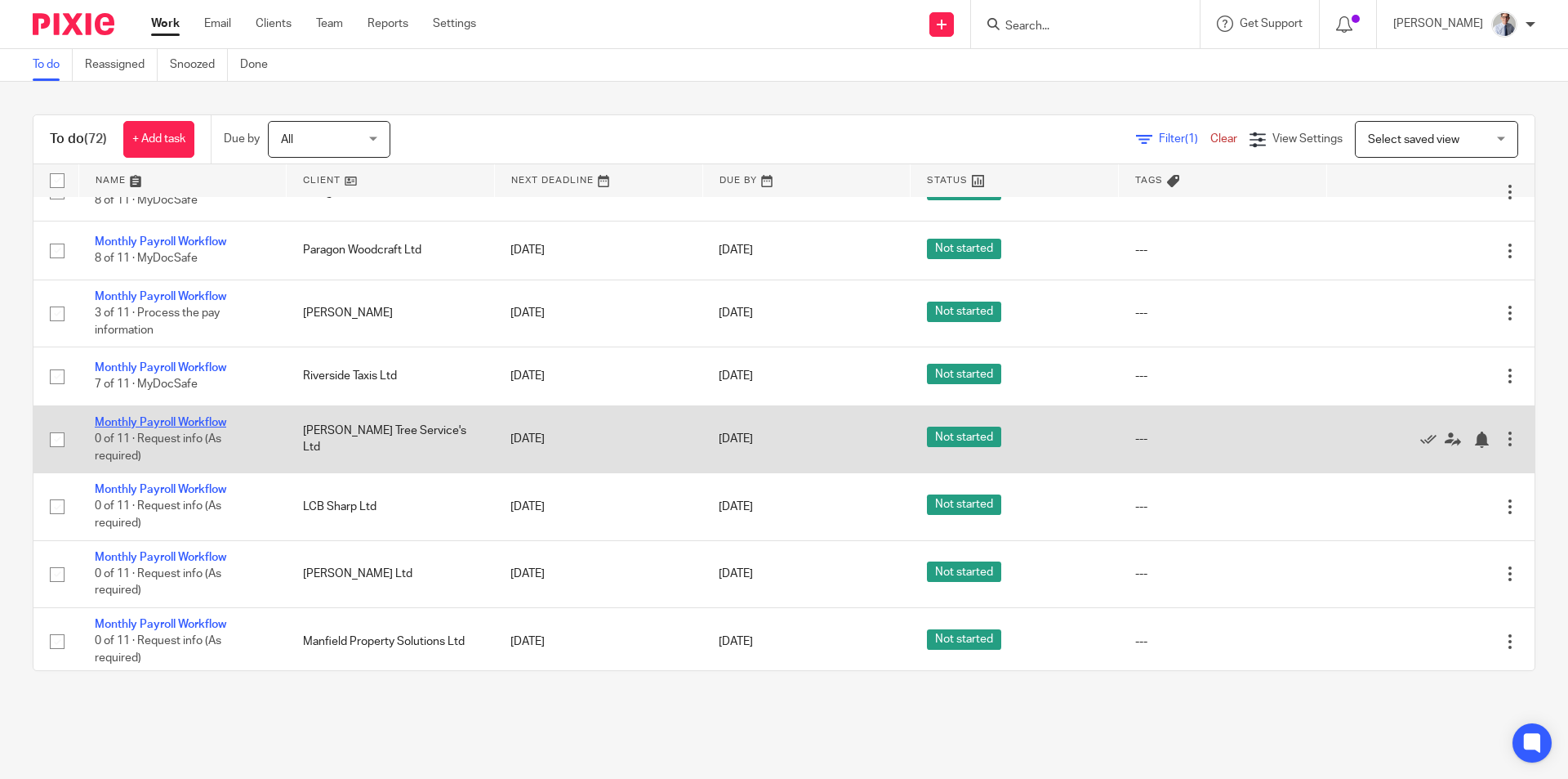
scroll to position [899, 0]
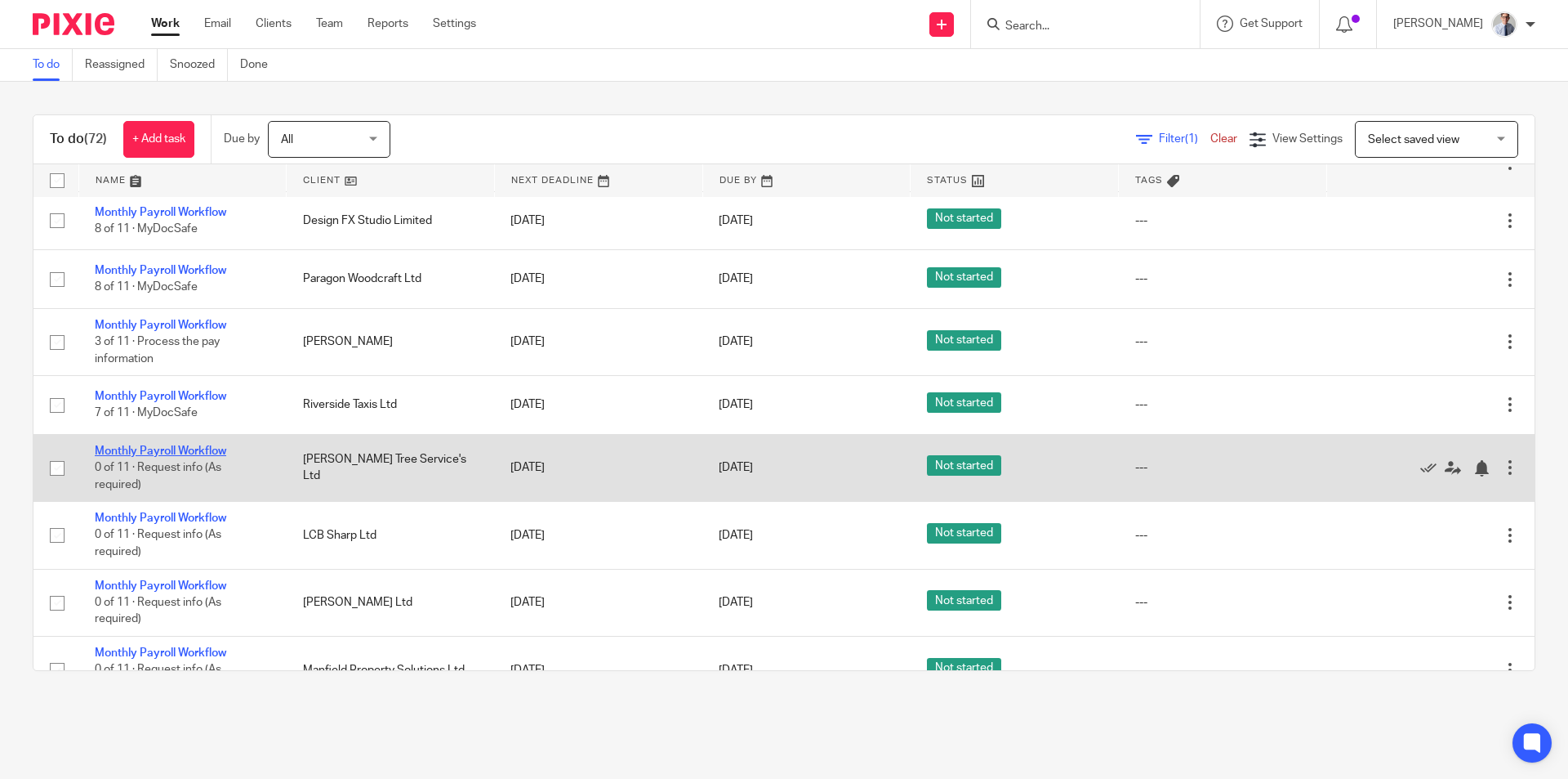
click at [142, 445] on link "Monthly Payroll Workflow" at bounding box center [160, 450] width 131 height 11
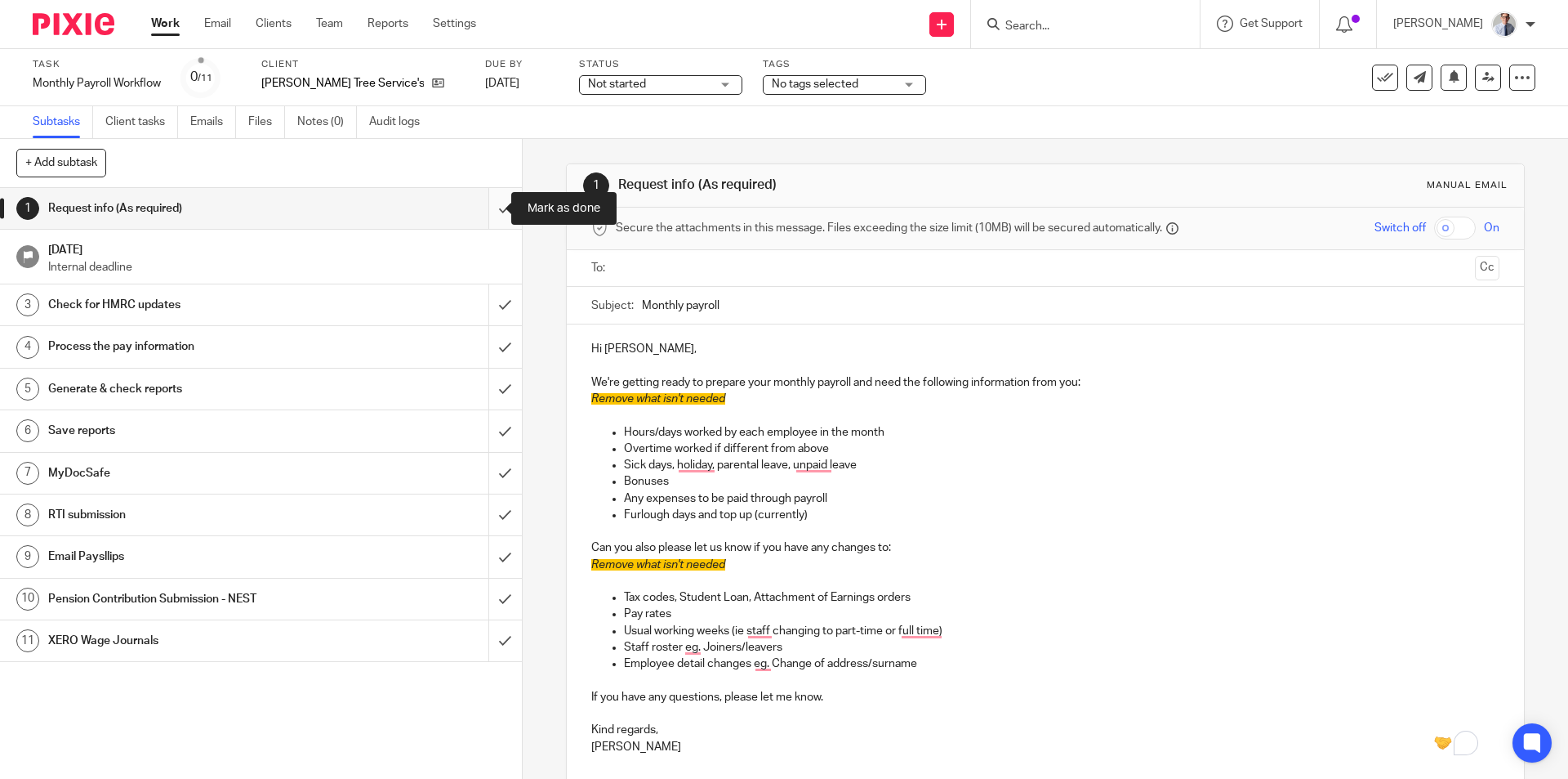
click at [488, 208] on input "submit" at bounding box center [261, 208] width 522 height 41
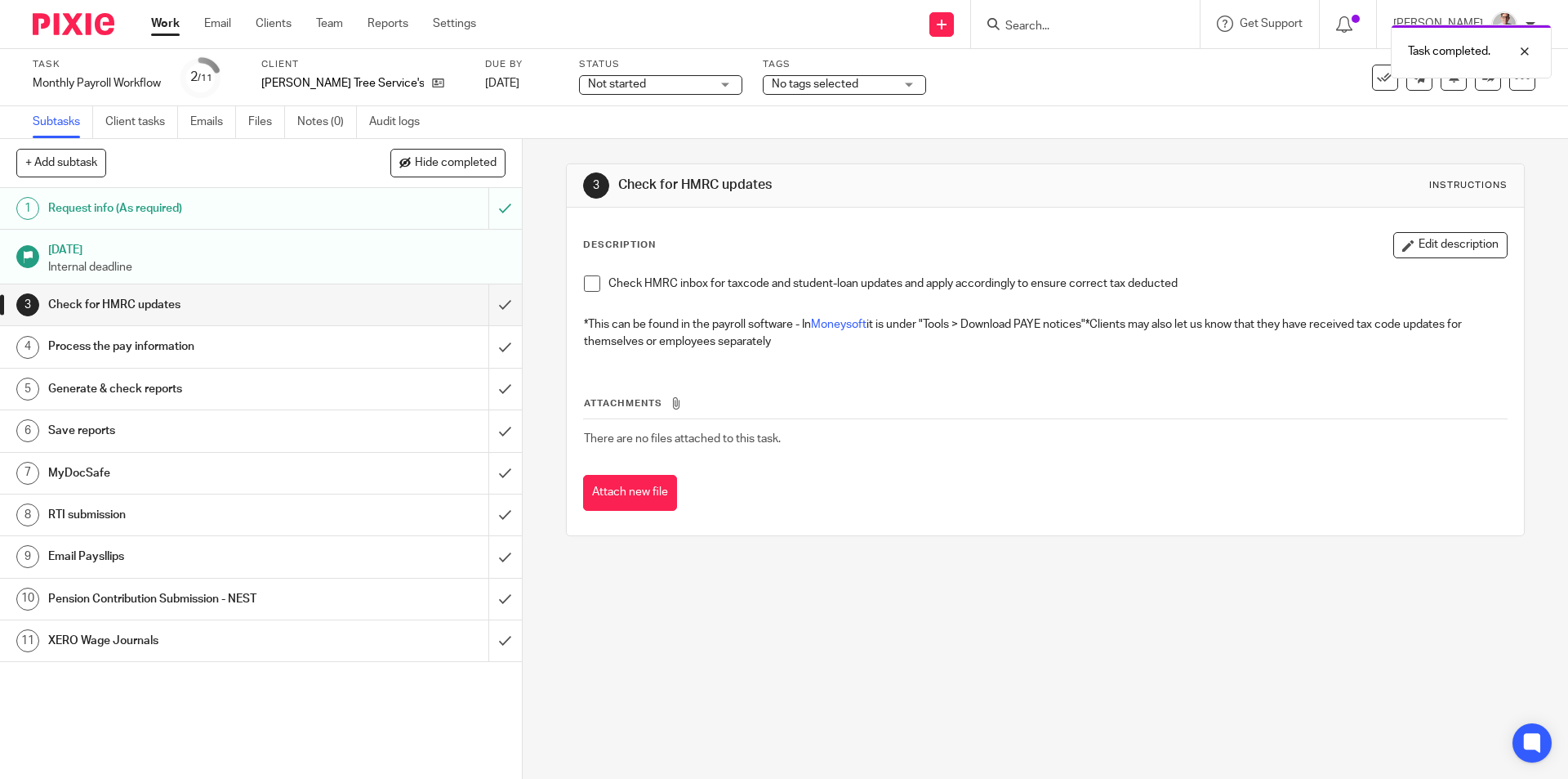
click at [584, 286] on span at bounding box center [592, 284] width 17 height 17
click at [486, 304] on input "submit" at bounding box center [261, 305] width 522 height 41
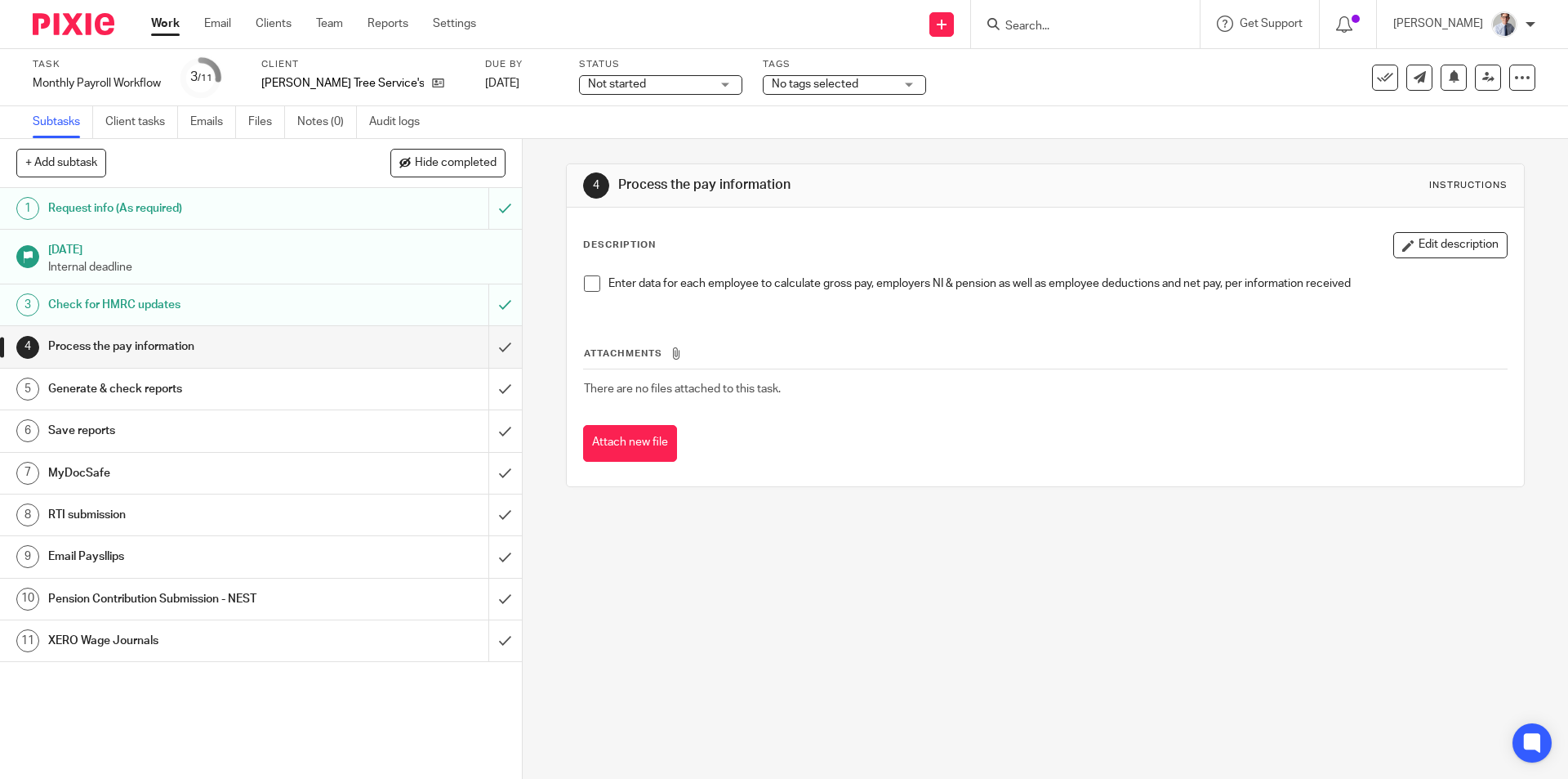
click at [588, 284] on span at bounding box center [592, 284] width 17 height 17
click at [484, 352] on input "submit" at bounding box center [261, 346] width 522 height 41
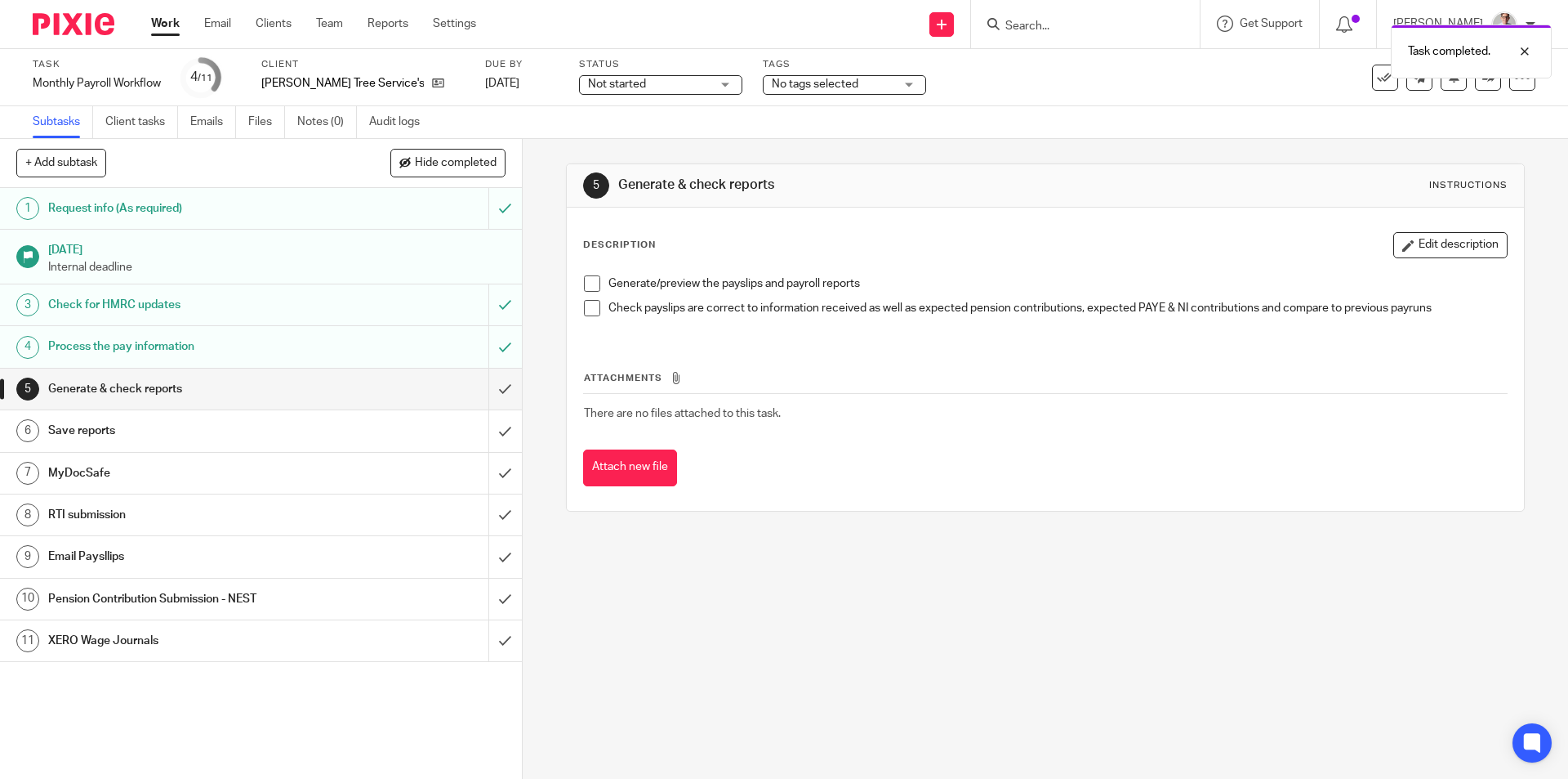
click at [585, 293] on li "Generate/preview the payslips and payroll reports" at bounding box center [1045, 288] width 922 height 25
click at [577, 269] on div "Generate/preview the payslips and payroll reports Check payslips are correct to…" at bounding box center [1045, 301] width 938 height 70
click at [588, 290] on span at bounding box center [592, 284] width 17 height 17
click at [588, 305] on span at bounding box center [592, 308] width 17 height 17
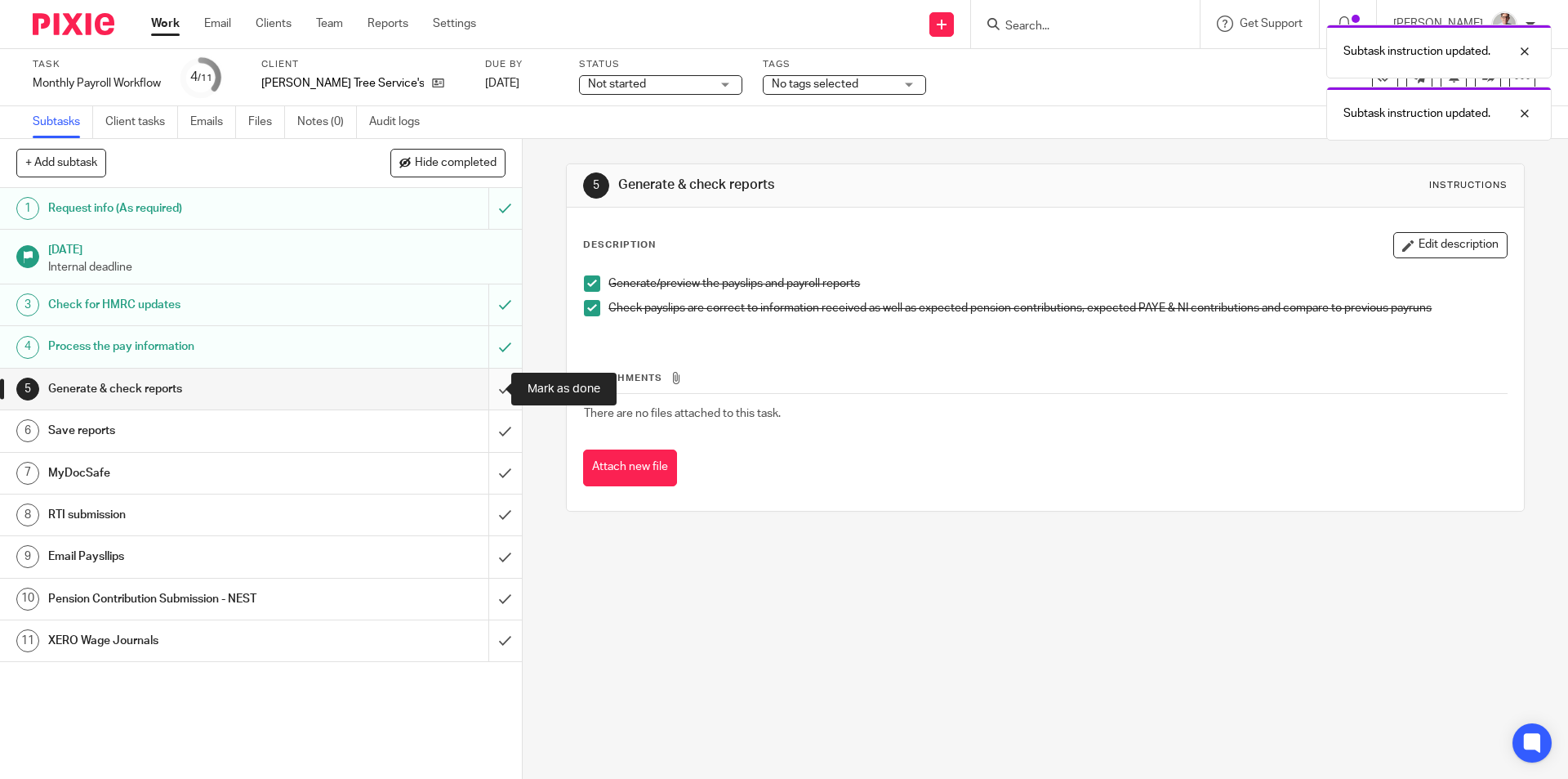
click at [490, 387] on input "submit" at bounding box center [261, 389] width 522 height 41
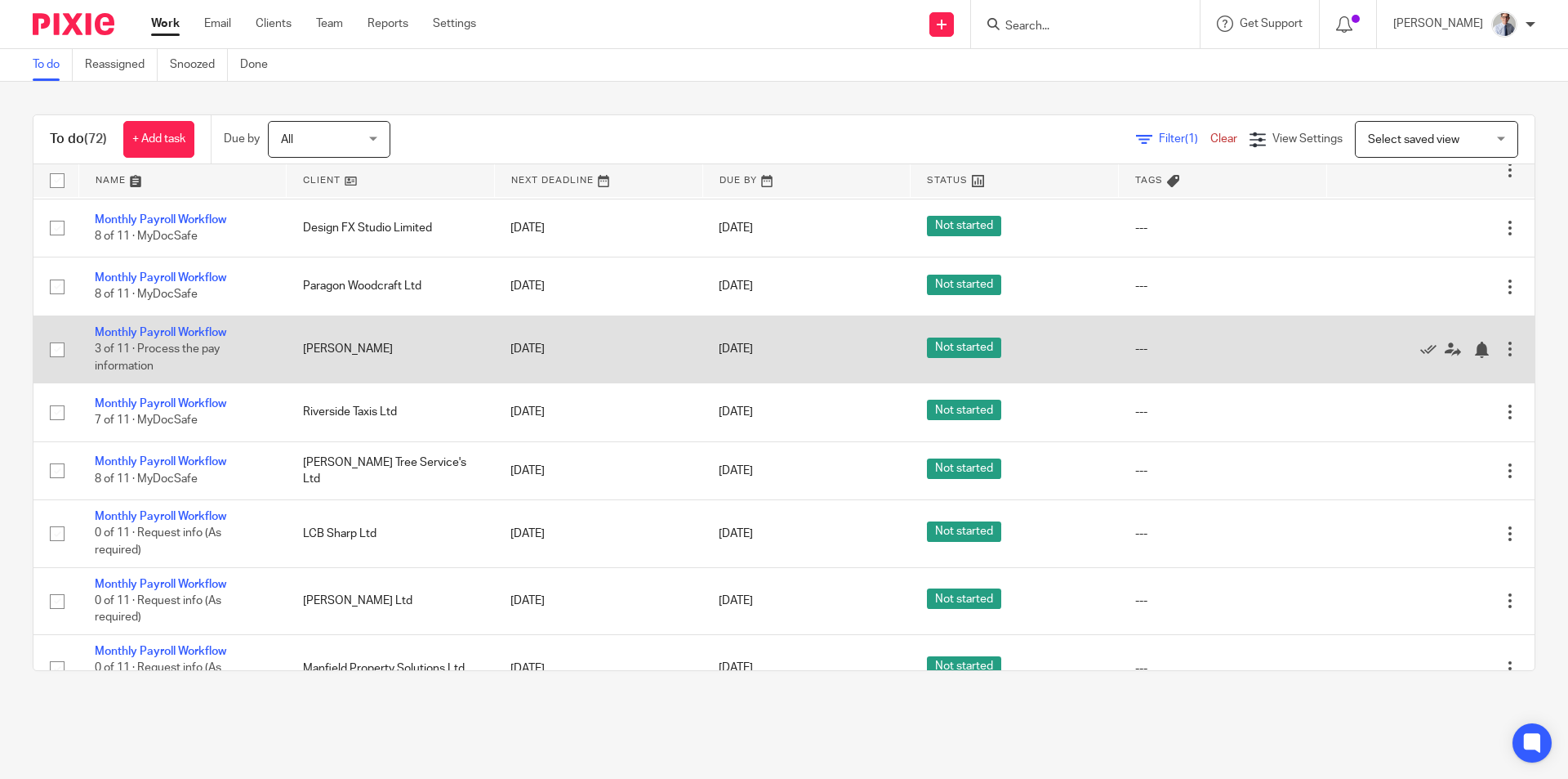
scroll to position [899, 0]
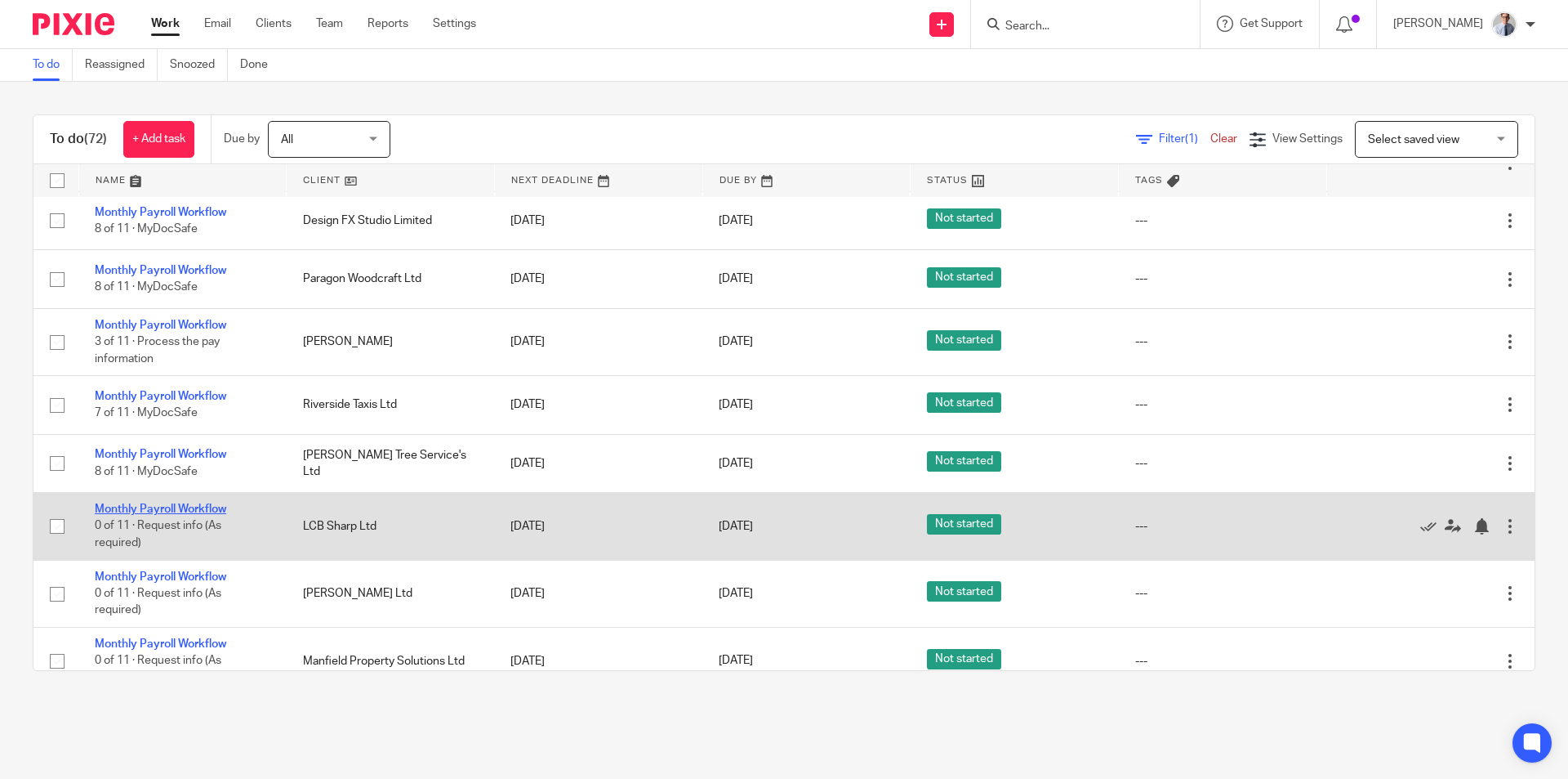
click at [115, 503] on link "Monthly Payroll Workflow" at bounding box center [160, 508] width 131 height 11
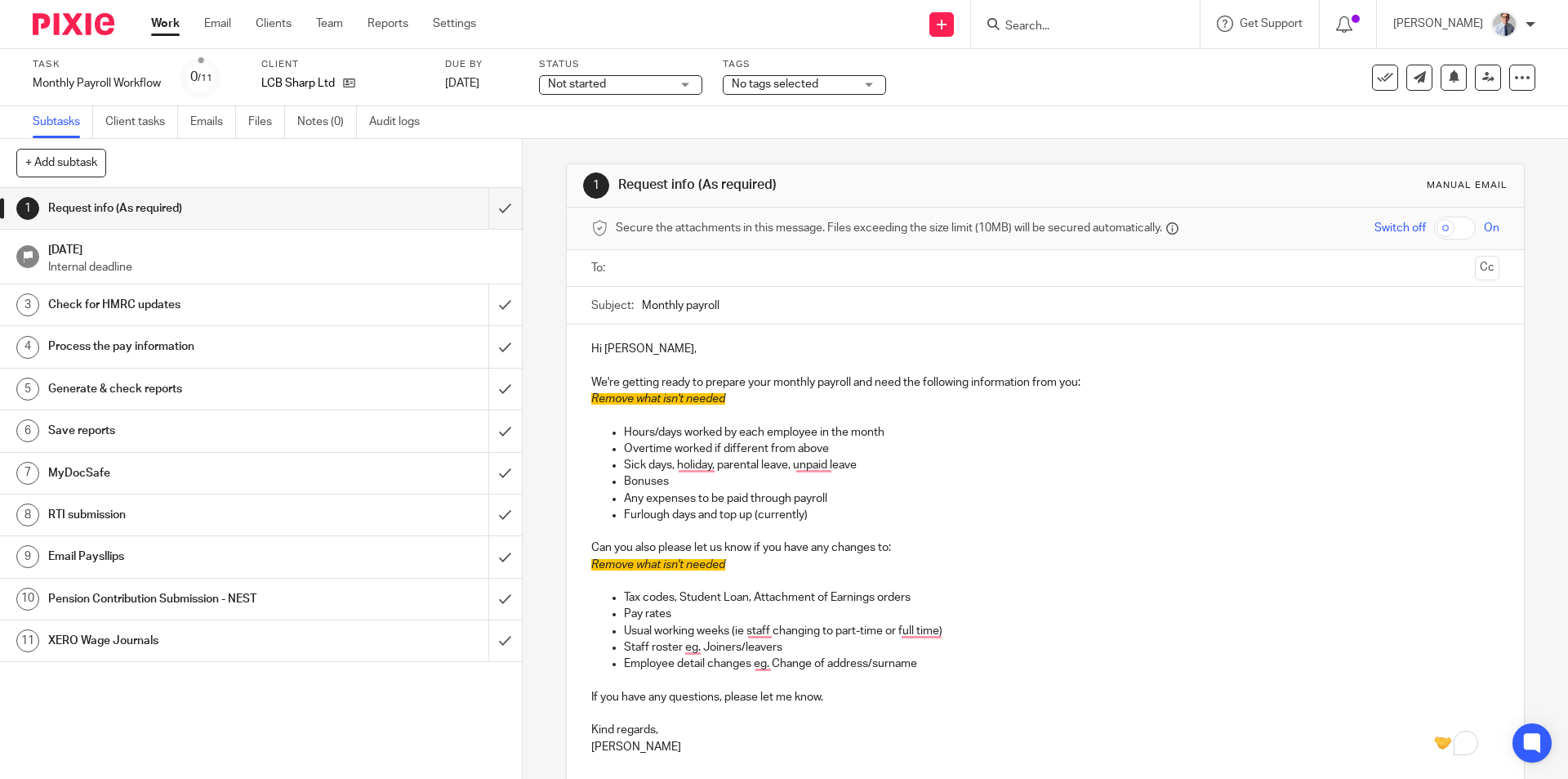
click at [166, 26] on link "Work" at bounding box center [166, 24] width 28 height 17
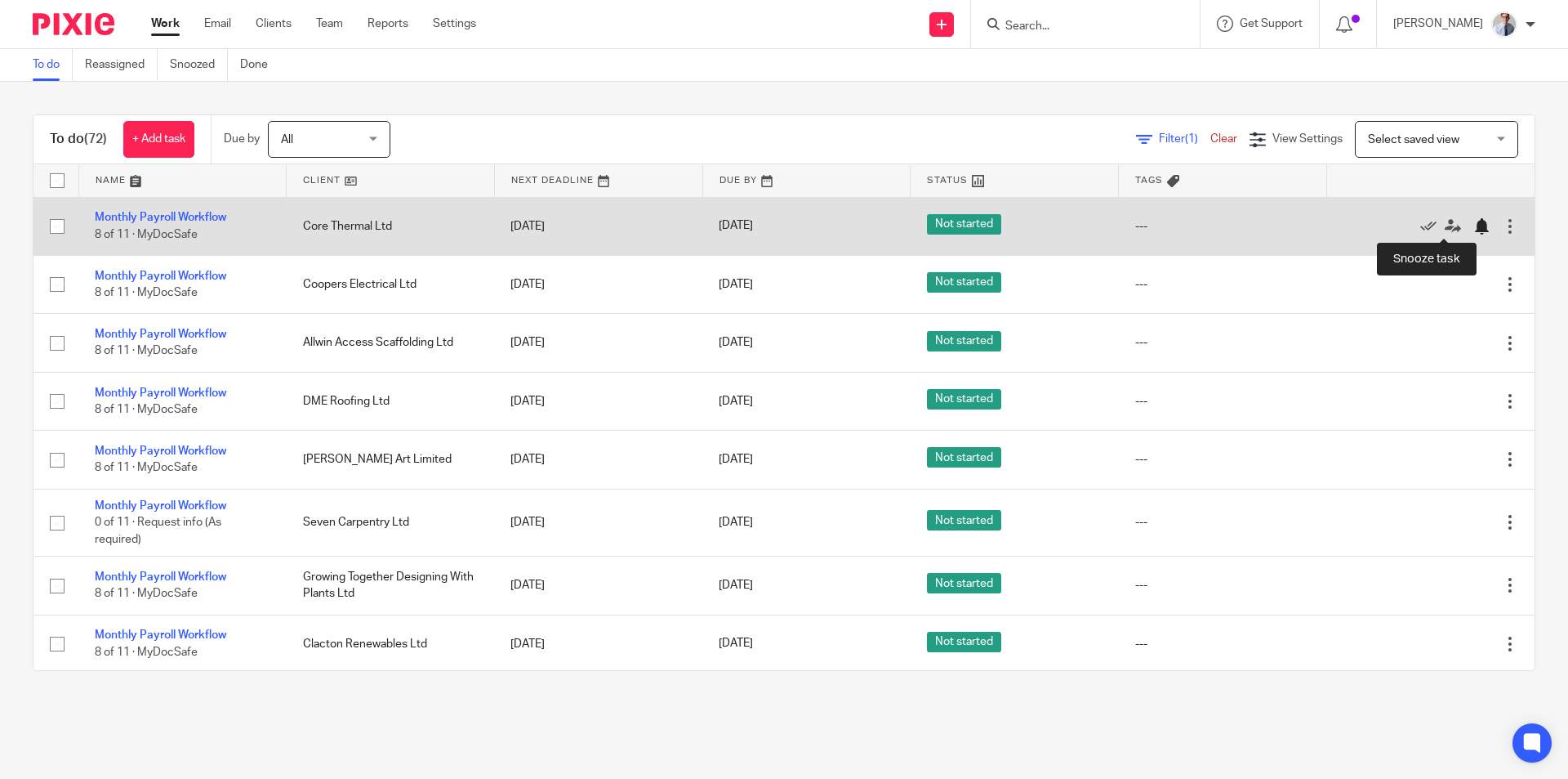
click at [1474, 229] on div at bounding box center [1482, 226] width 17 height 17
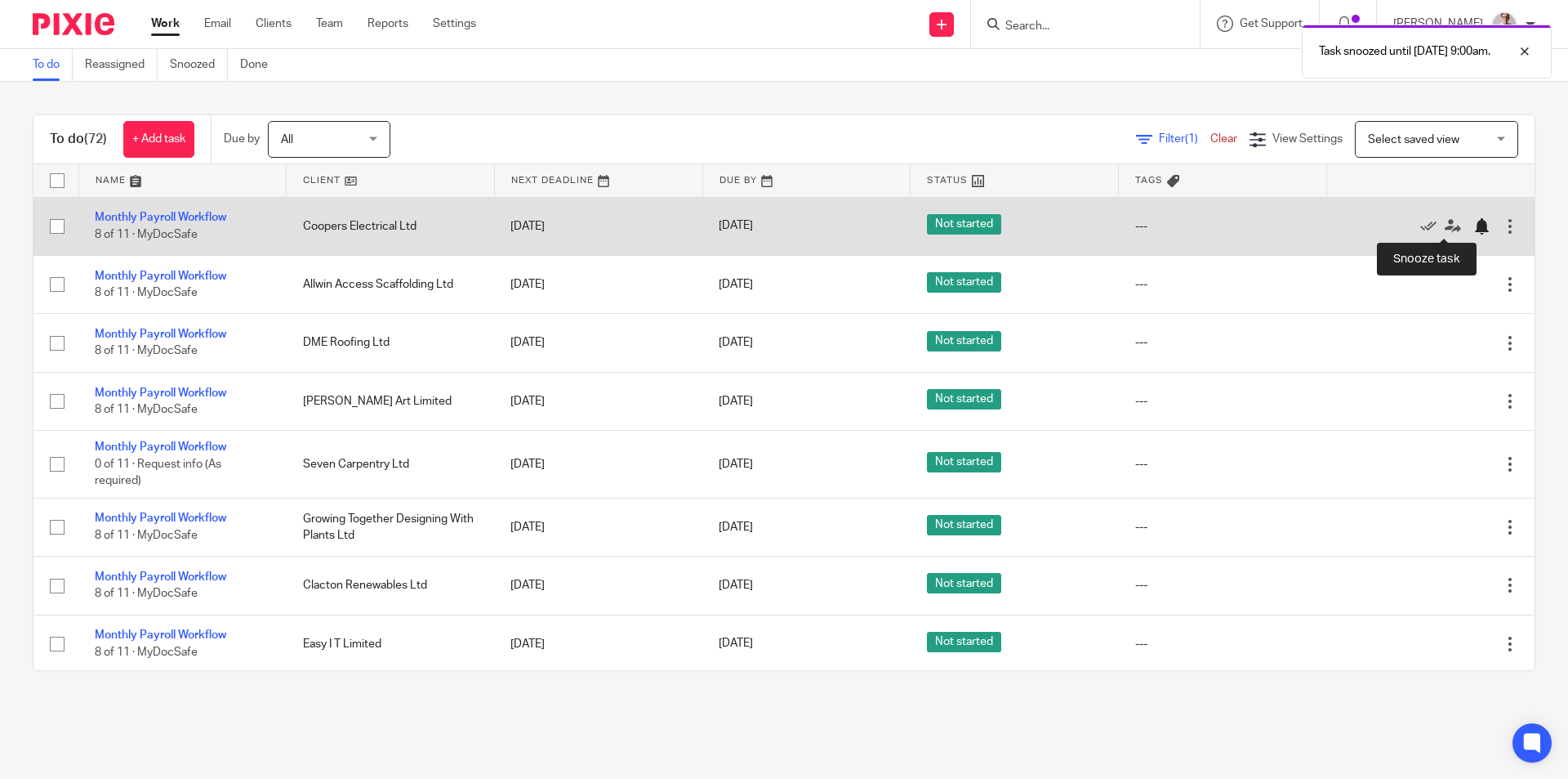
click at [1474, 226] on div at bounding box center [1482, 226] width 17 height 17
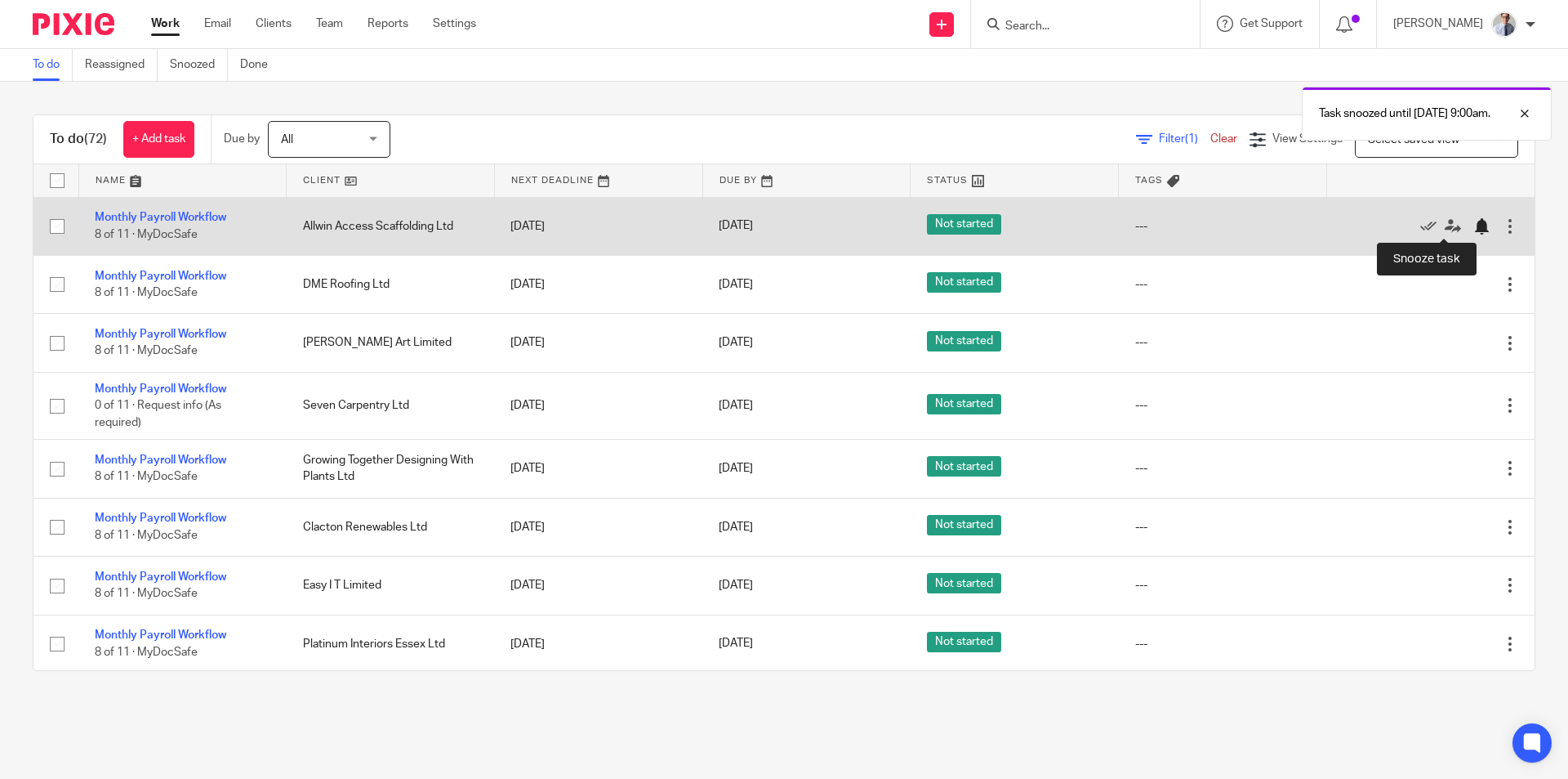
click at [1474, 226] on div at bounding box center [1482, 226] width 17 height 17
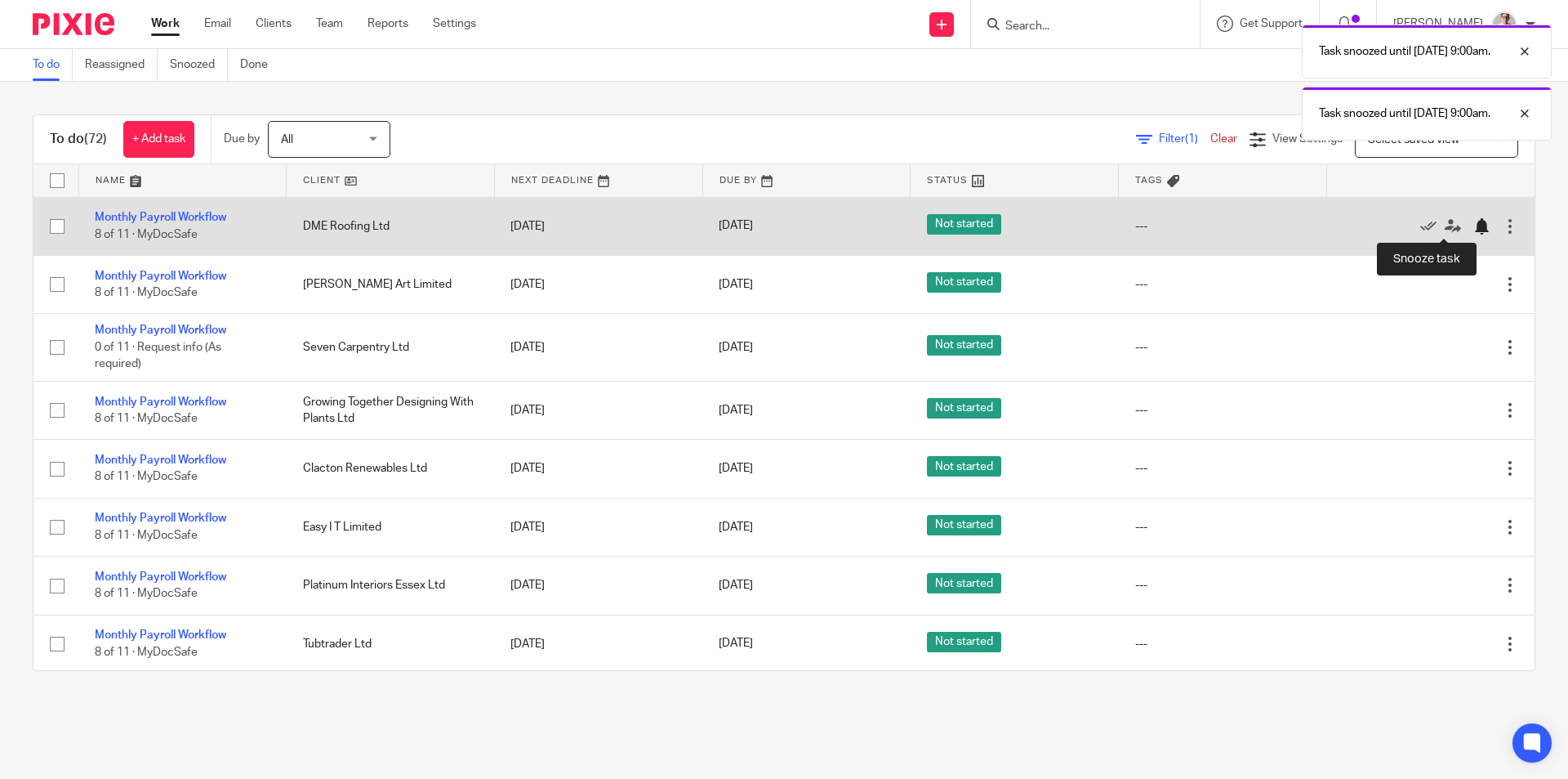
click at [1474, 229] on div at bounding box center [1482, 226] width 17 height 17
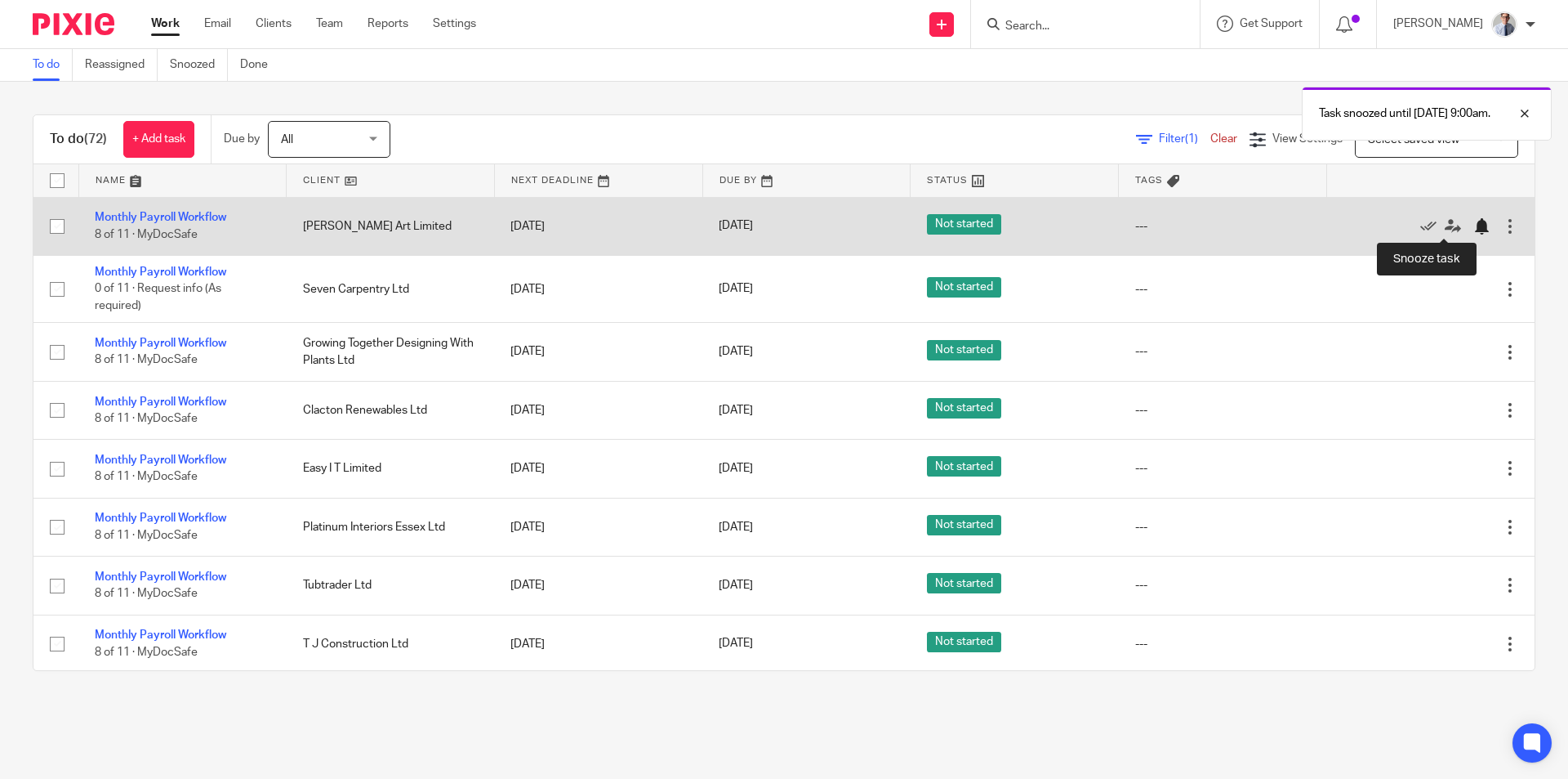
click at [1474, 229] on div at bounding box center [1482, 226] width 17 height 17
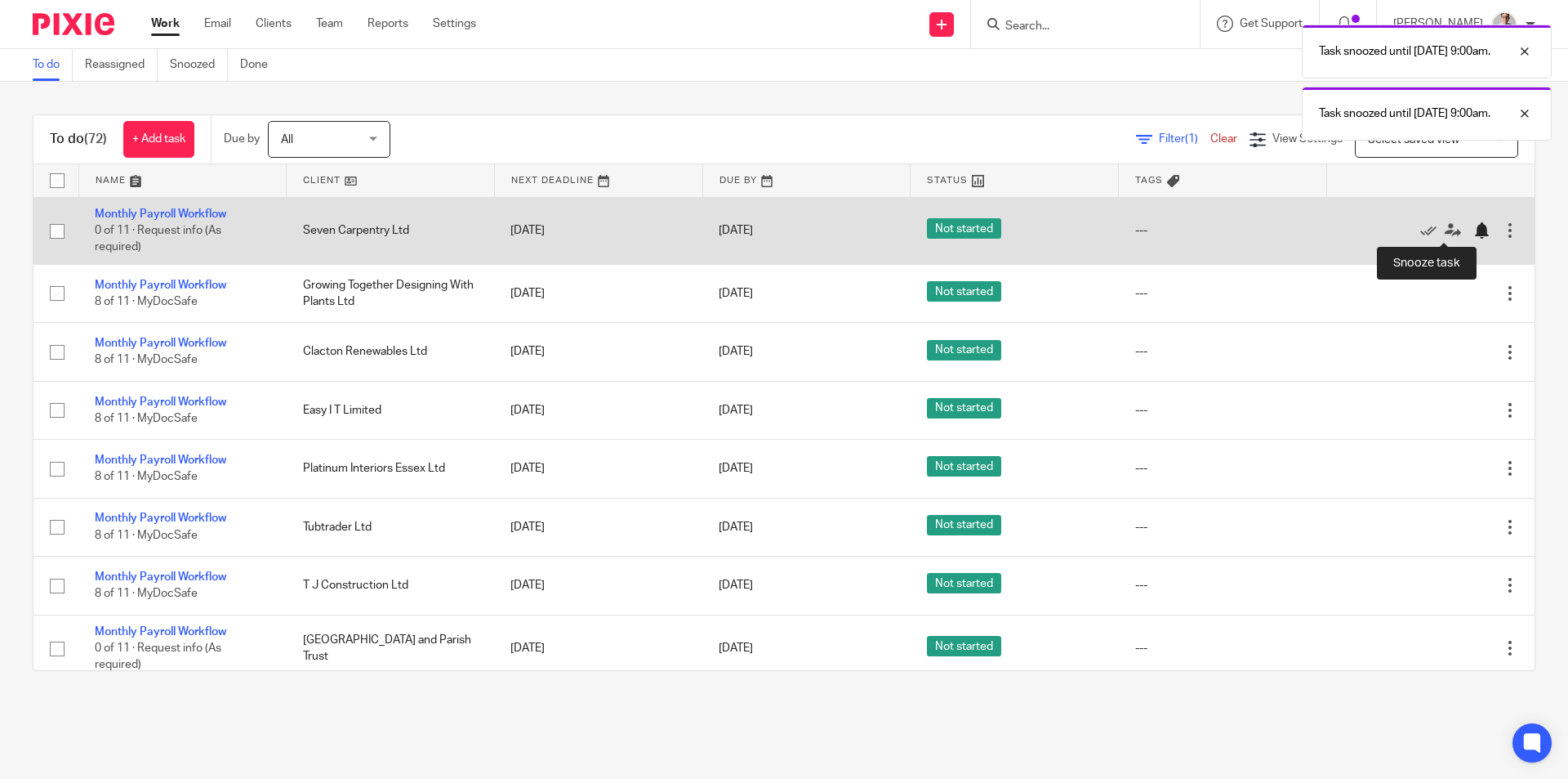
click at [1474, 233] on div at bounding box center [1482, 230] width 17 height 17
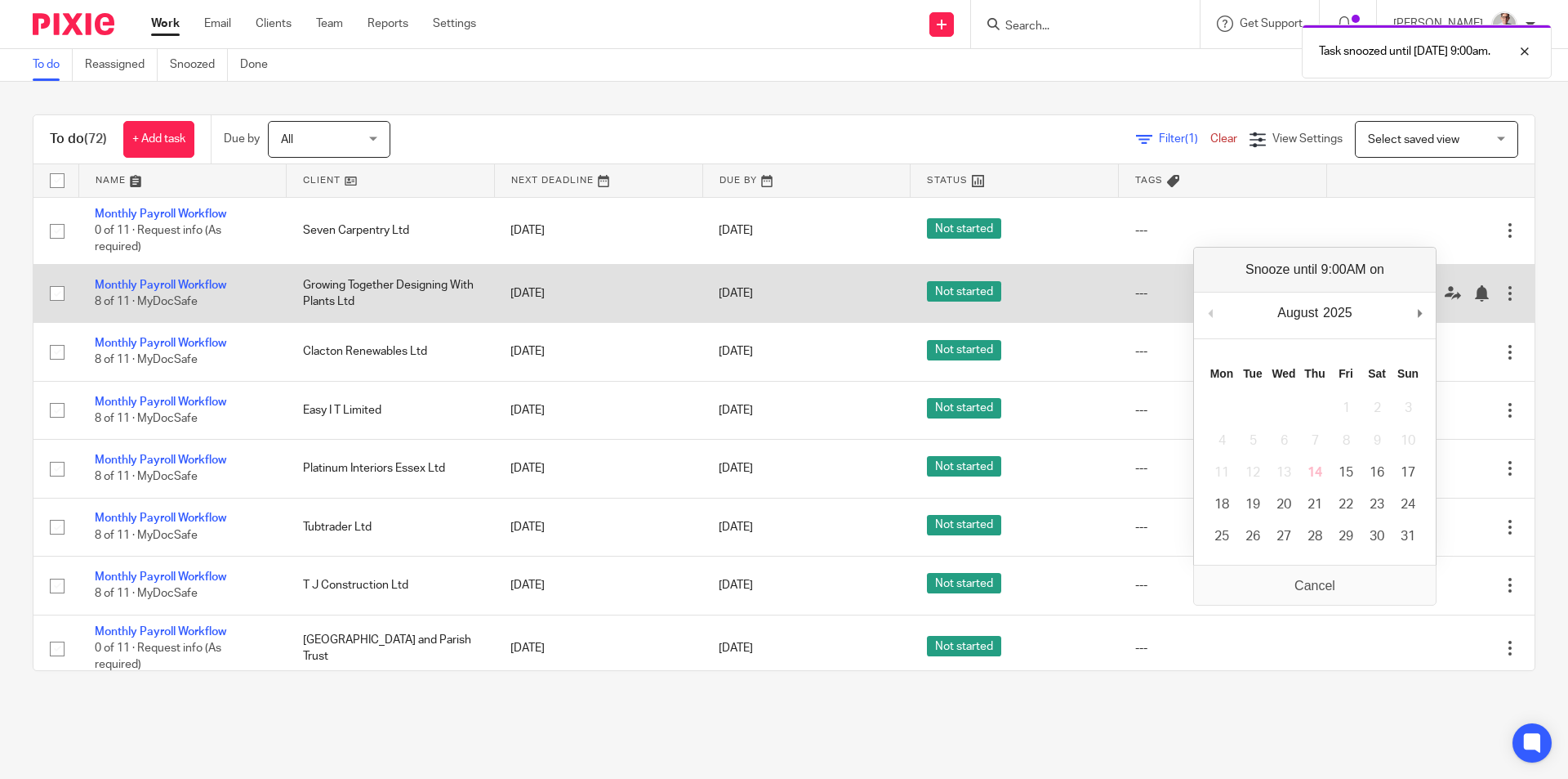
click at [1119, 295] on td "---" at bounding box center [1223, 293] width 208 height 58
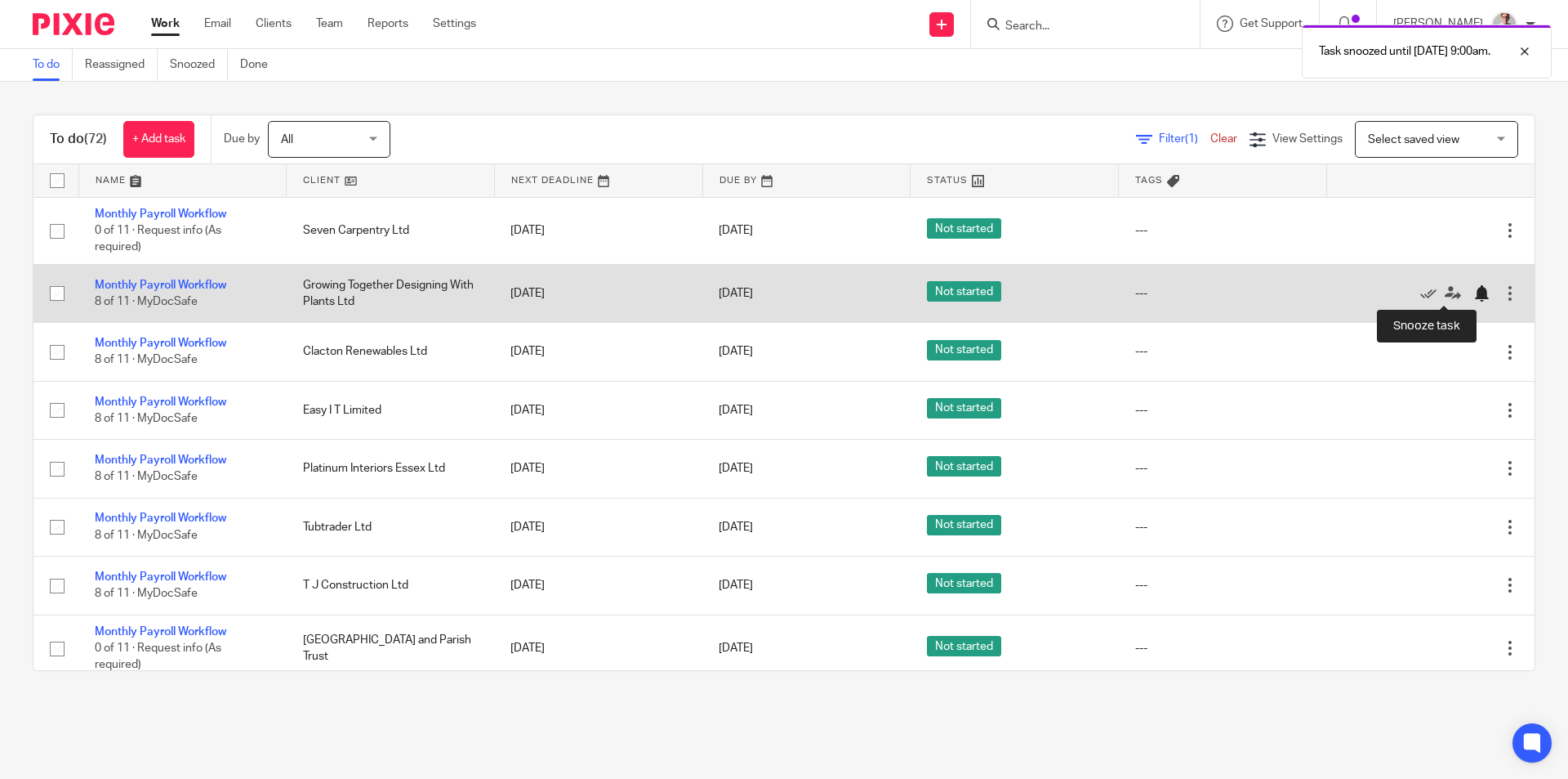
click at [1474, 291] on div at bounding box center [1482, 293] width 17 height 17
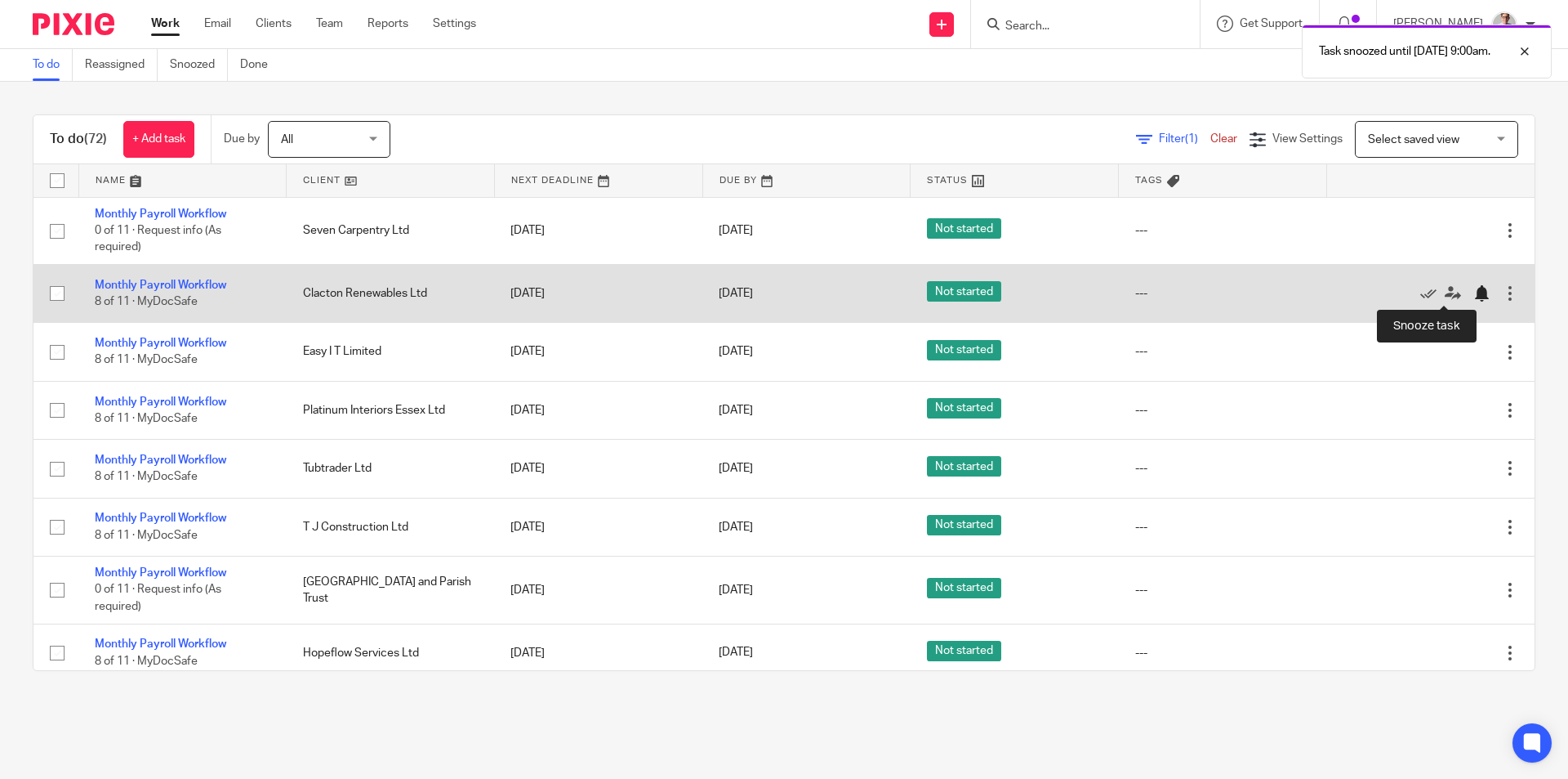
click at [1474, 293] on div at bounding box center [1482, 293] width 17 height 17
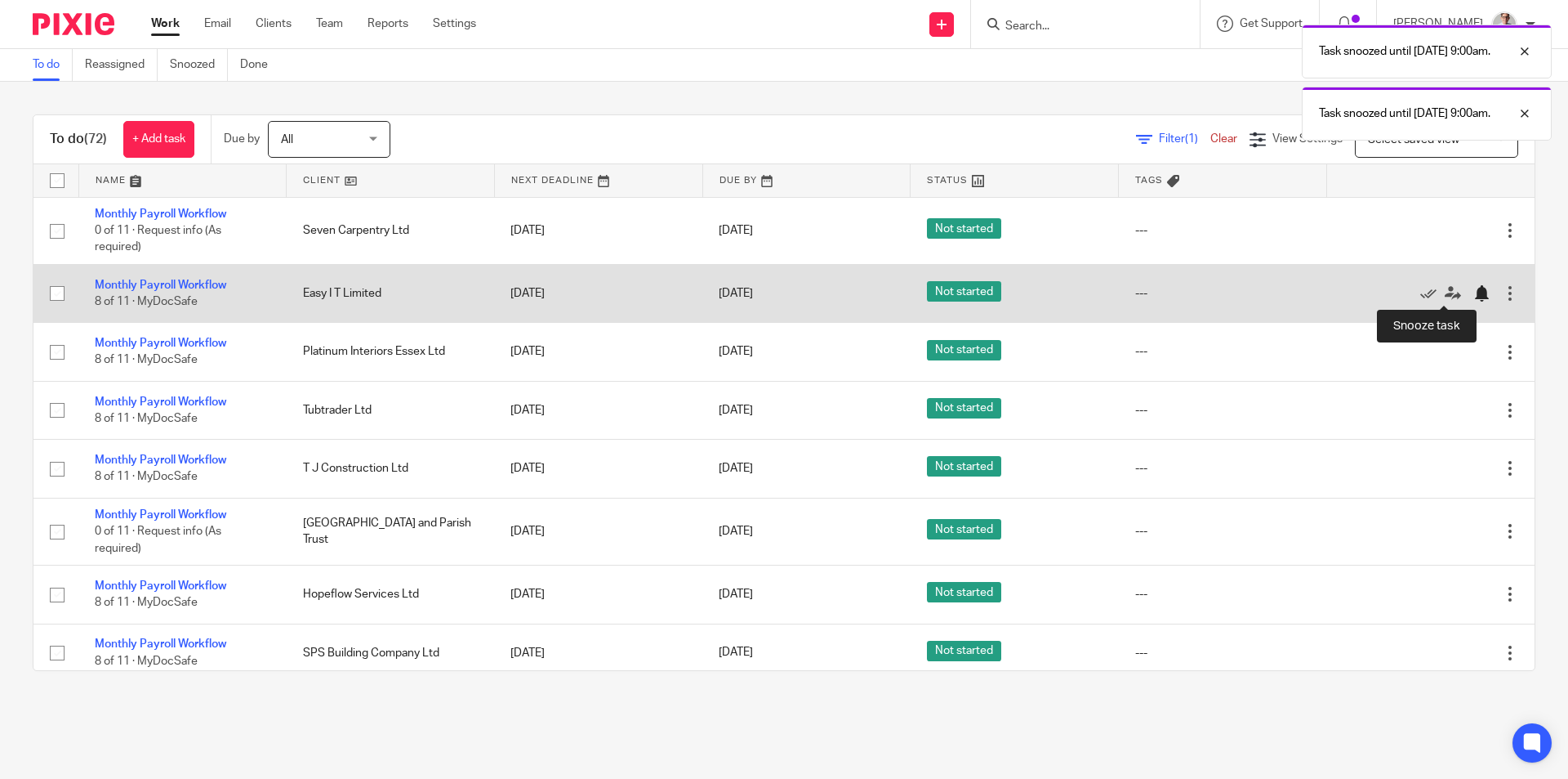
click at [1474, 292] on div at bounding box center [1482, 293] width 17 height 17
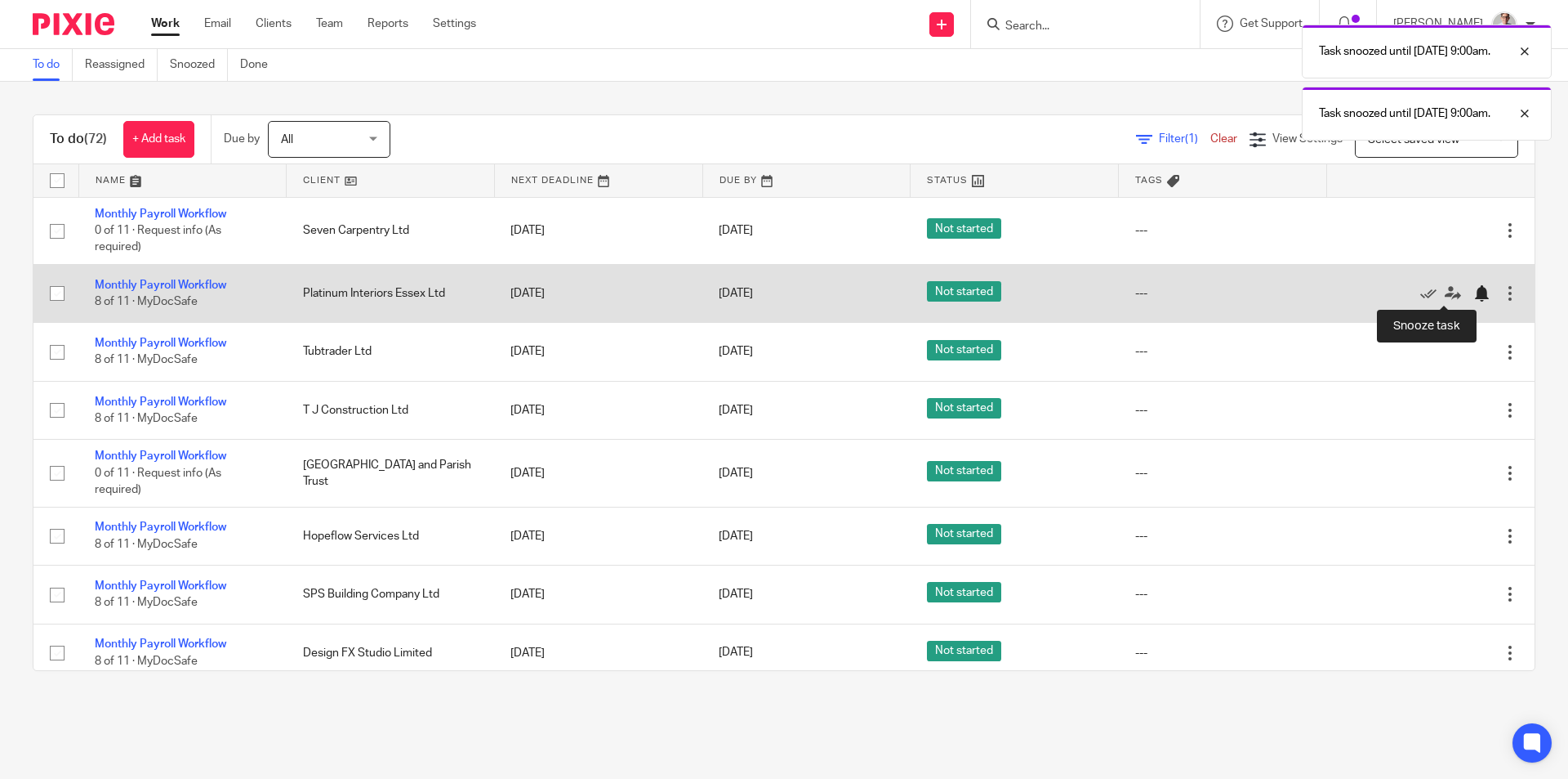
click at [1474, 294] on div at bounding box center [1482, 293] width 17 height 17
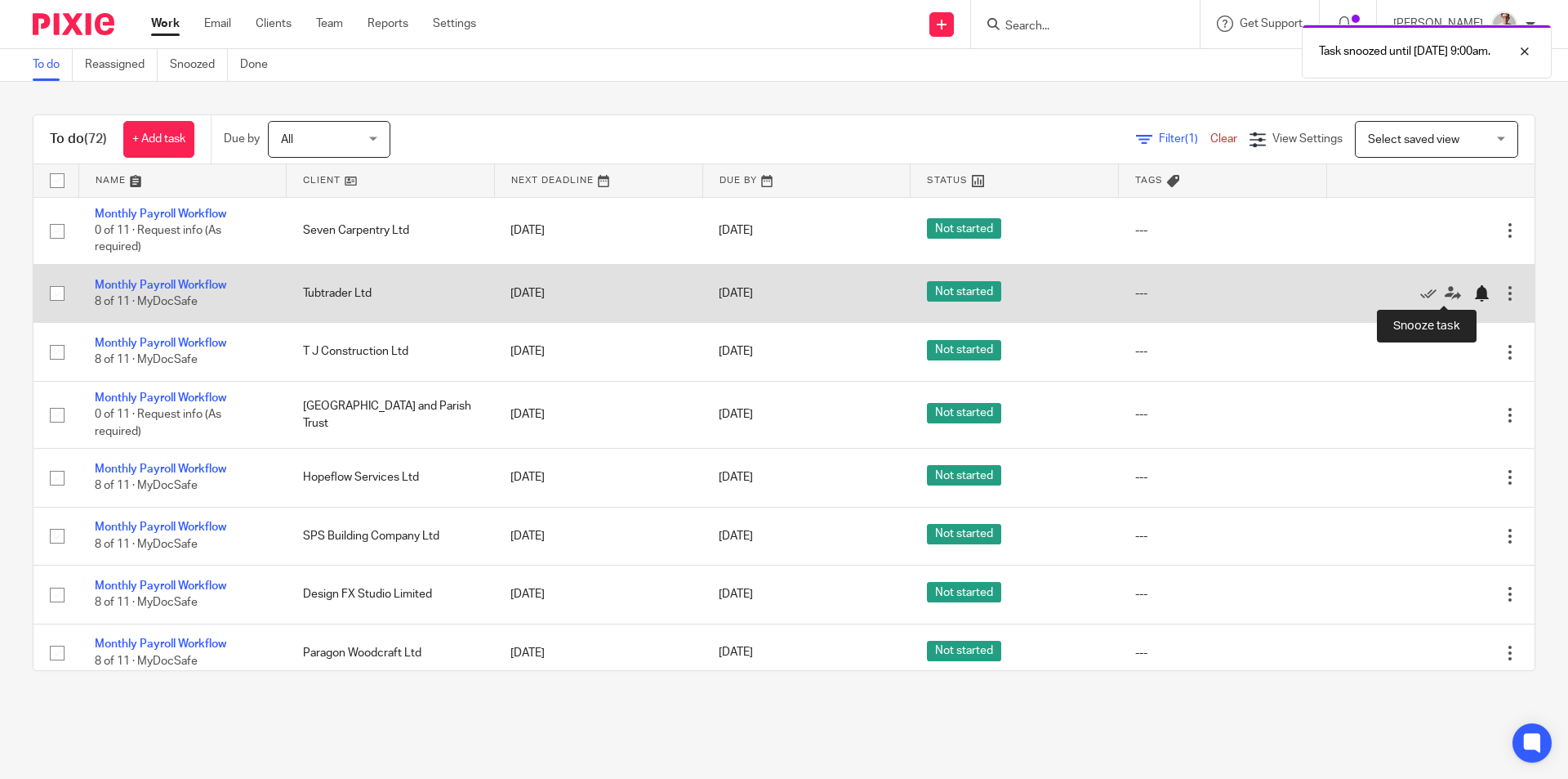
click at [1474, 292] on div at bounding box center [1482, 293] width 17 height 17
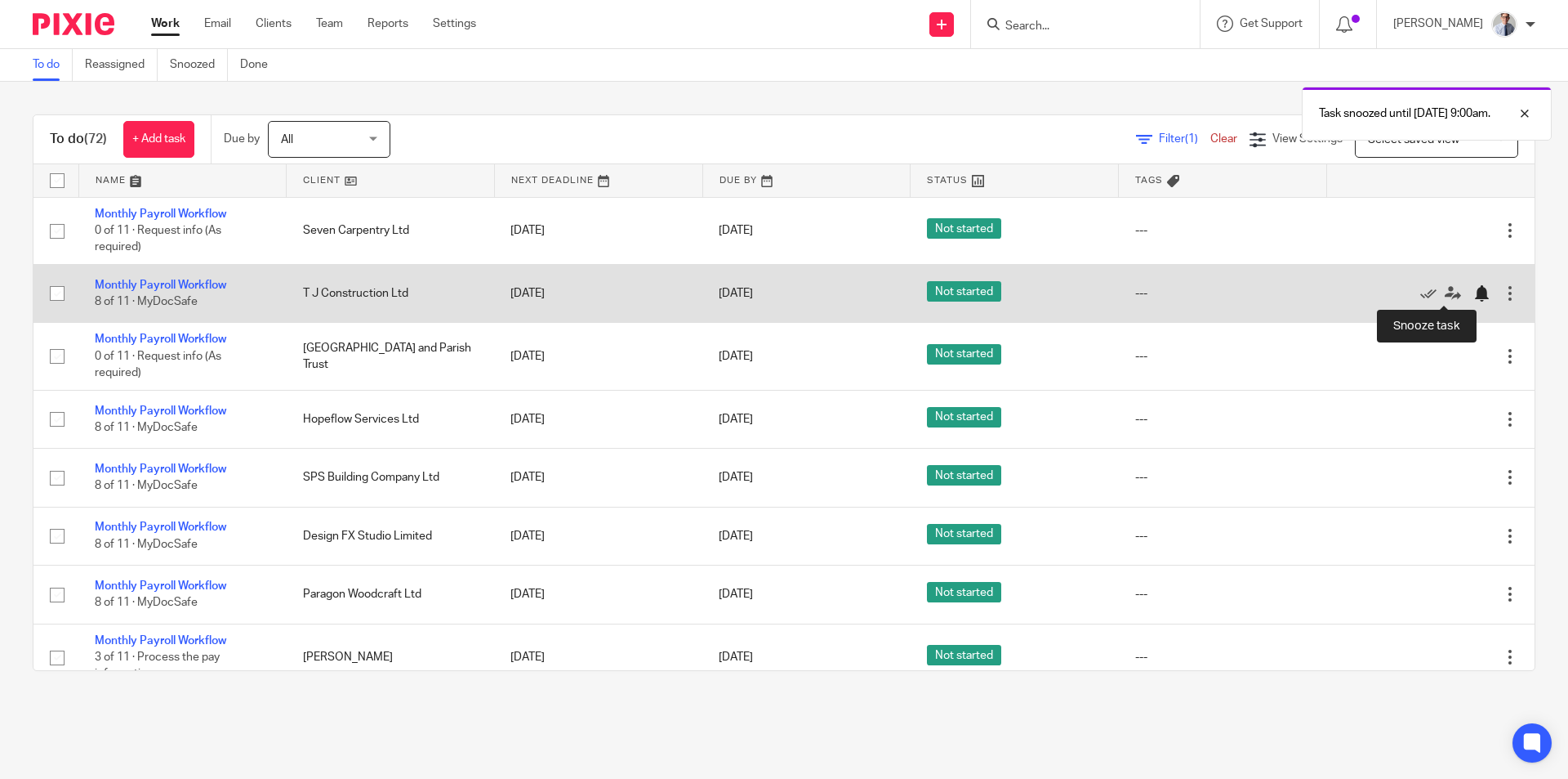
click at [1474, 294] on div at bounding box center [1482, 293] width 17 height 17
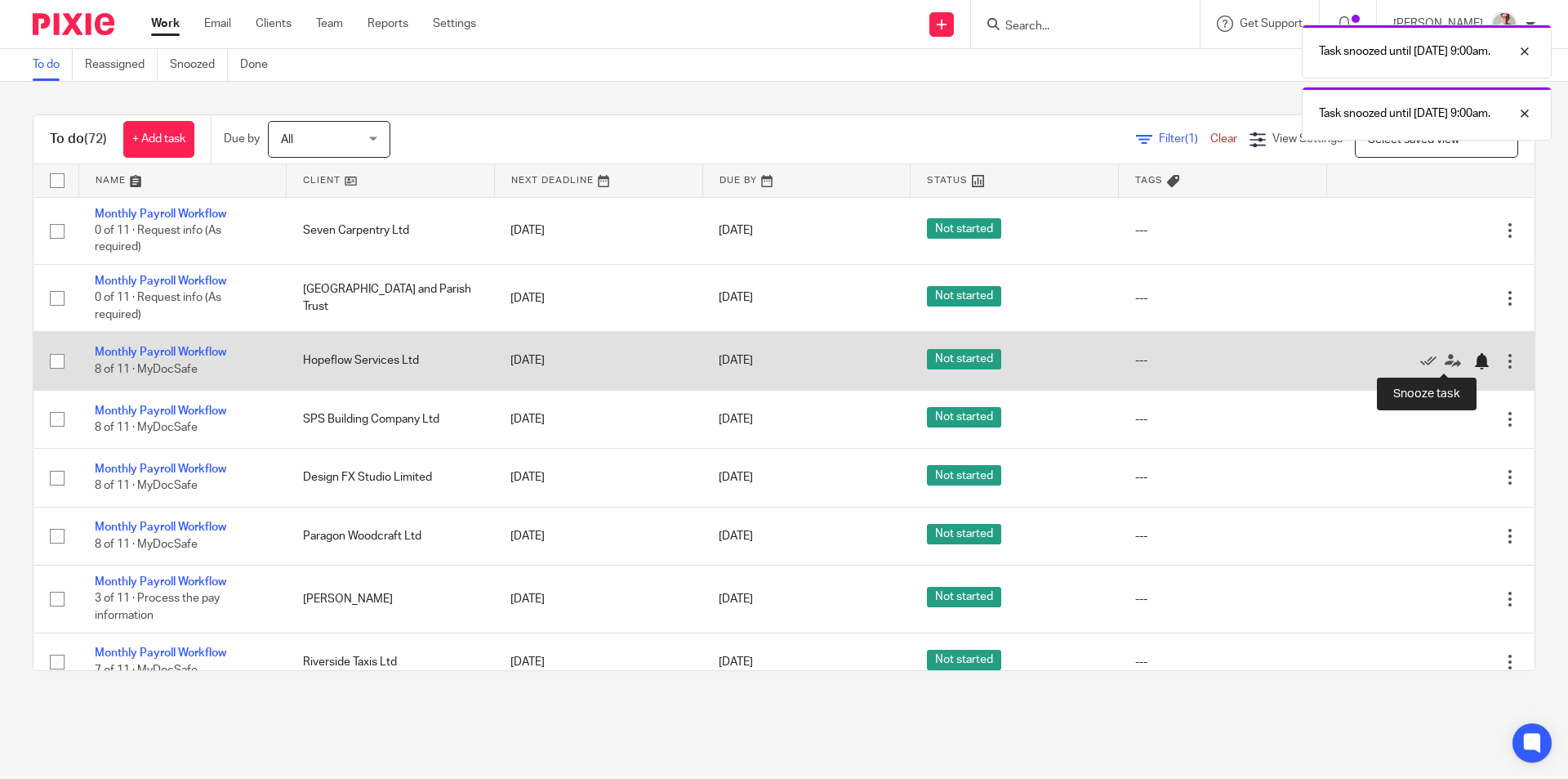
click at [1474, 361] on div at bounding box center [1482, 361] width 17 height 17
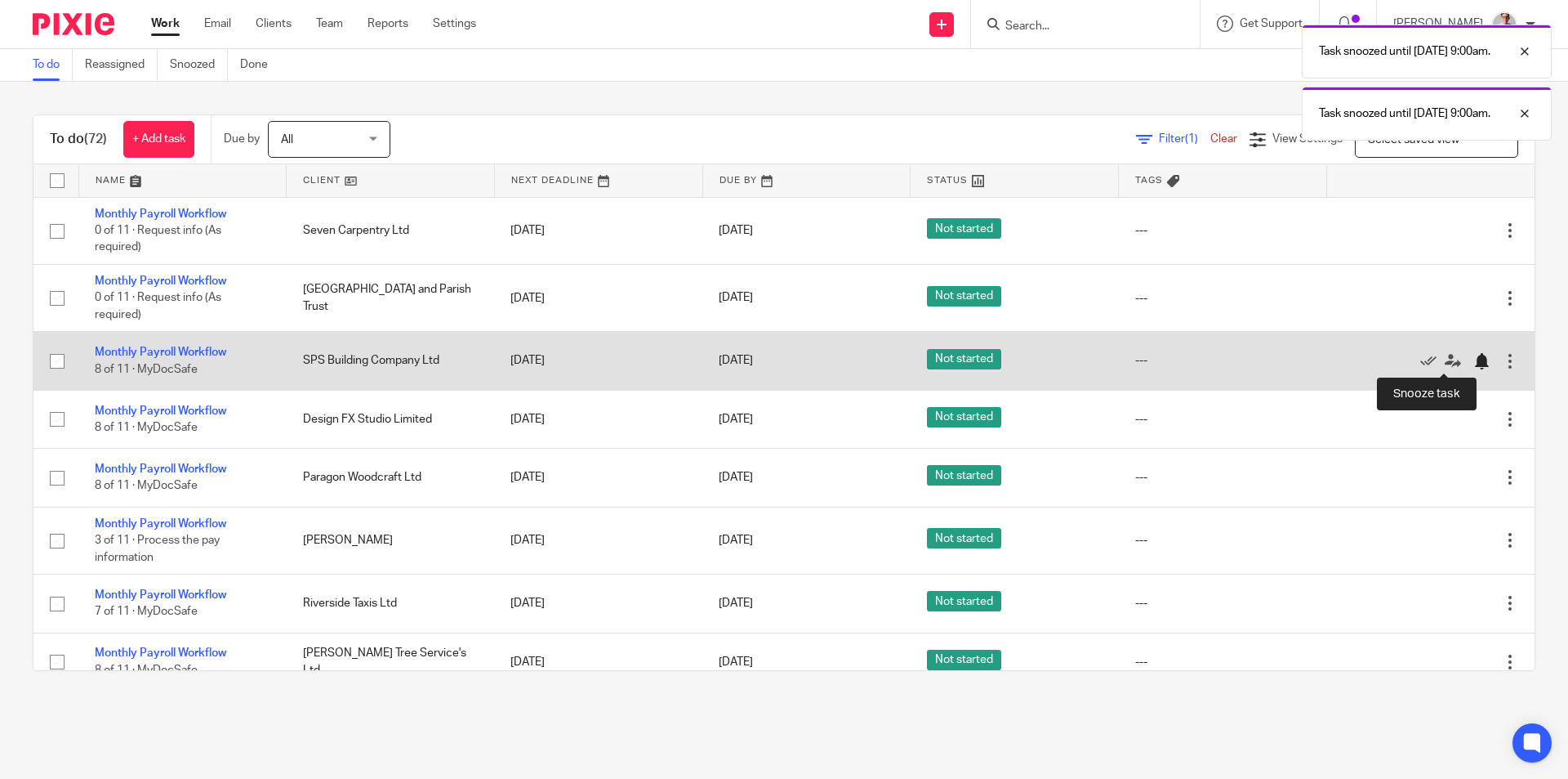
click at [1474, 360] on div at bounding box center [1482, 361] width 17 height 17
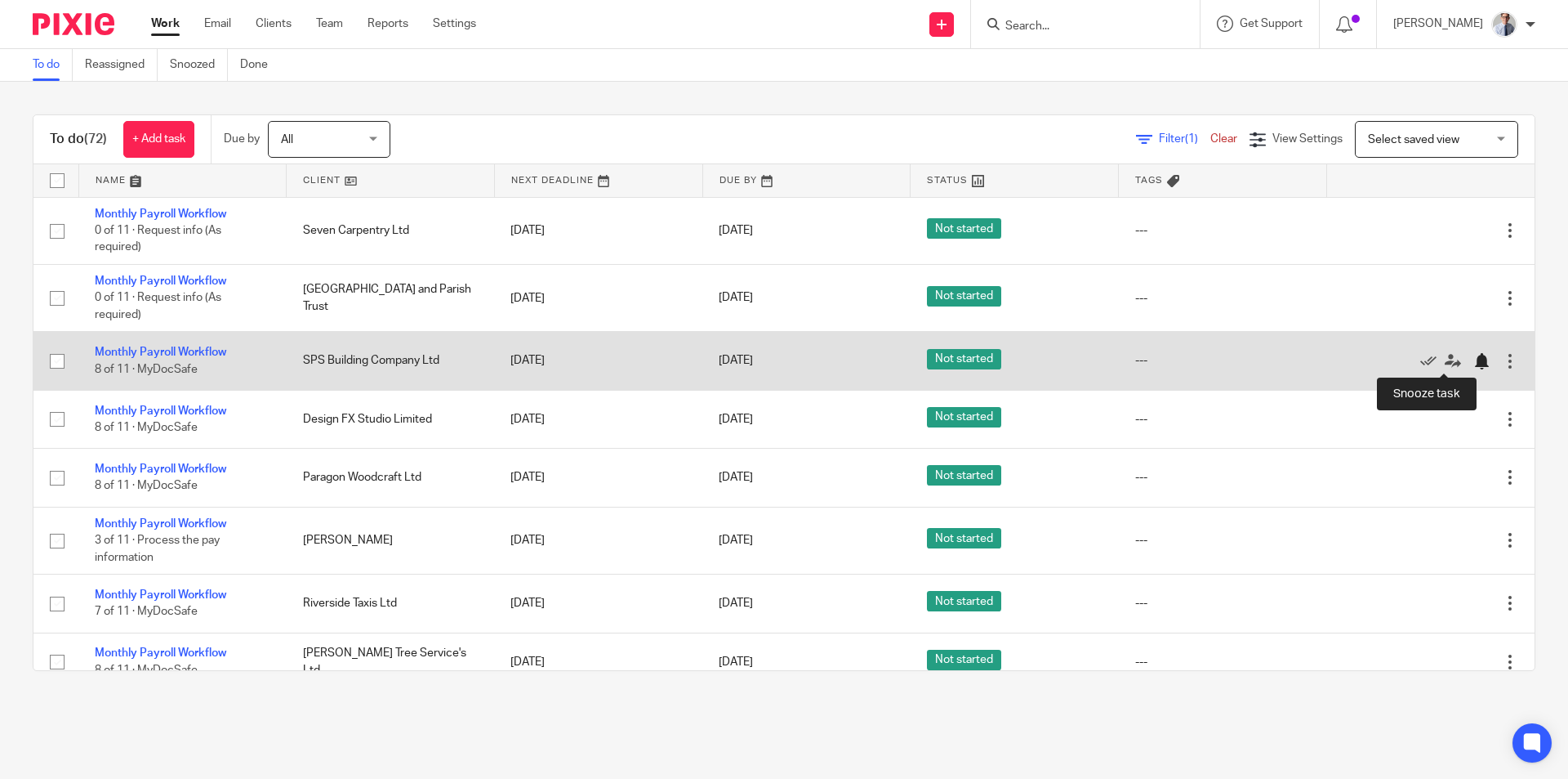
click at [1474, 357] on div at bounding box center [1482, 361] width 17 height 17
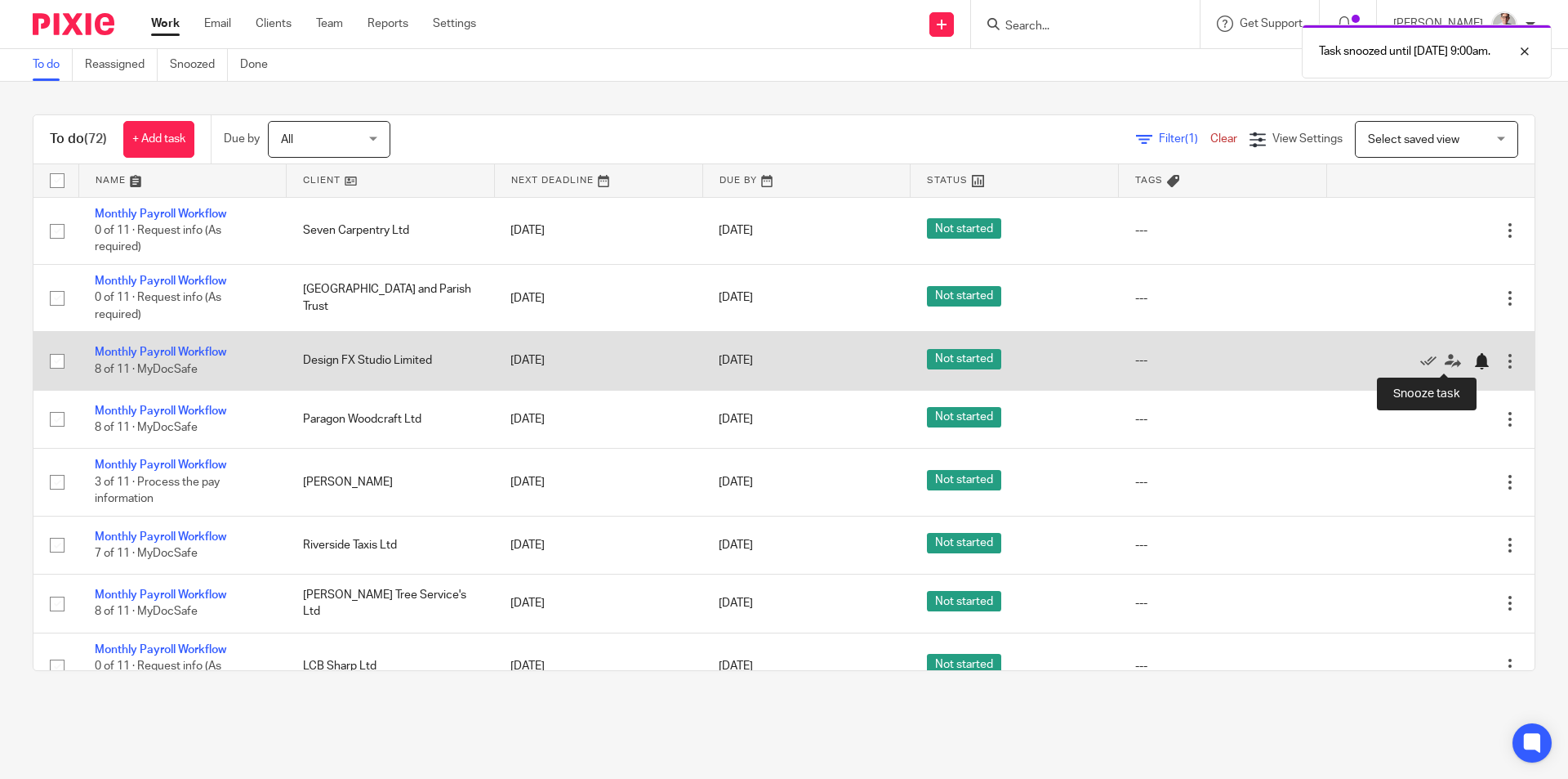
click at [1474, 363] on div at bounding box center [1482, 361] width 17 height 17
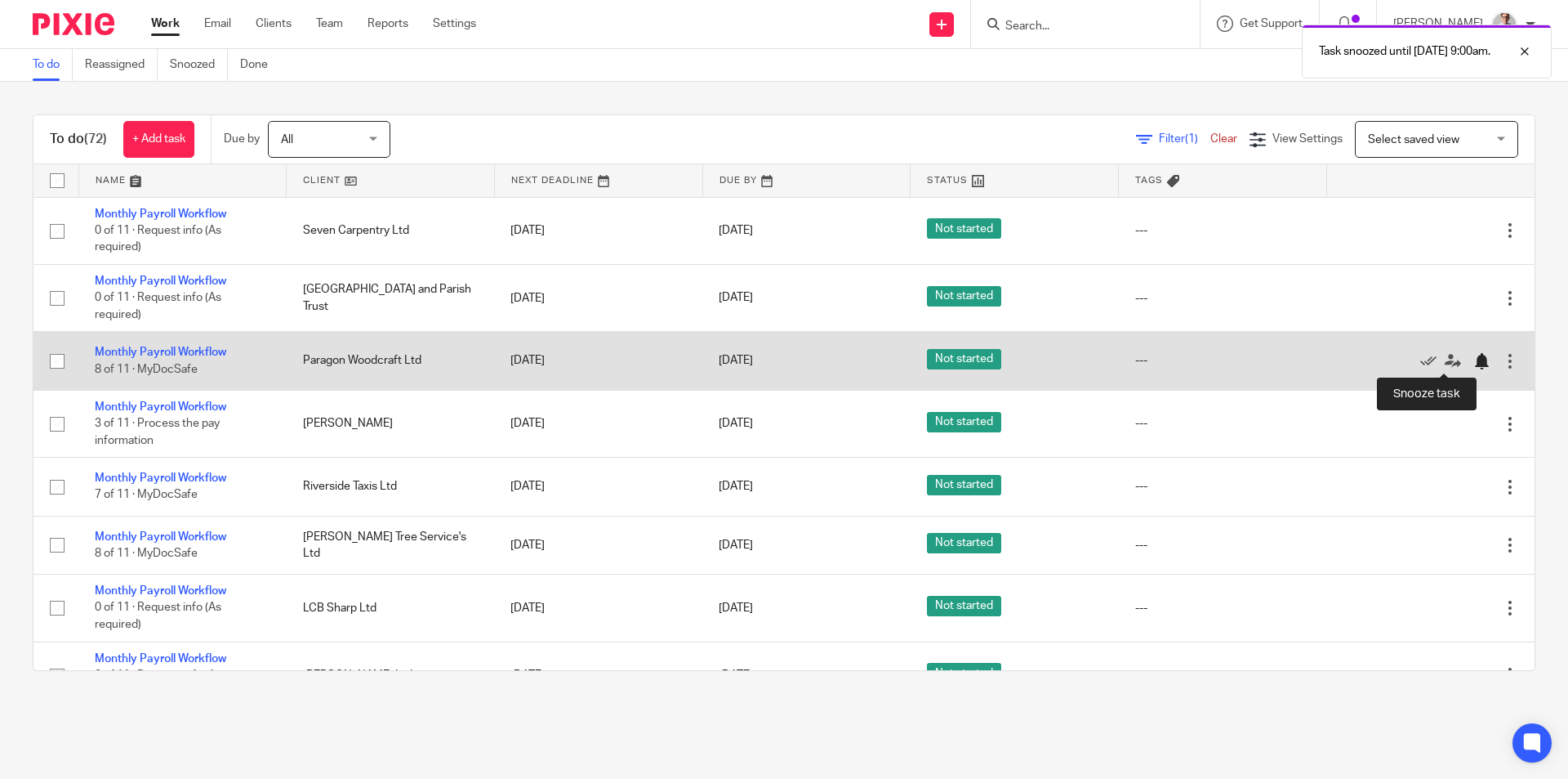
click at [1474, 360] on div at bounding box center [1482, 361] width 17 height 17
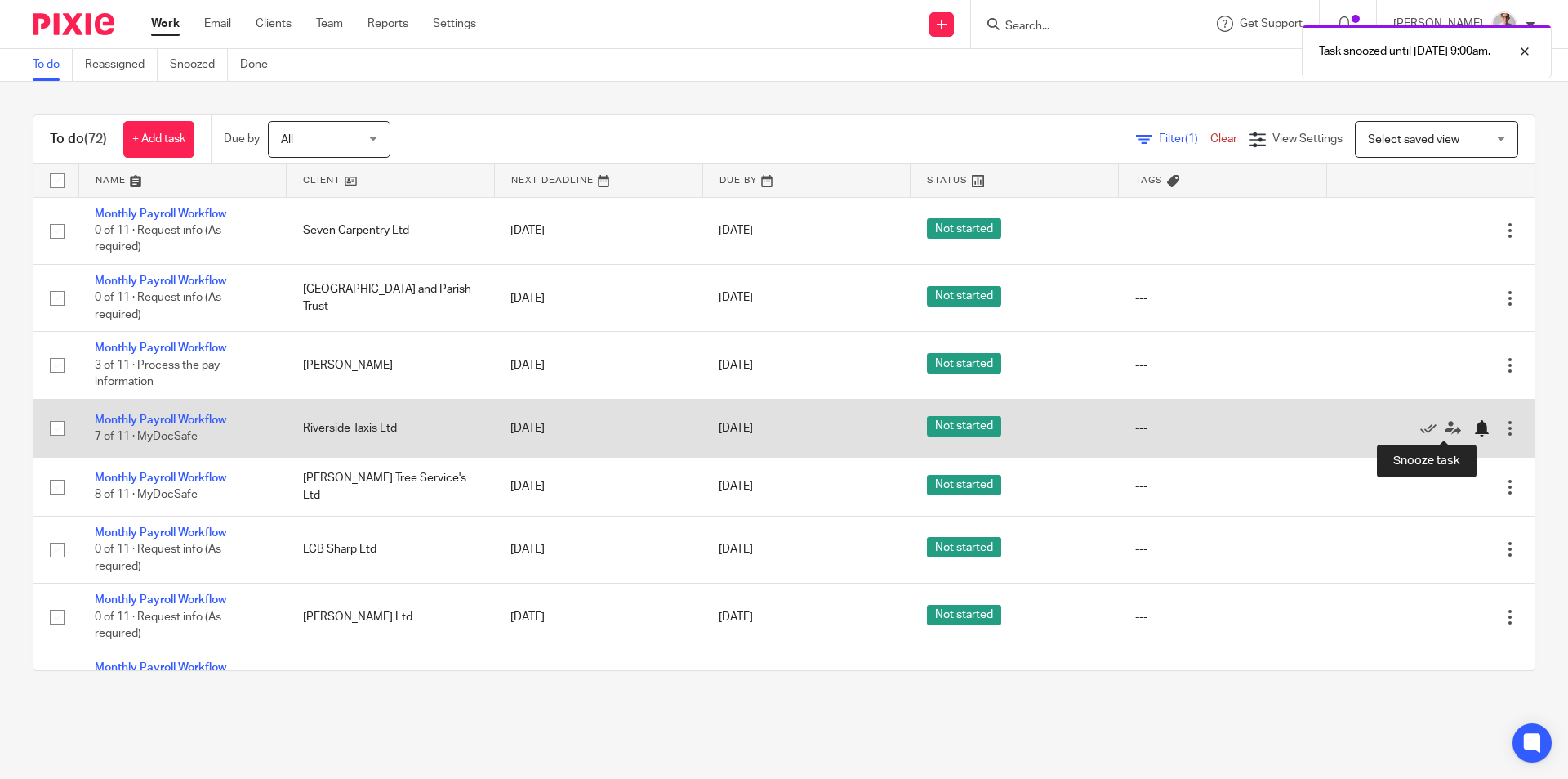
click at [1474, 425] on div at bounding box center [1482, 428] width 17 height 17
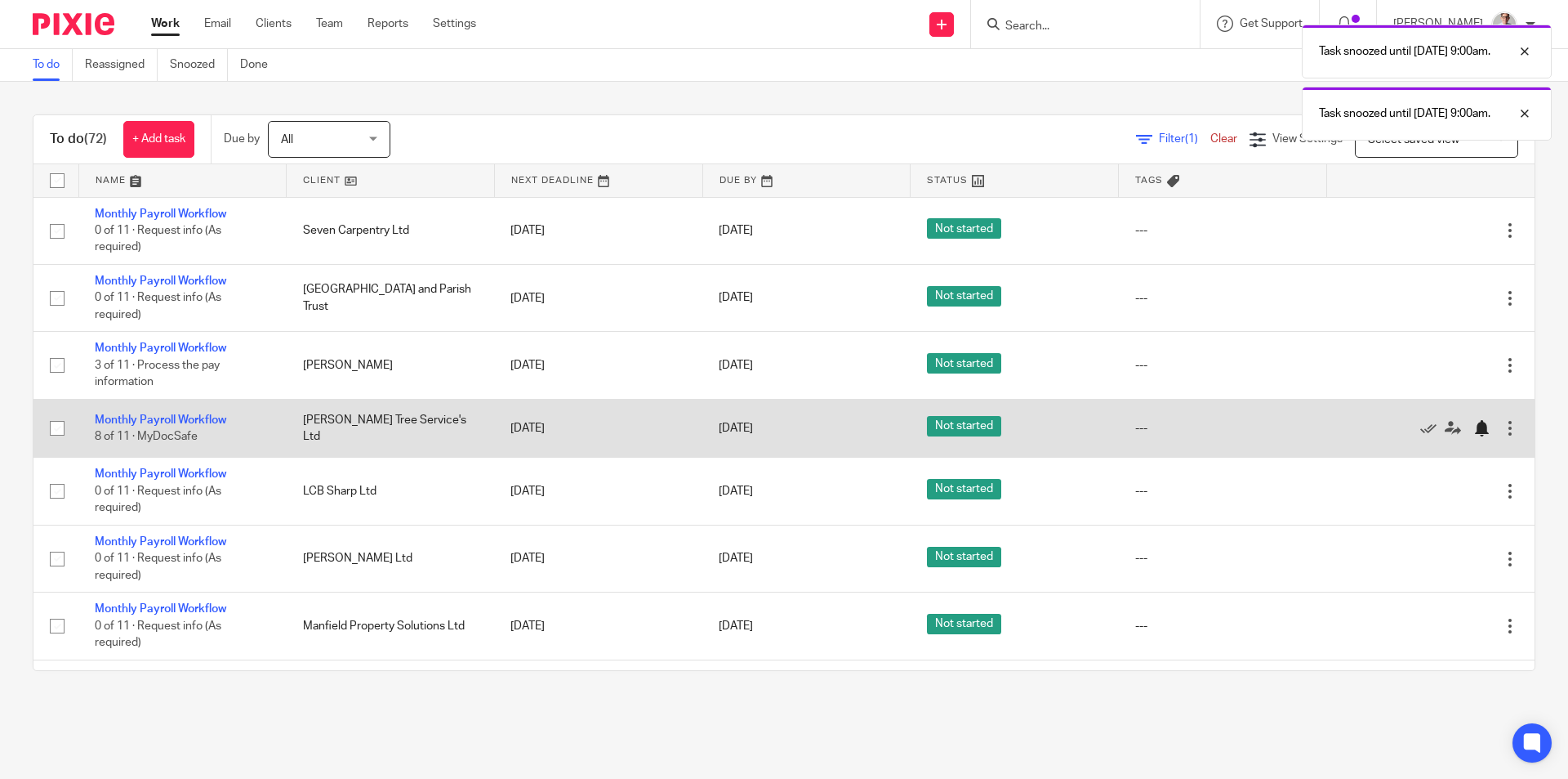
click at [1474, 433] on div at bounding box center [1482, 428] width 17 height 17
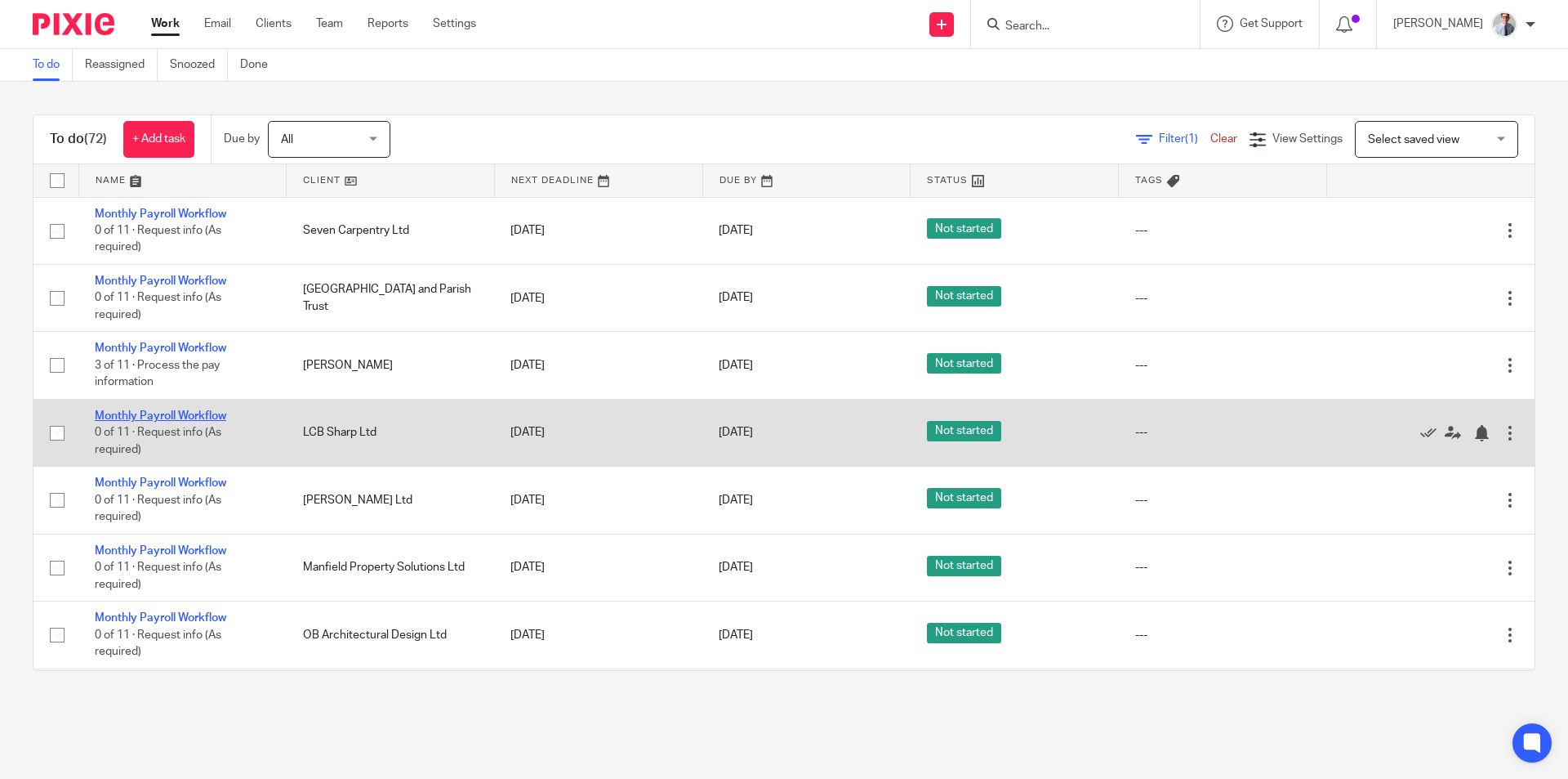
click at [148, 411] on link "Monthly Payroll Workflow" at bounding box center [160, 416] width 131 height 11
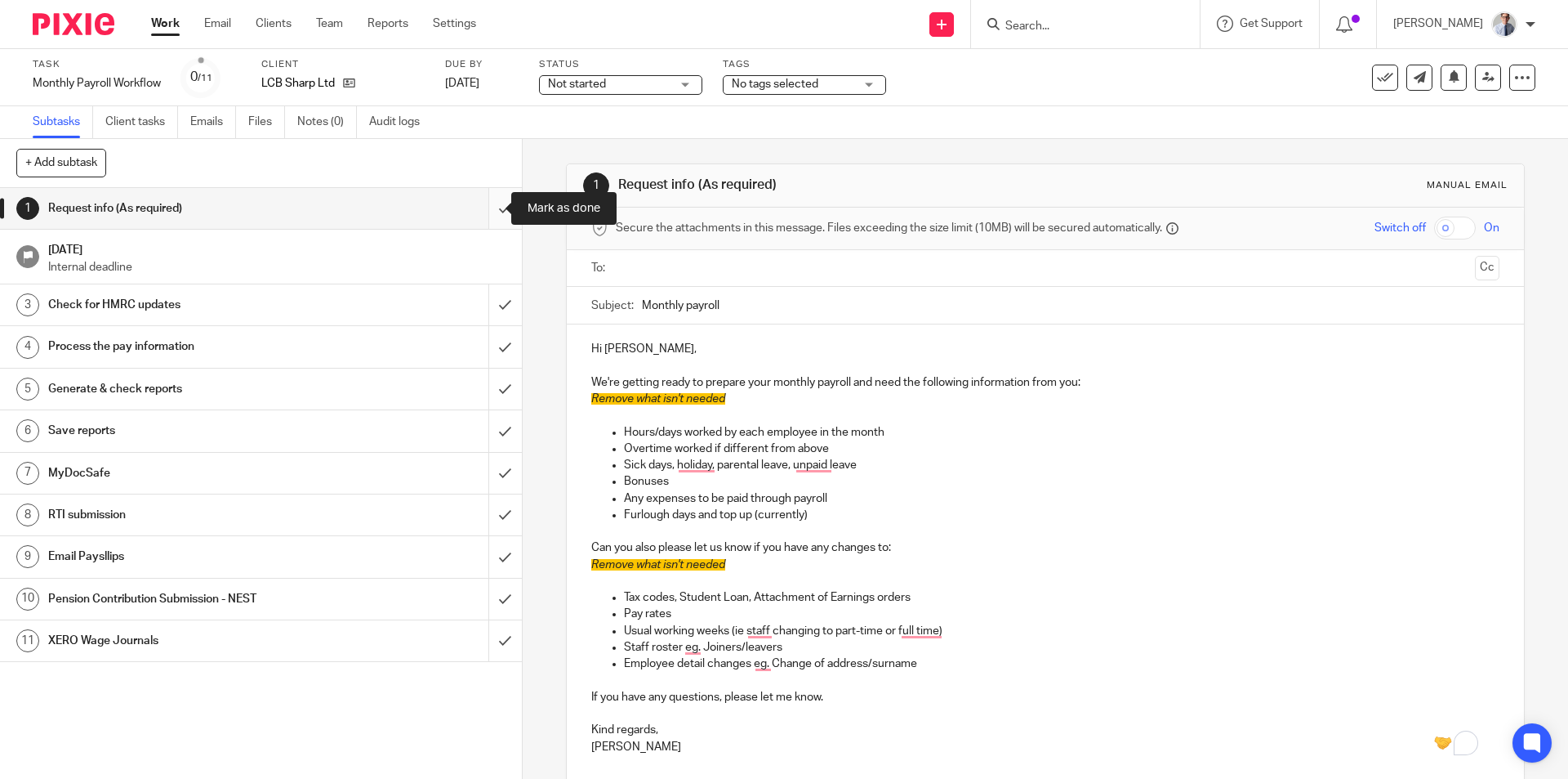
click at [483, 213] on input "submit" at bounding box center [261, 208] width 522 height 41
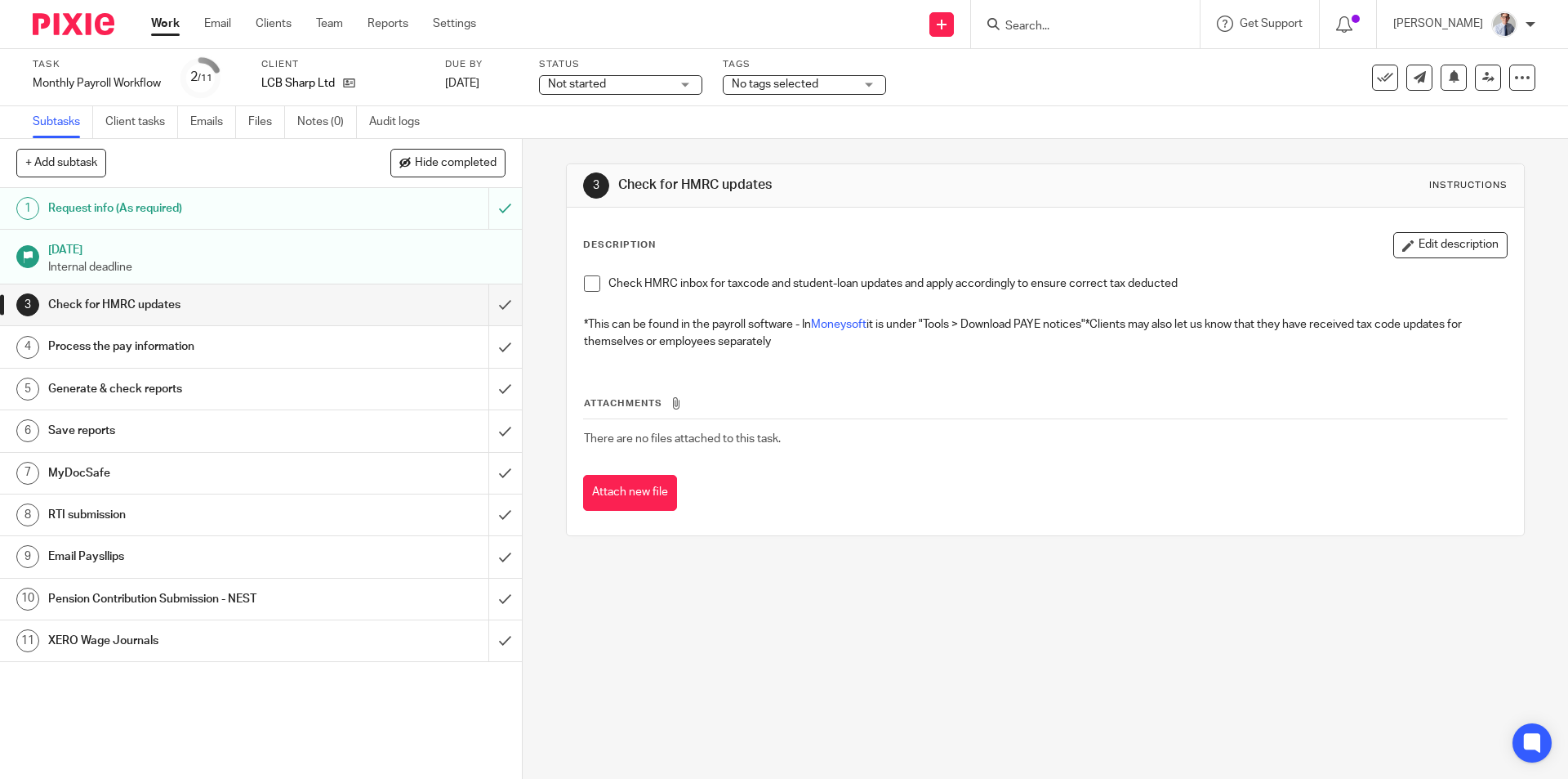
click at [588, 285] on span at bounding box center [592, 284] width 17 height 17
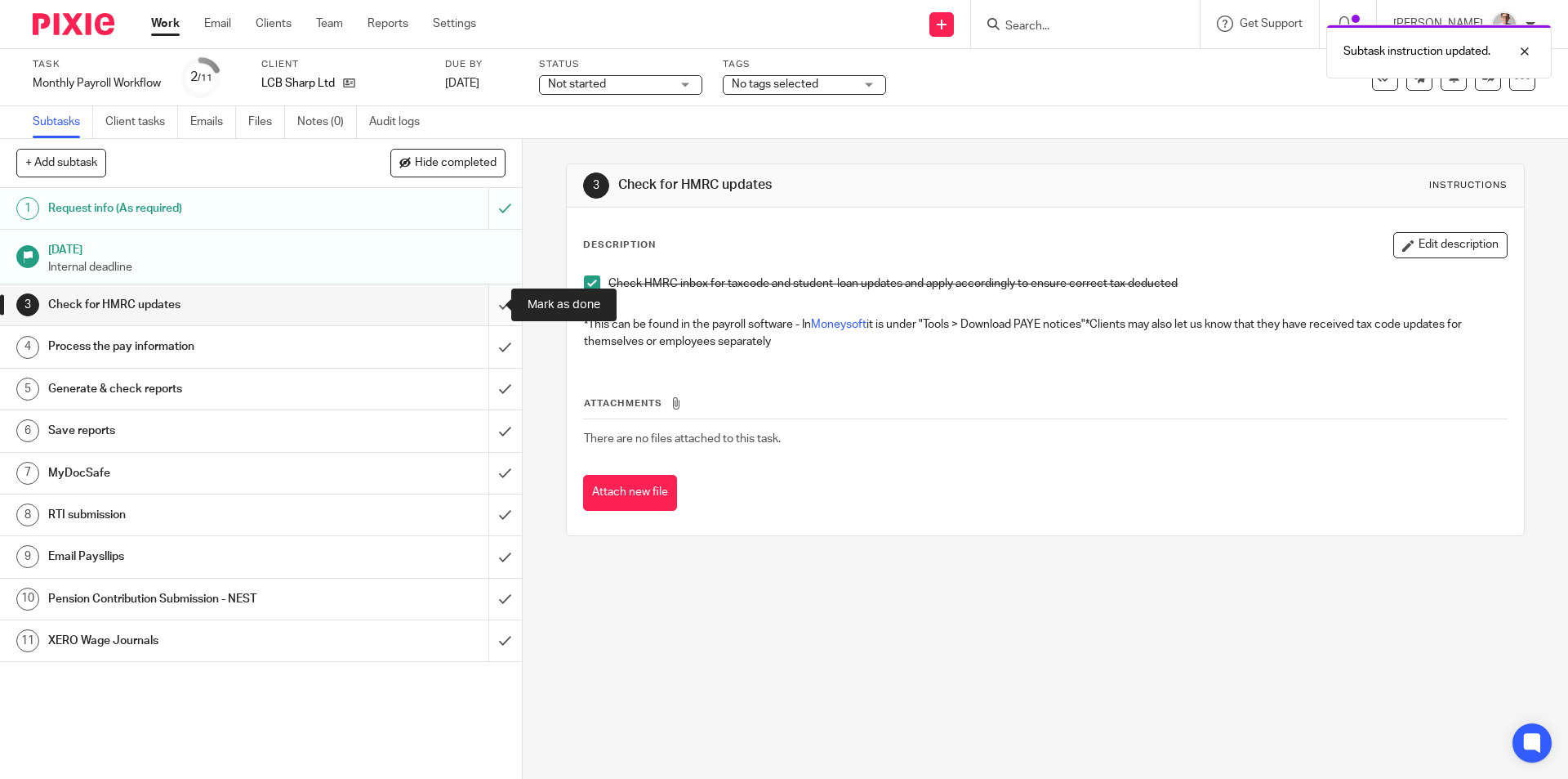
click at [492, 309] on input "submit" at bounding box center [261, 305] width 522 height 41
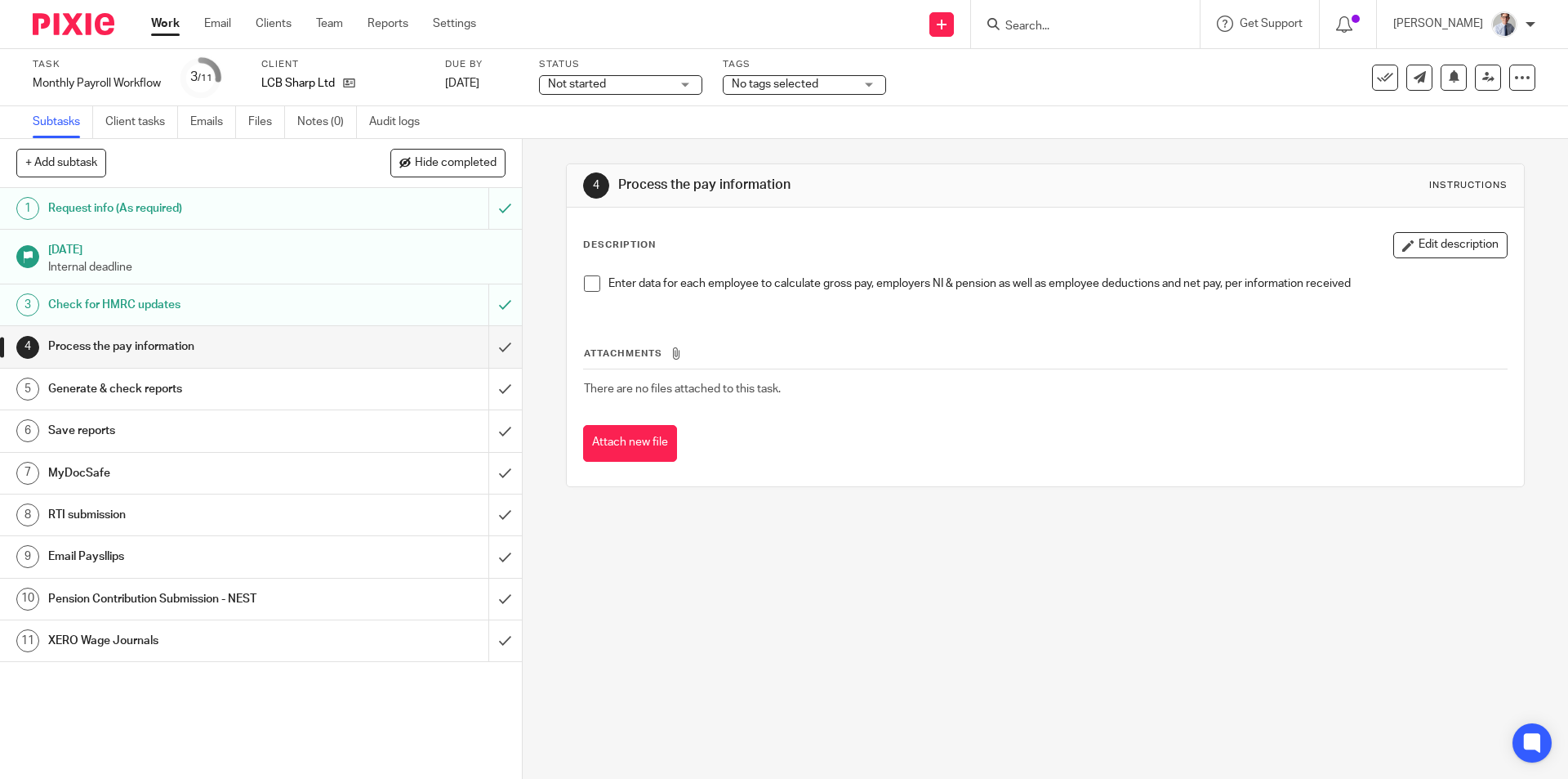
click at [585, 283] on span at bounding box center [592, 284] width 17 height 17
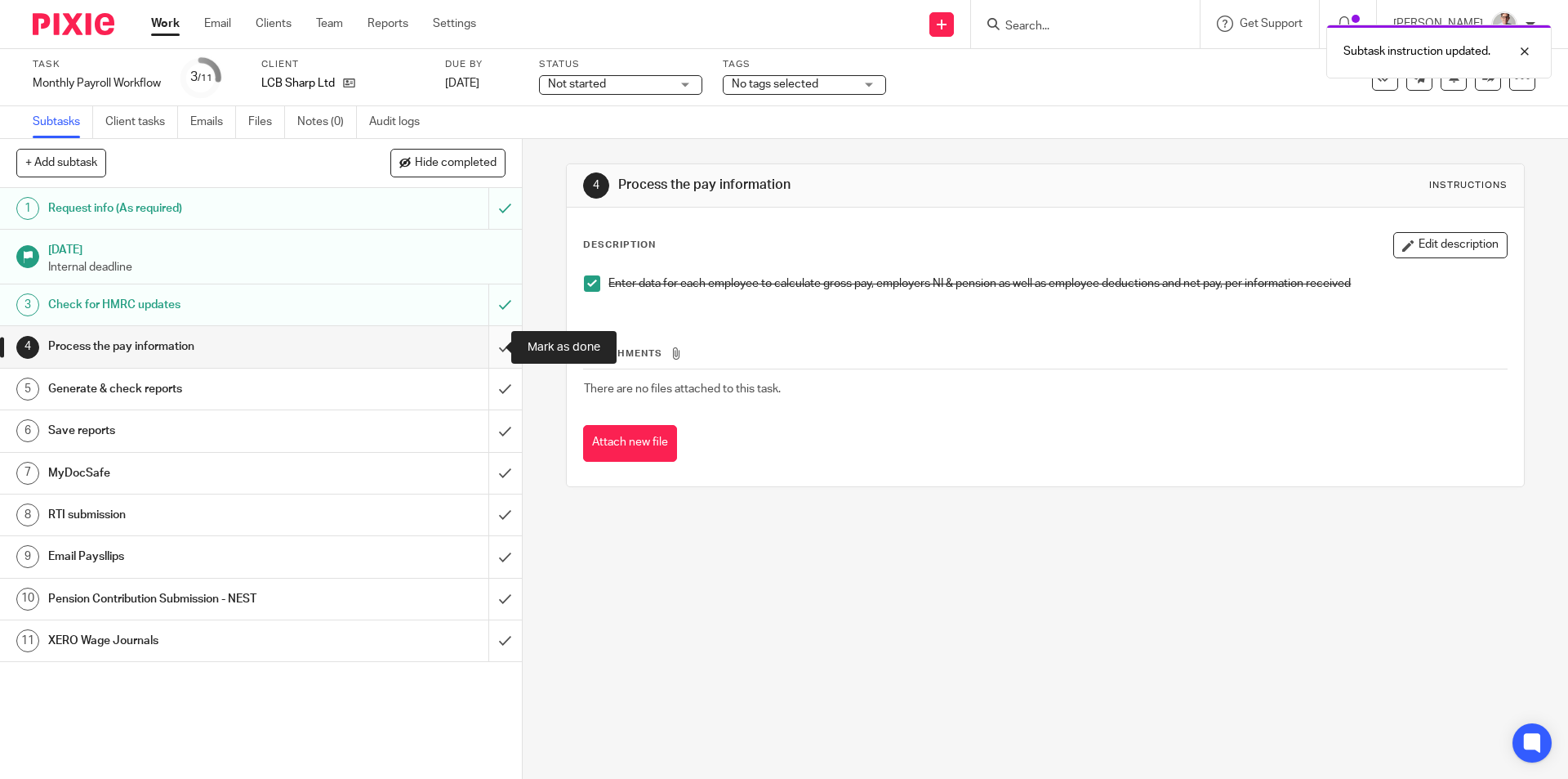
click at [483, 347] on input "submit" at bounding box center [261, 346] width 522 height 41
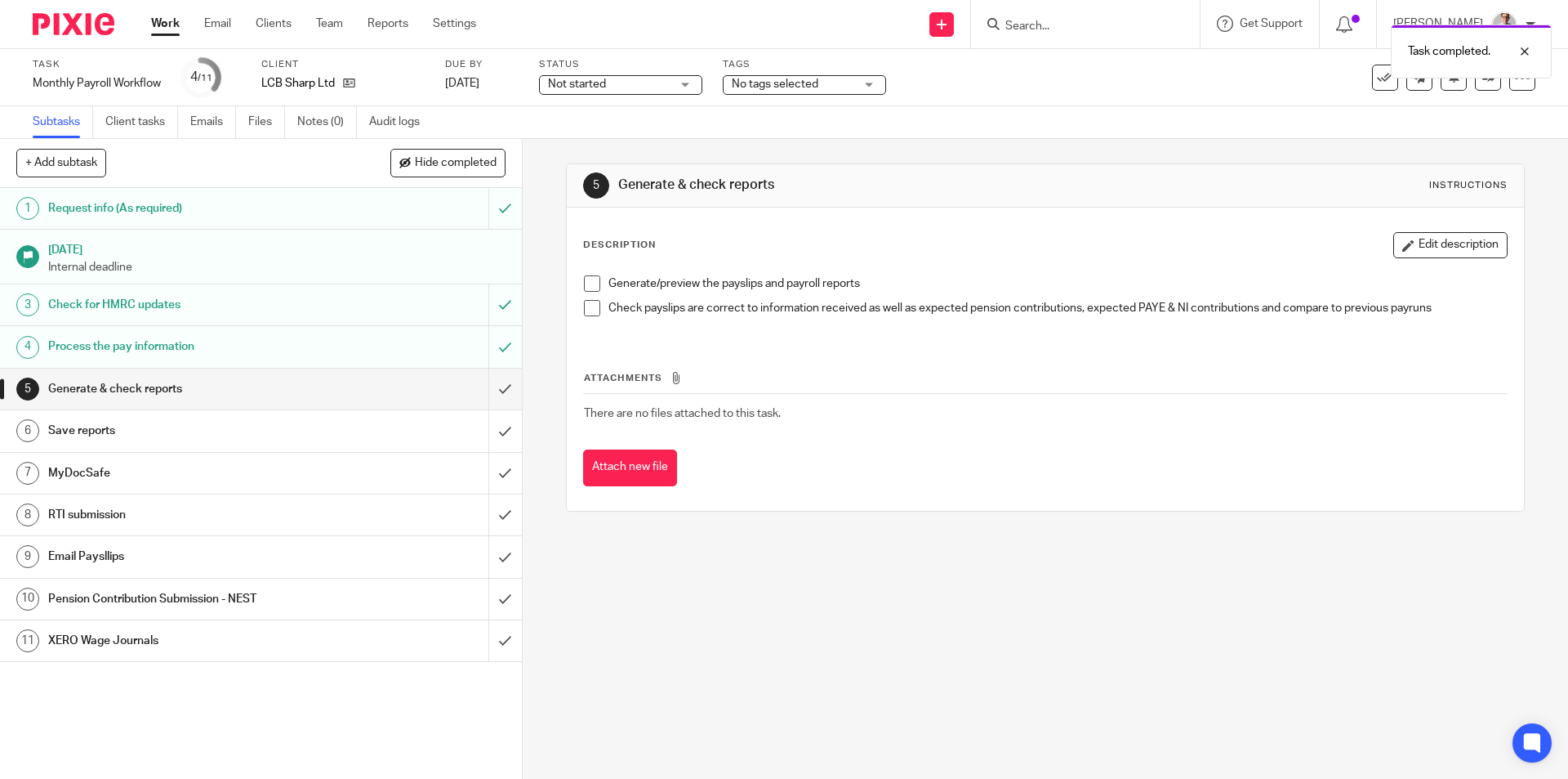
click at [586, 286] on span at bounding box center [592, 284] width 17 height 17
click at [586, 308] on span at bounding box center [592, 308] width 17 height 17
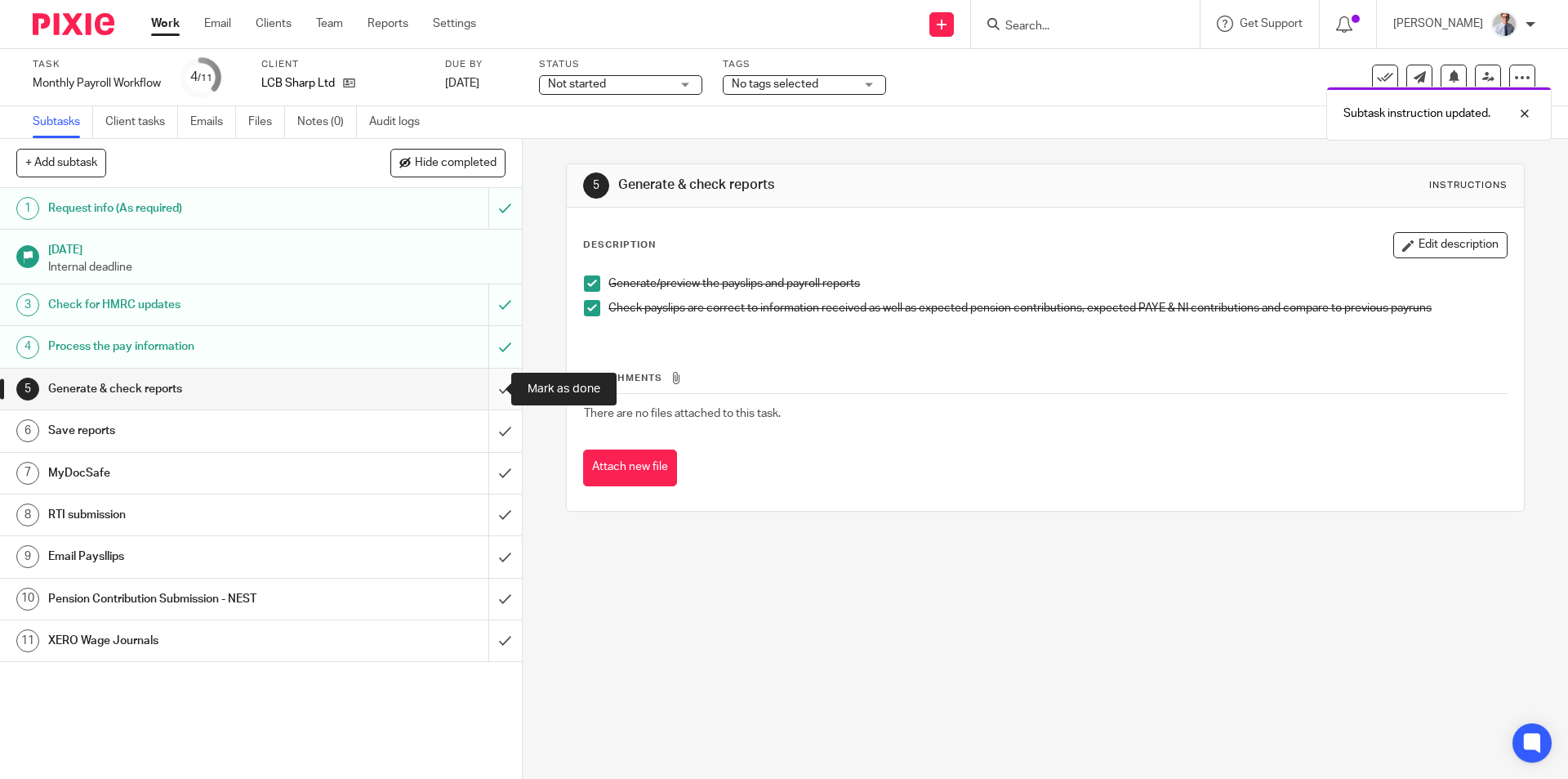
click at [494, 389] on input "submit" at bounding box center [261, 389] width 522 height 41
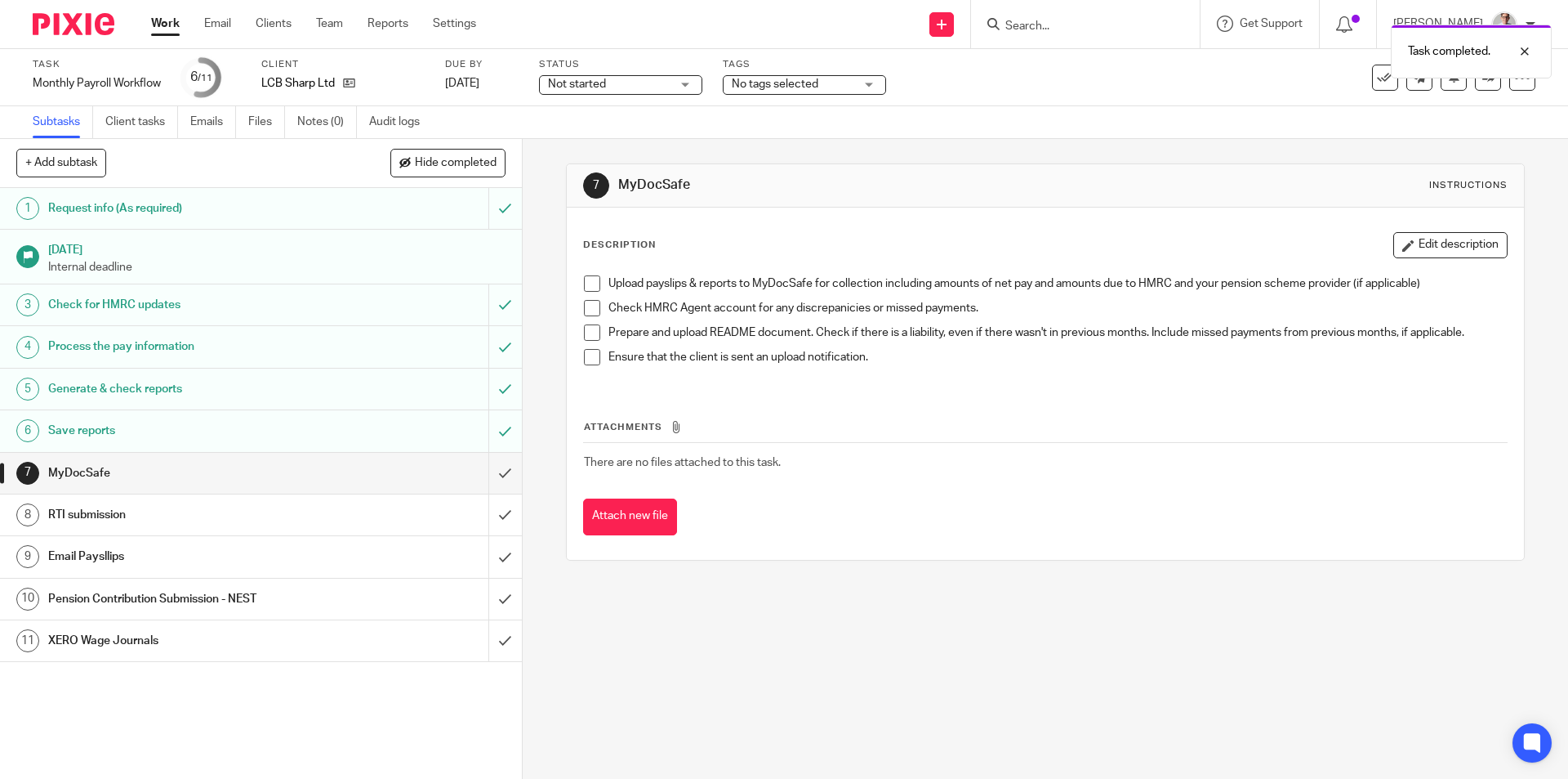
click at [340, 511] on div "RTI submission" at bounding box center [260, 515] width 424 height 25
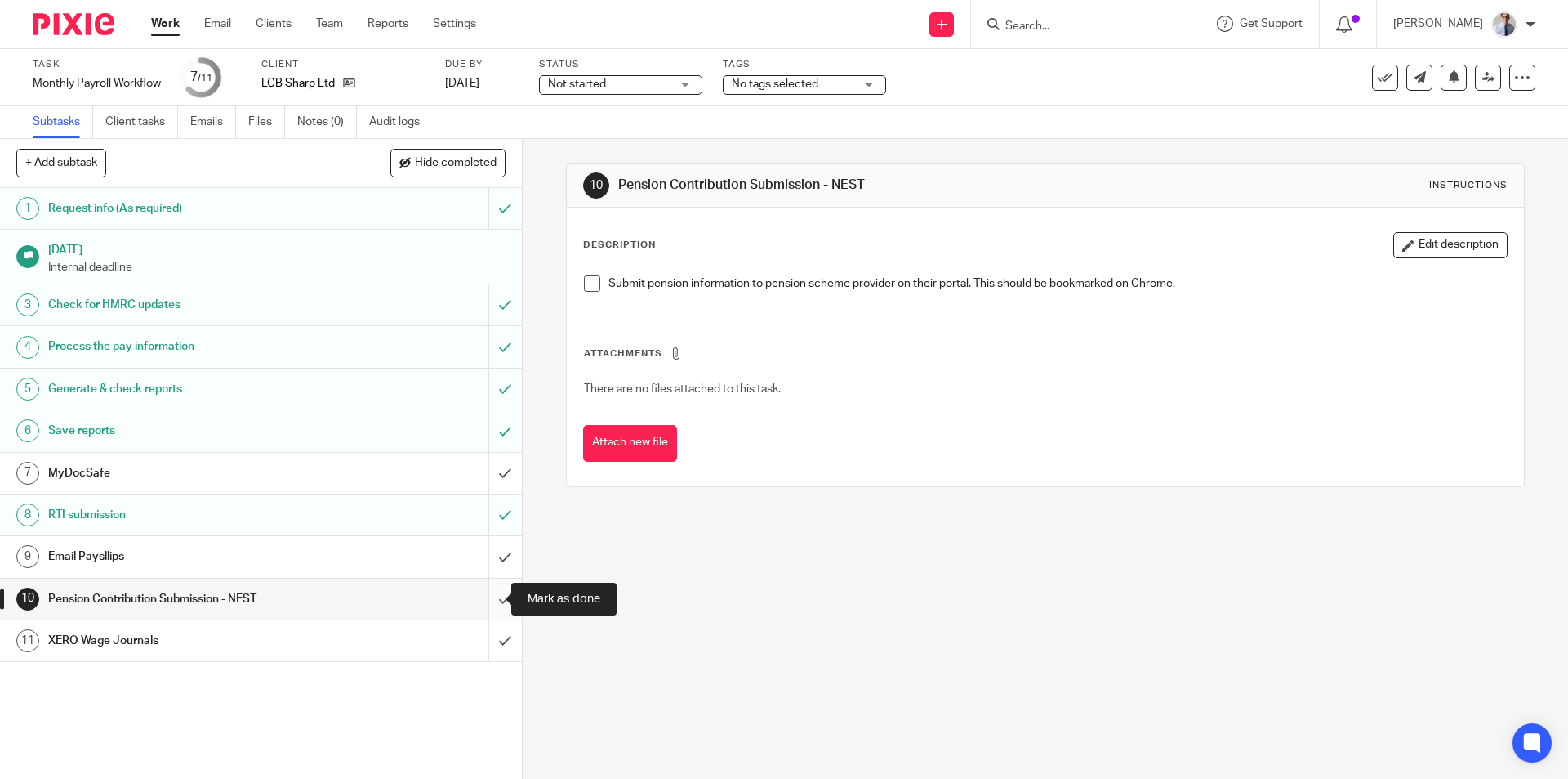
click at [483, 596] on input "submit" at bounding box center [261, 599] width 522 height 41
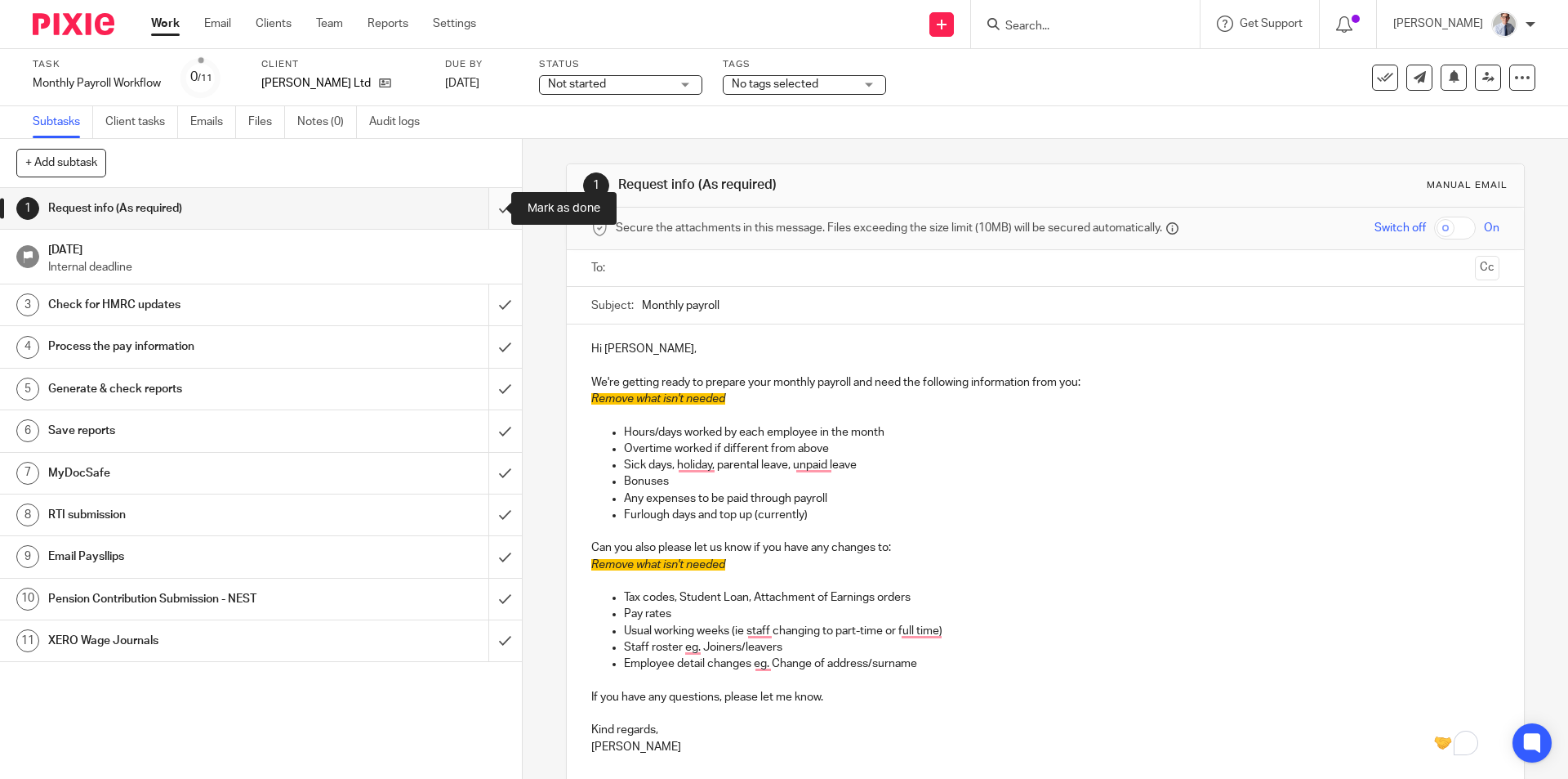
click at [496, 211] on input "submit" at bounding box center [261, 208] width 522 height 41
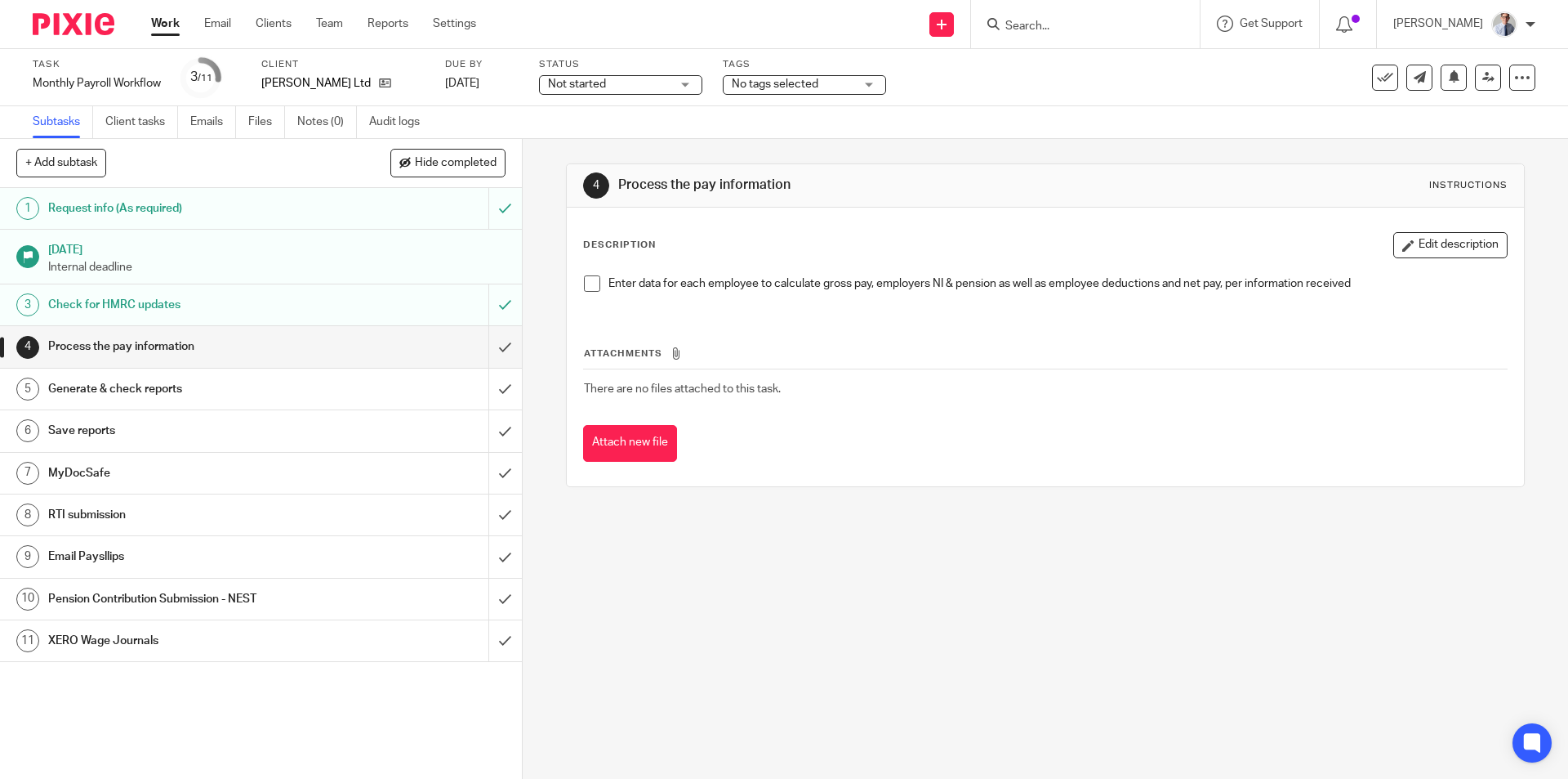
click at [588, 282] on span at bounding box center [592, 284] width 17 height 17
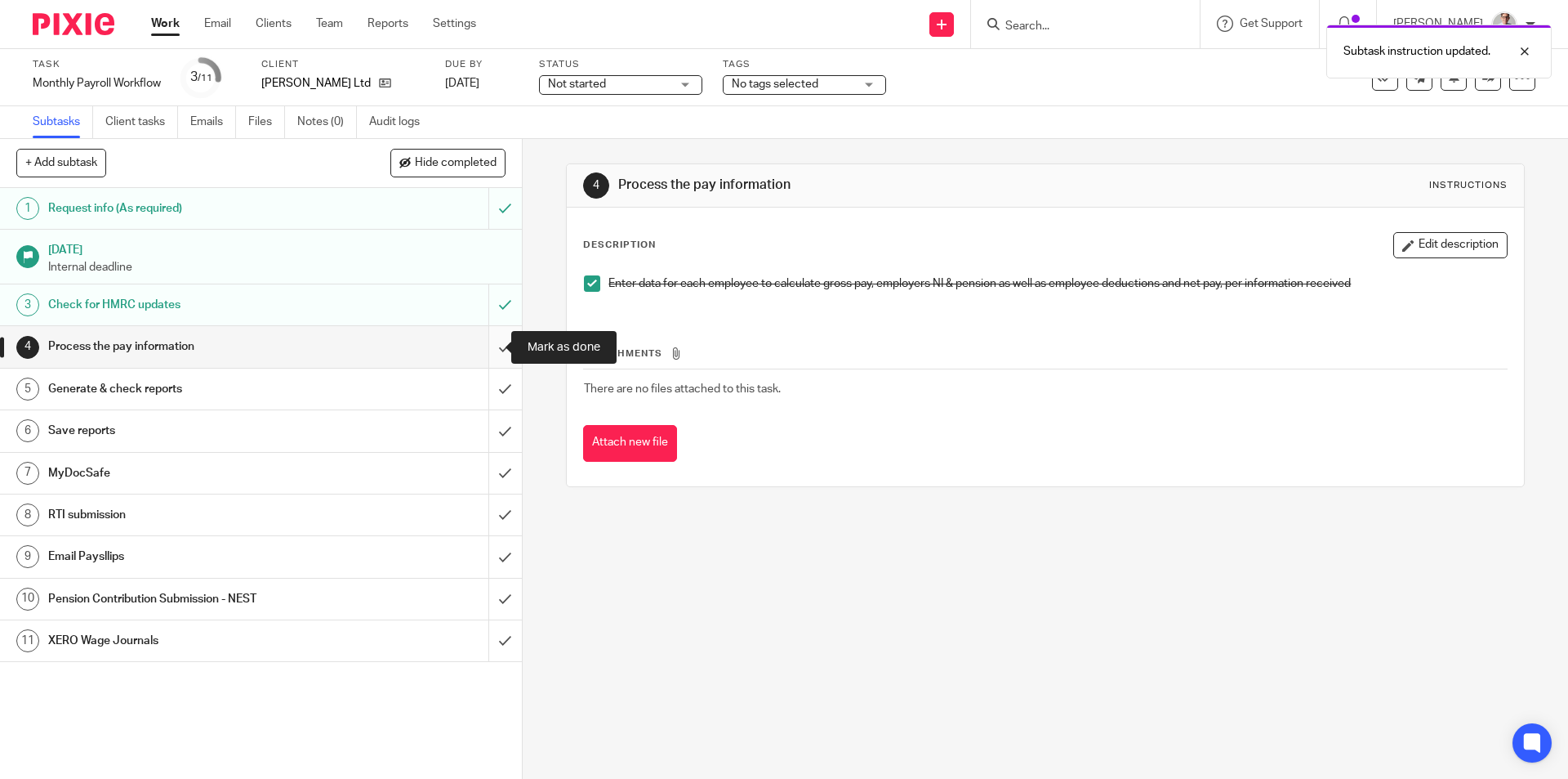
click at [477, 345] on input "submit" at bounding box center [261, 346] width 522 height 41
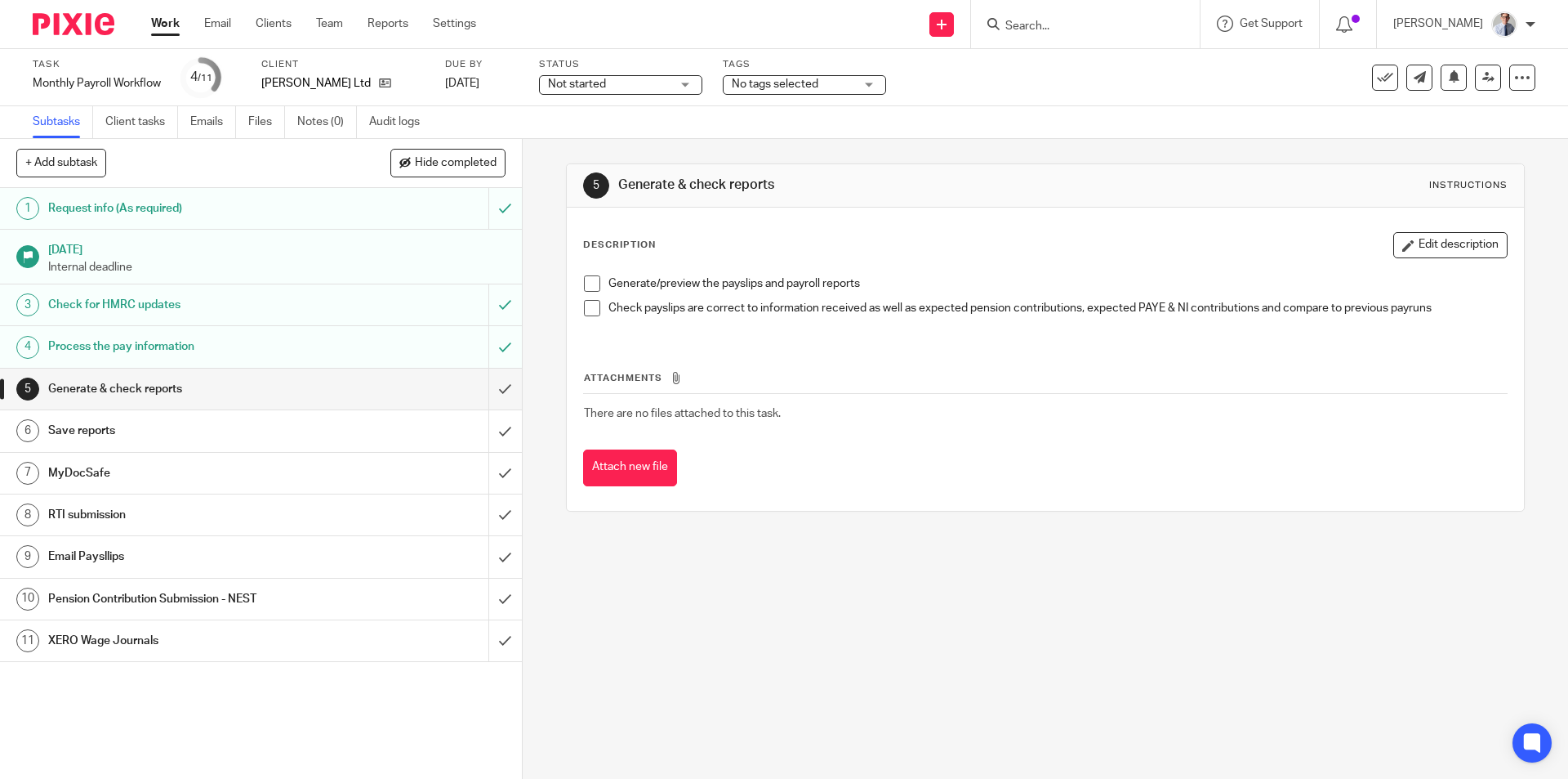
click at [587, 282] on span at bounding box center [592, 284] width 17 height 17
click at [587, 307] on span at bounding box center [592, 308] width 17 height 17
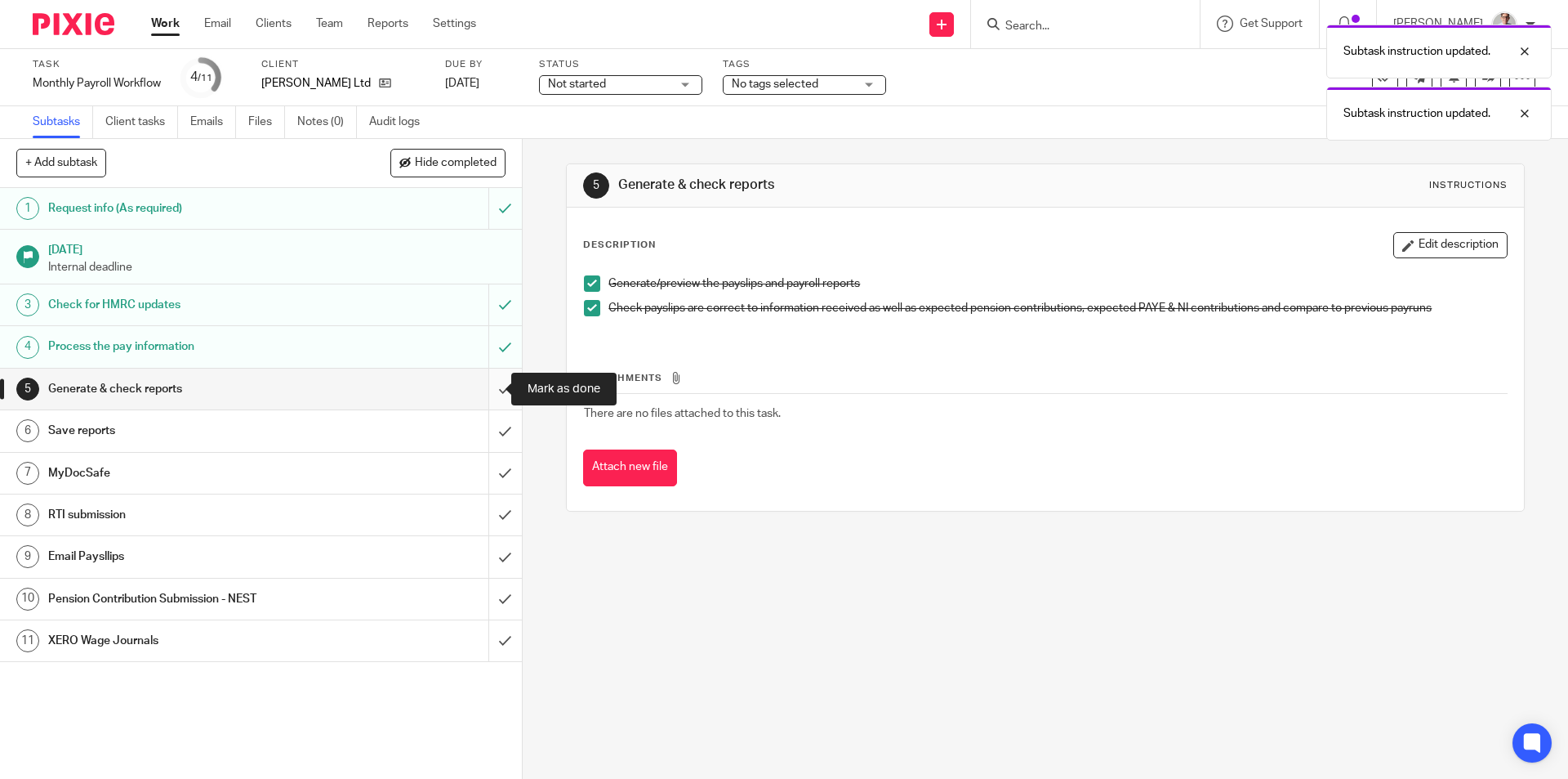
click at [489, 395] on input "submit" at bounding box center [261, 389] width 522 height 41
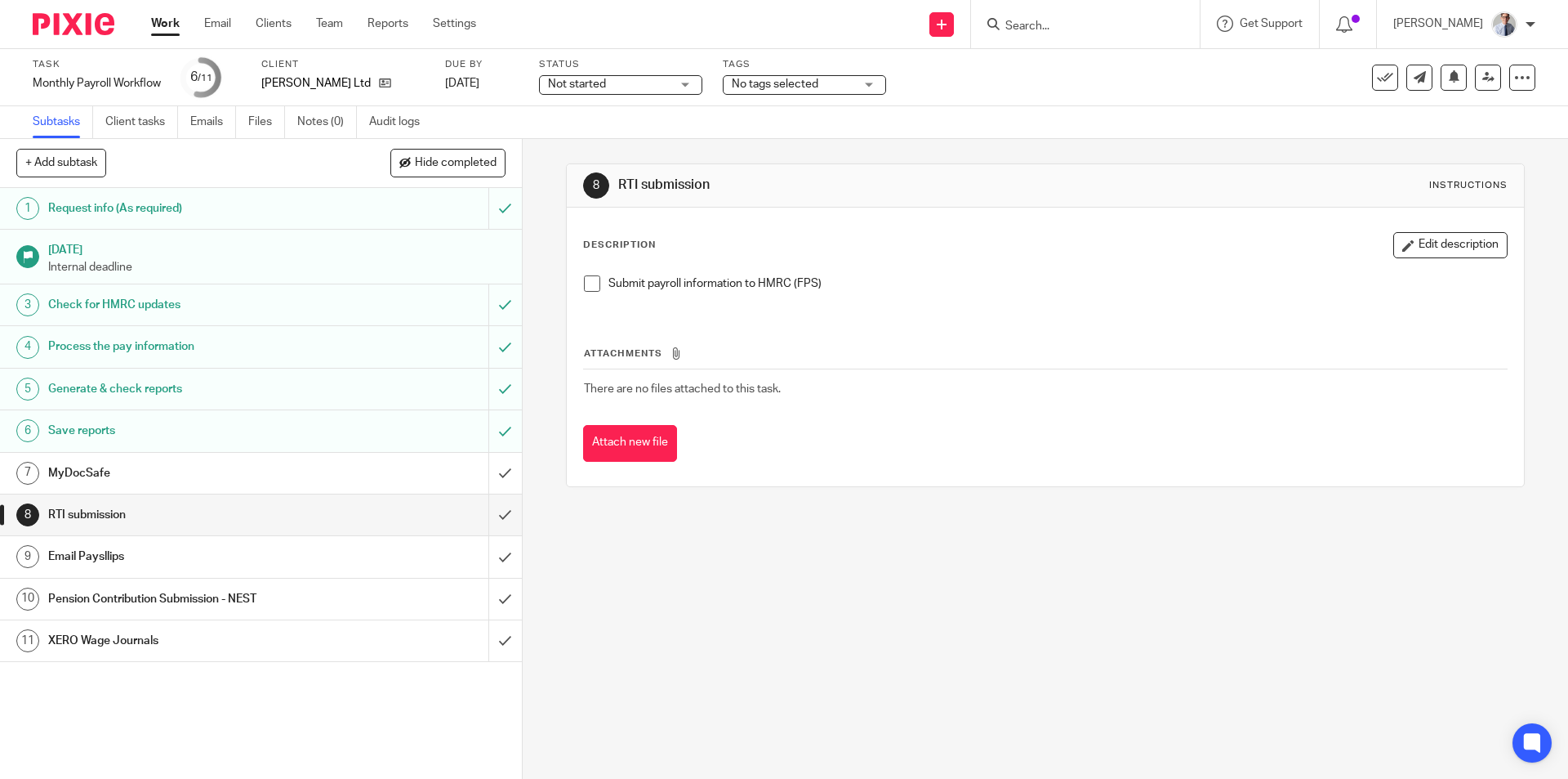
click at [585, 286] on span at bounding box center [592, 284] width 17 height 17
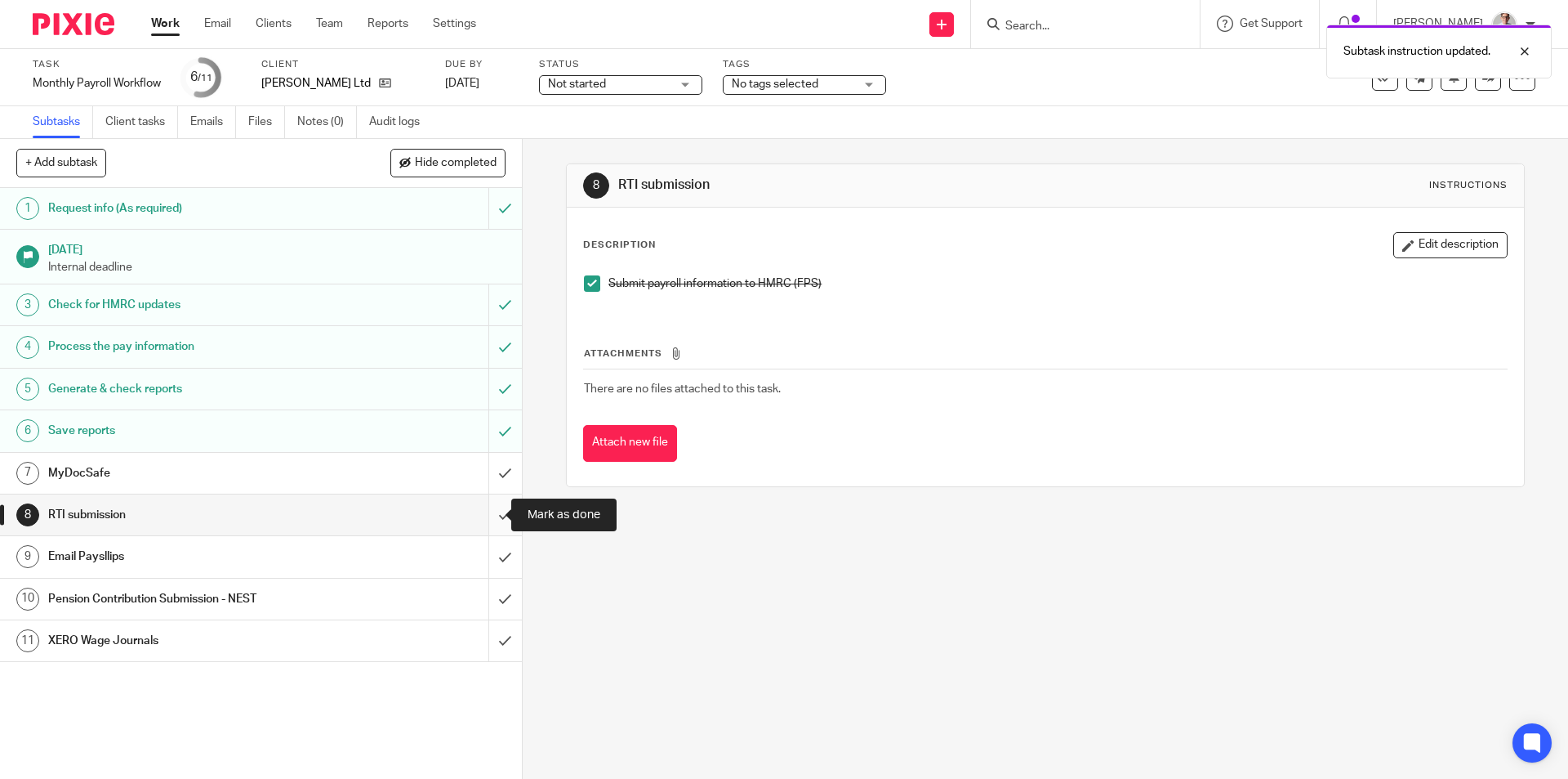
click at [487, 515] on input "submit" at bounding box center [261, 515] width 522 height 41
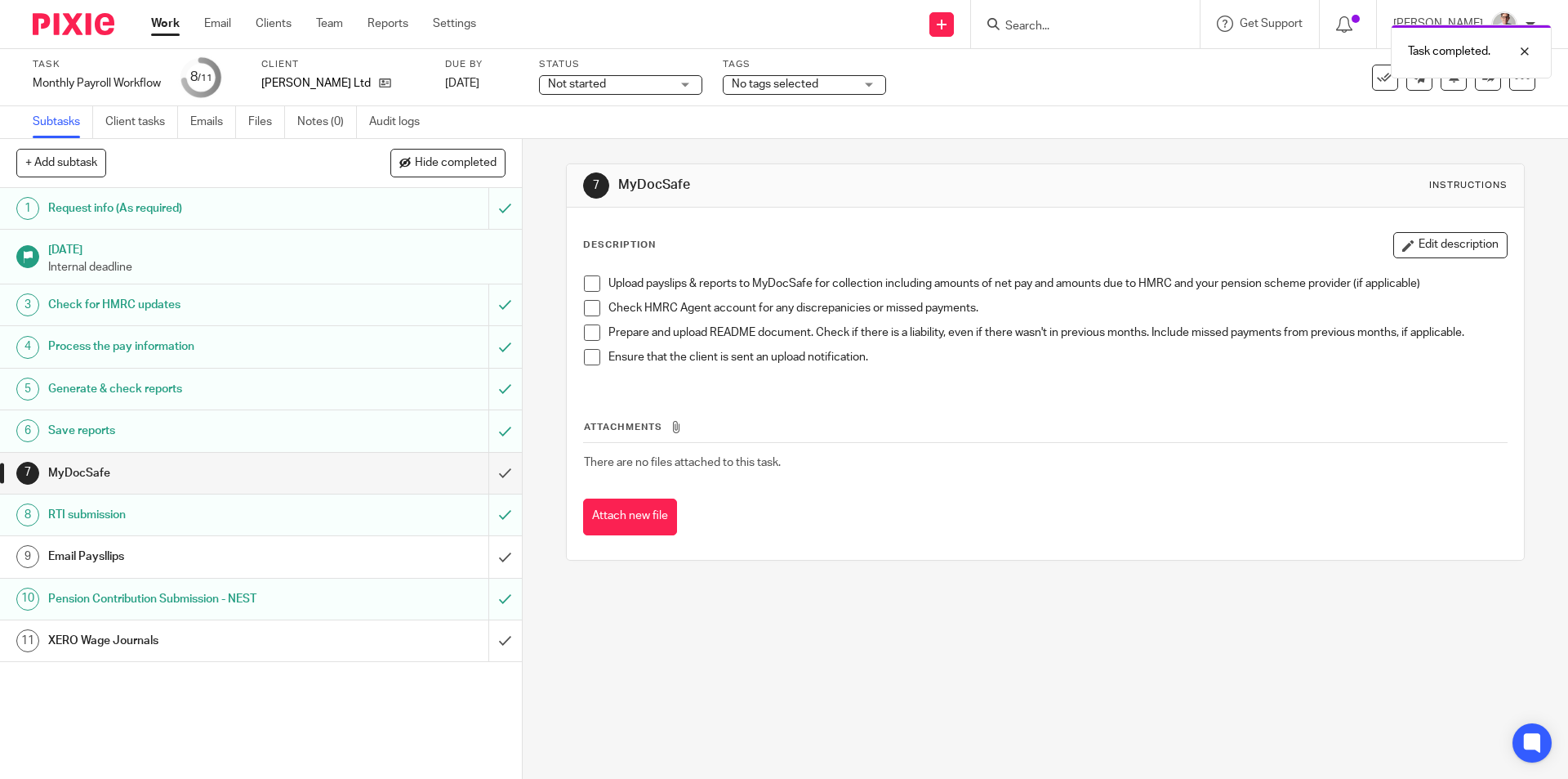
click at [175, 14] on div "Work Email Clients Team Reports Settings Work Email Clients Team Reports Settin…" at bounding box center [317, 24] width 366 height 48
click at [172, 20] on link "Work" at bounding box center [166, 24] width 28 height 17
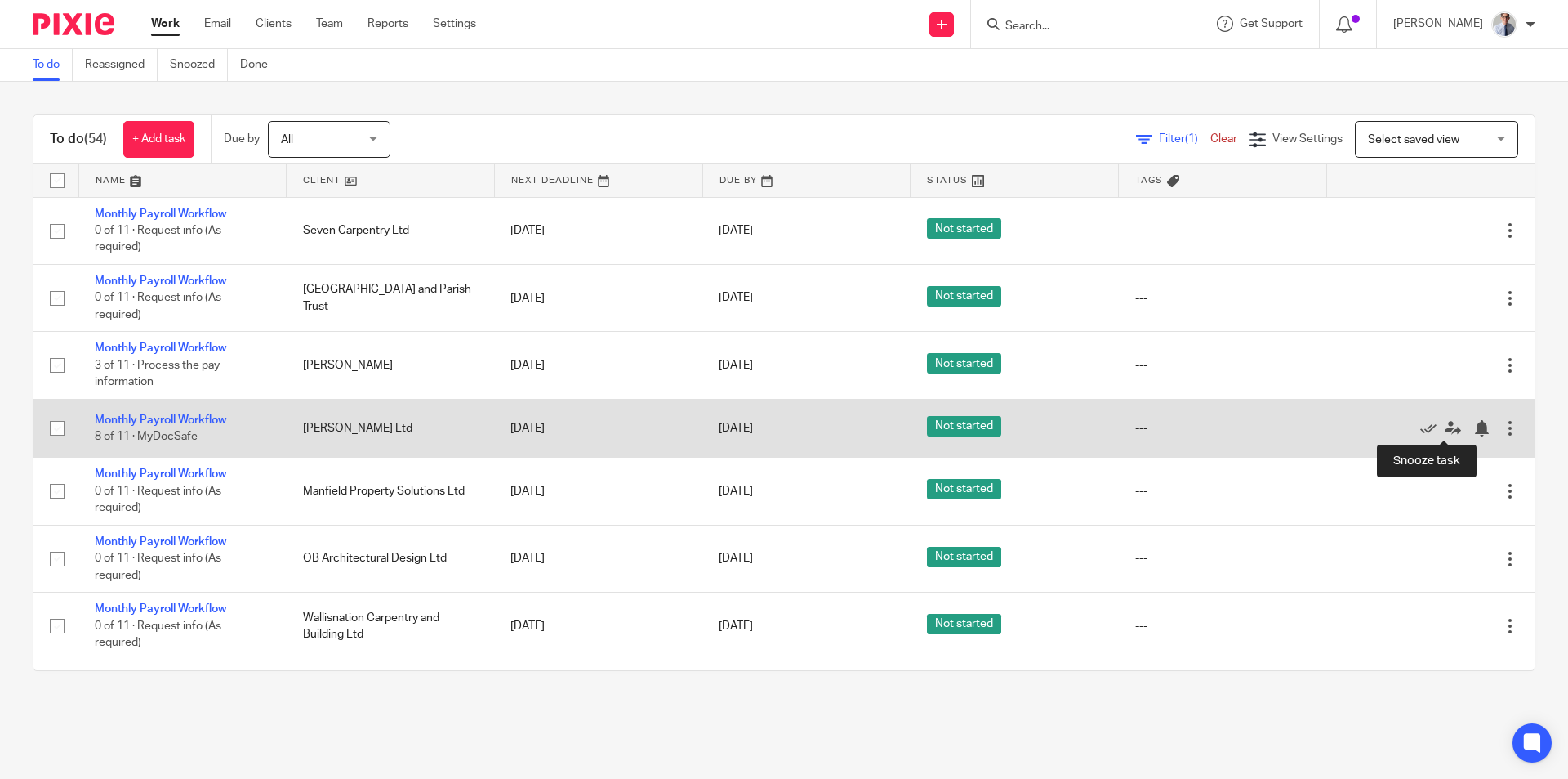
click at [1474, 431] on div at bounding box center [1482, 428] width 17 height 17
